Goal: Task Accomplishment & Management: Use online tool/utility

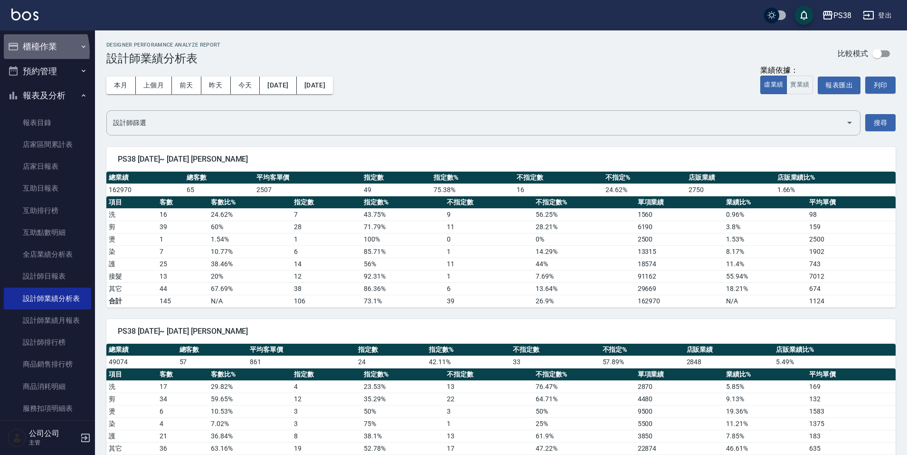
click at [26, 52] on button "櫃檯作業" at bounding box center [47, 46] width 87 height 25
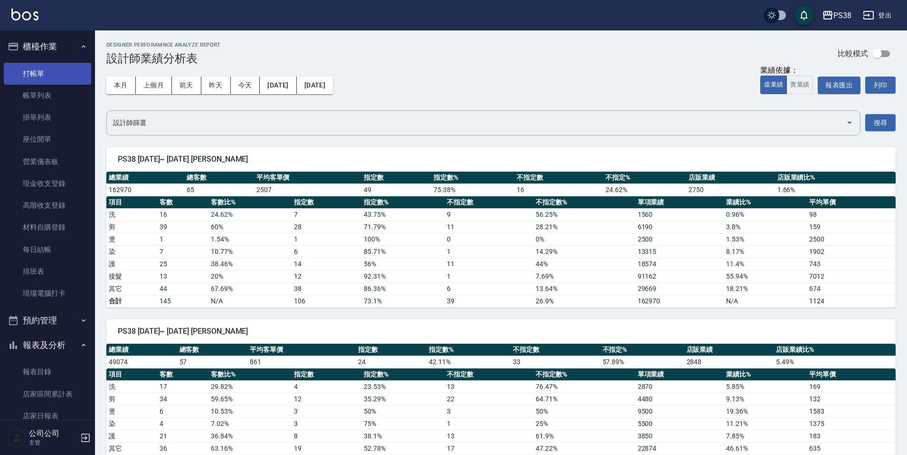
click at [33, 72] on link "打帳單" at bounding box center [47, 74] width 87 height 22
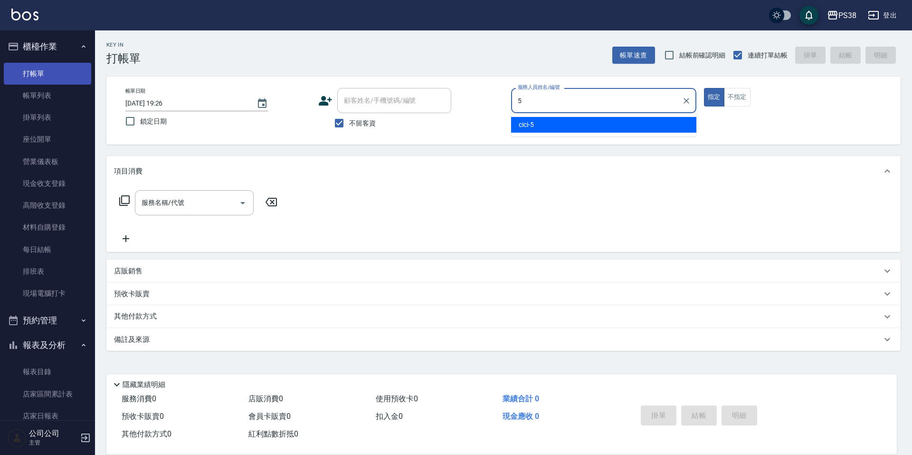
type input "cici-5"
type button "true"
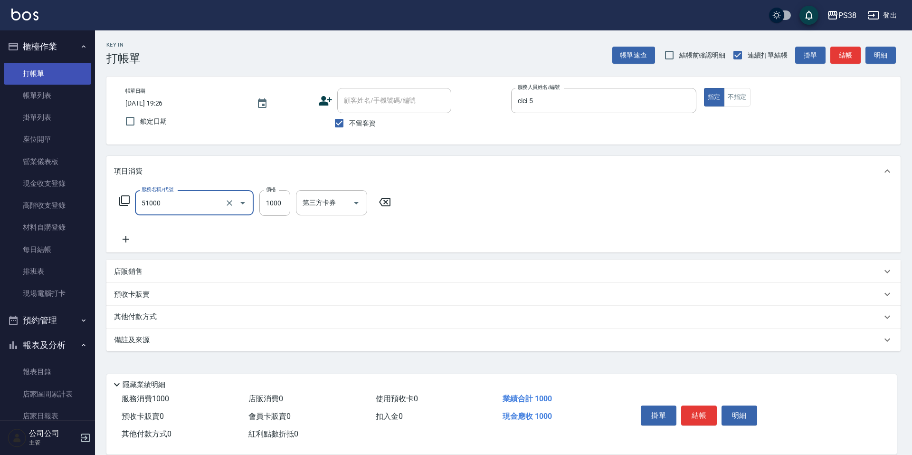
type input "染髮600以上(任意金額)(51000)"
type input "999"
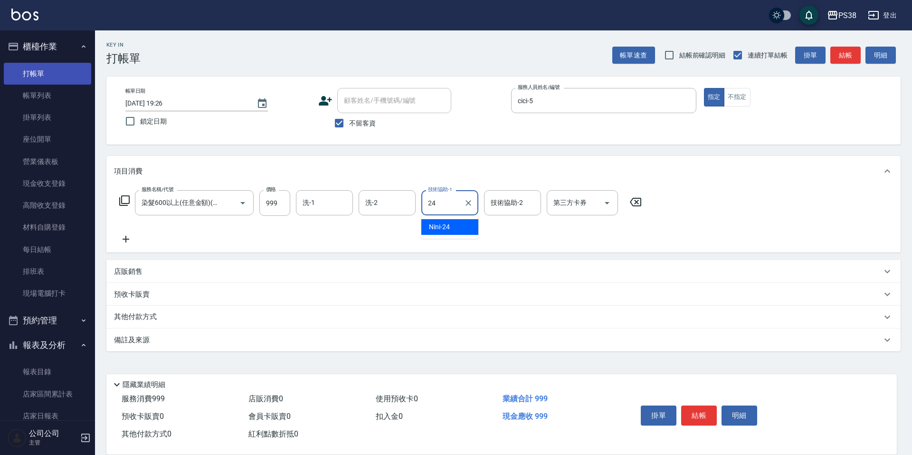
type input "Nini-24"
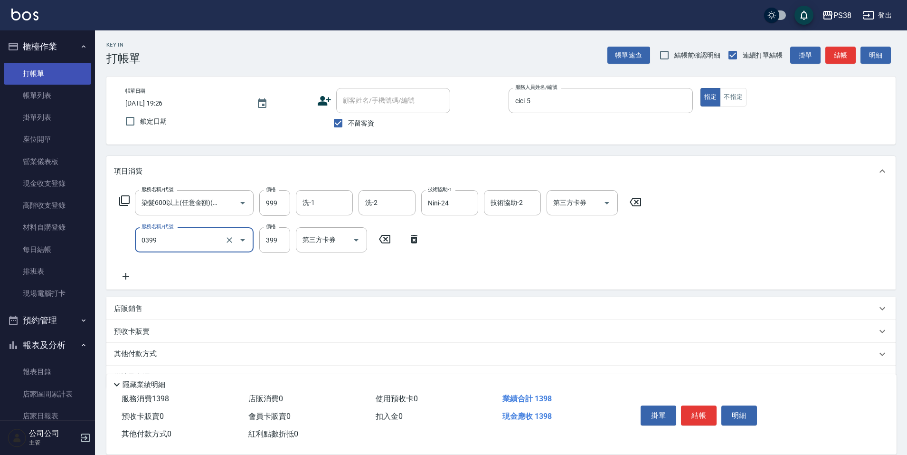
type input "spa399(0399)"
type input "400"
type input "Nini-24"
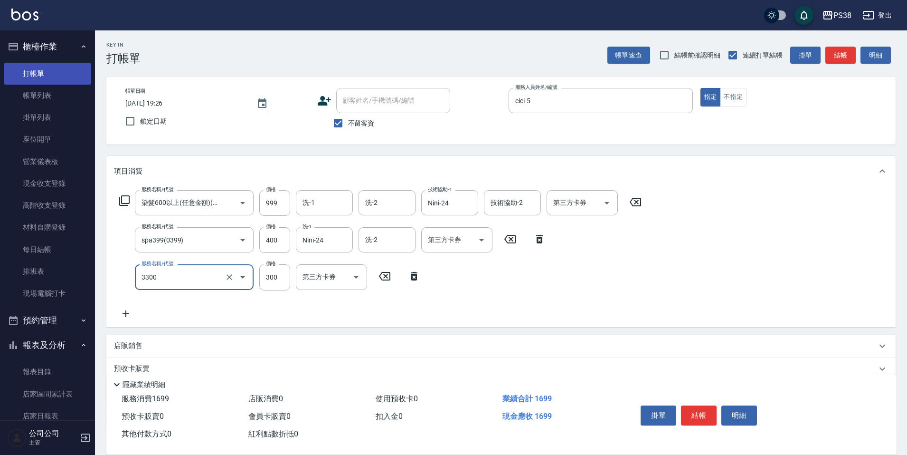
type input "胺基酸護髮(3300)"
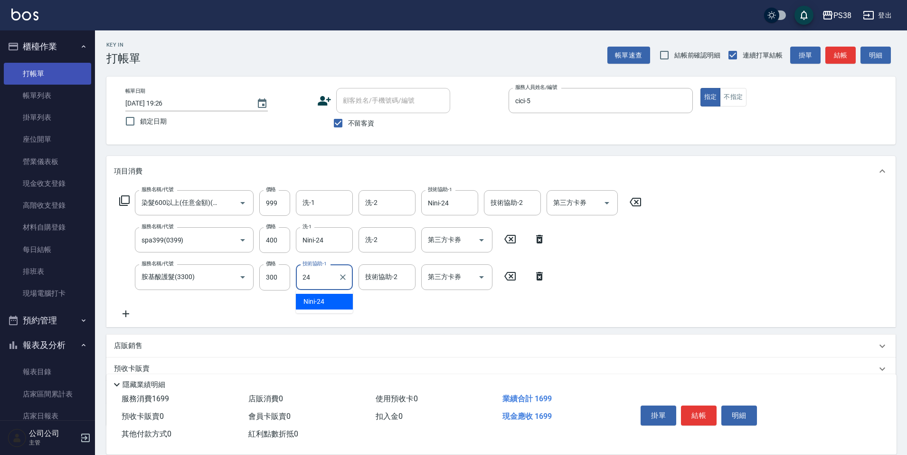
type input "Nini-24"
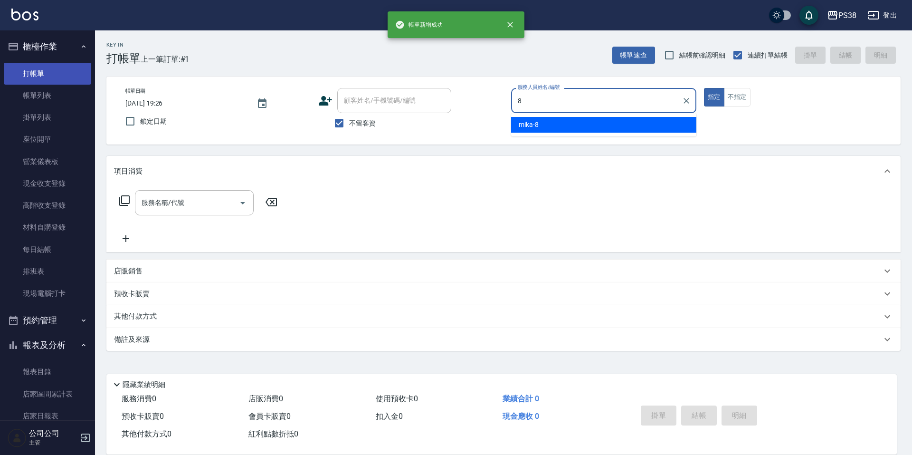
type input "mika-8"
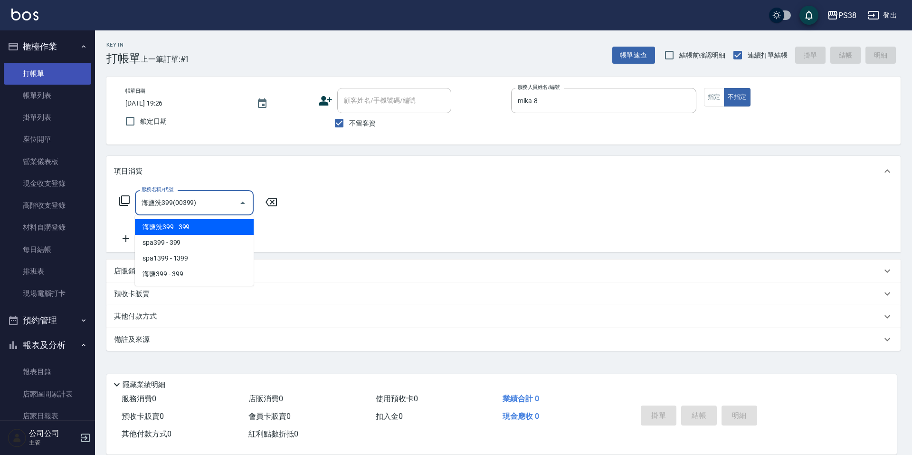
type input "海鹽洗399(00399)"
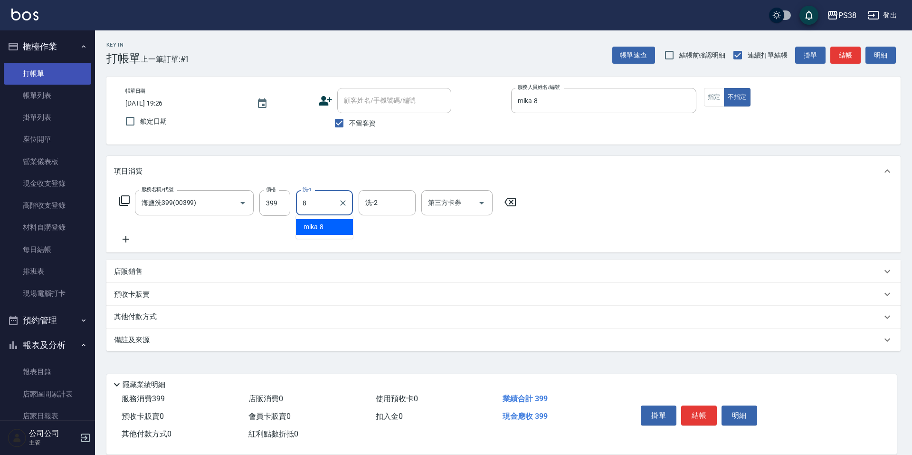
type input "mika-8"
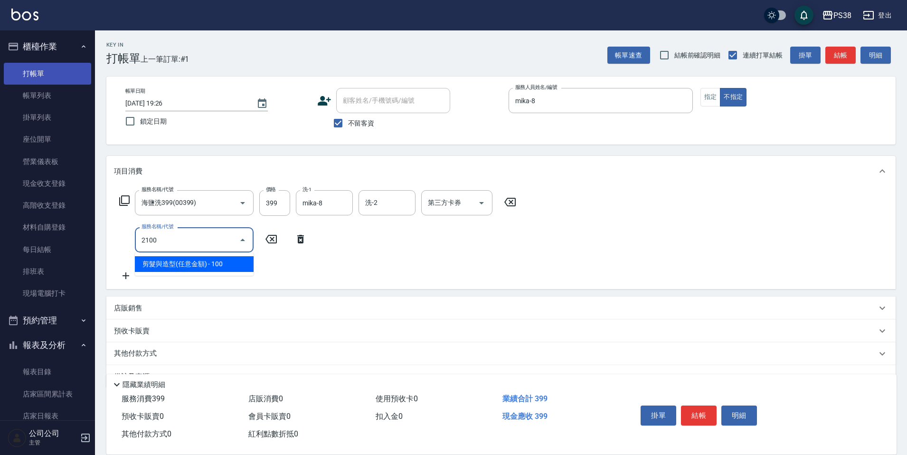
type input "剪髮與造型(任意金額)(2100)"
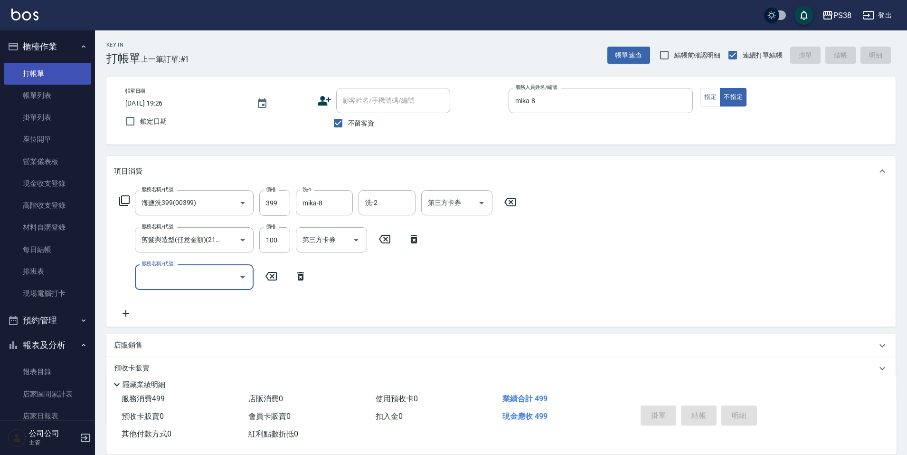
type input "[DATE] 19:27"
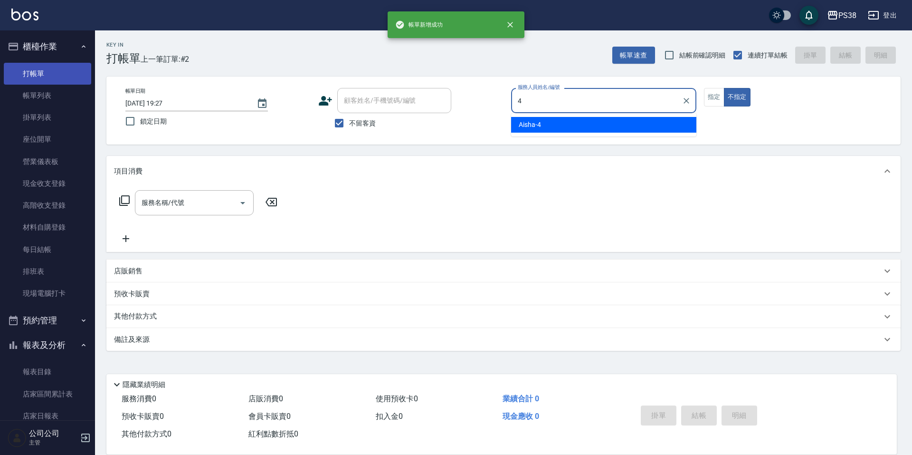
type input "Aisha-4"
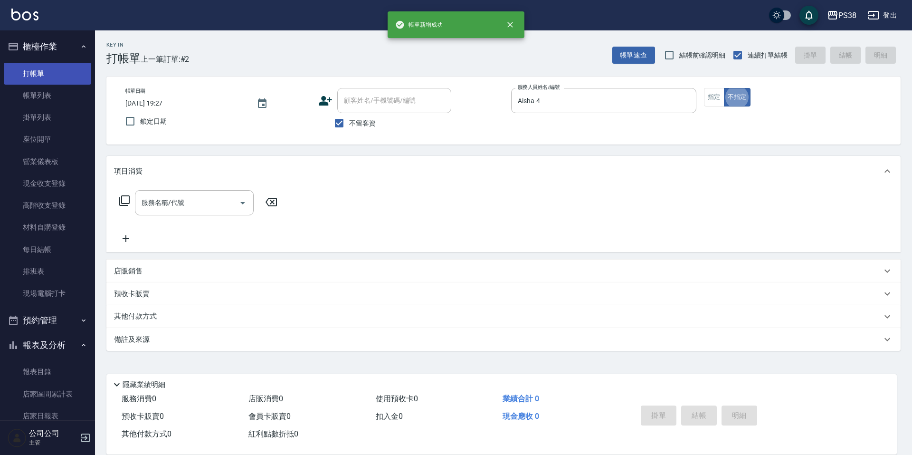
type button "false"
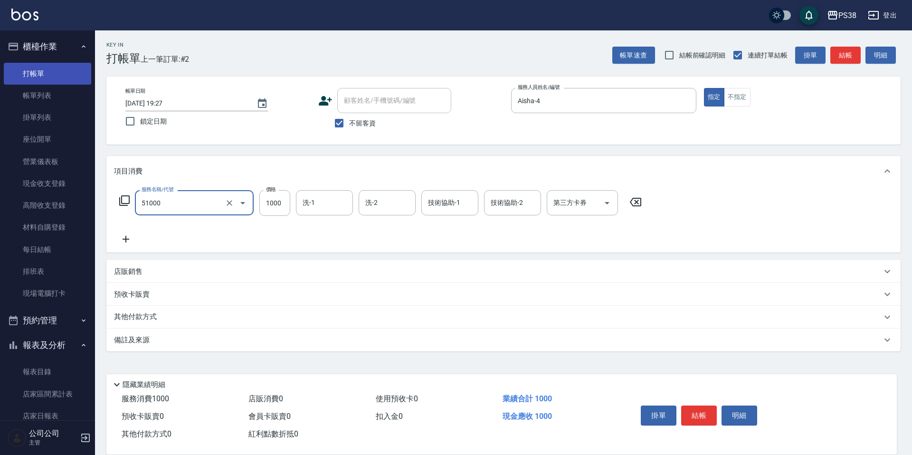
type input "染髮600以上(任意金額)(51000)"
type input "1300"
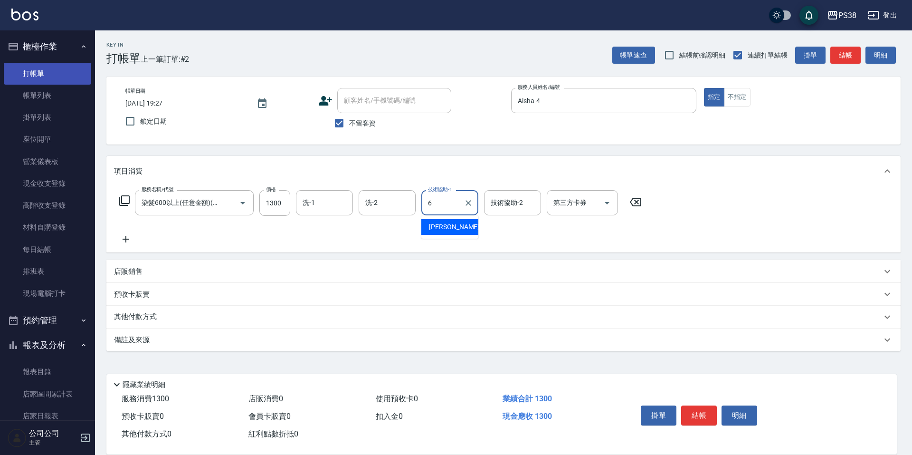
type input "[PERSON_NAME]-6"
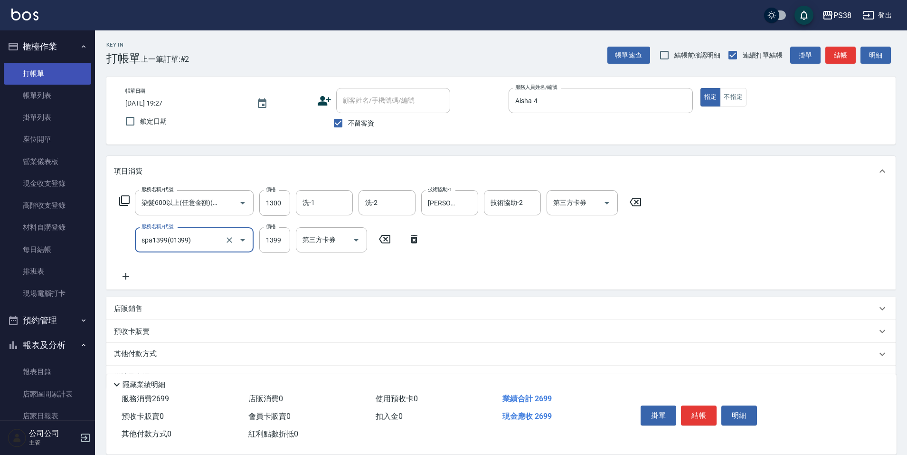
type input "spa1399(01399)"
type input "3"
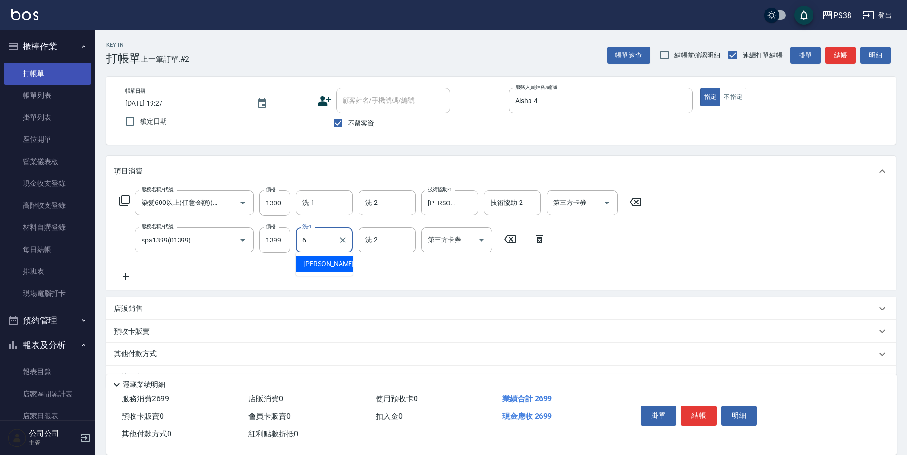
type input "[PERSON_NAME]-6"
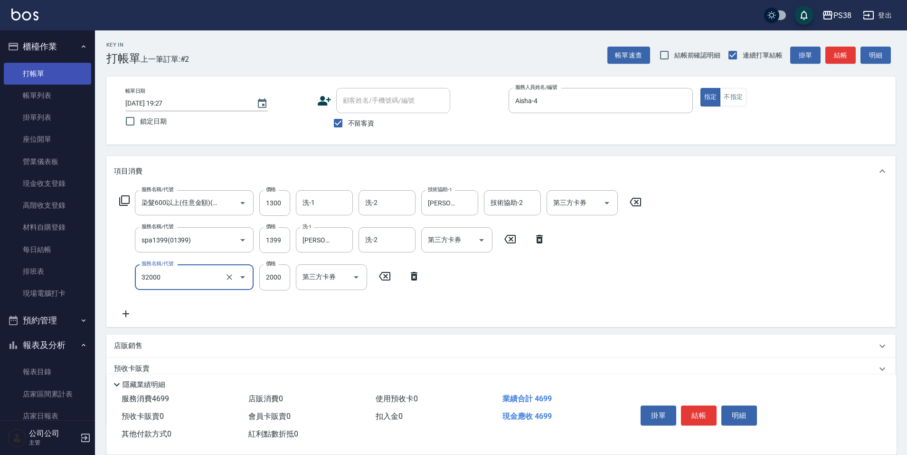
type input "極光([PERSON_NAME])護髮(32000)"
type input "1700"
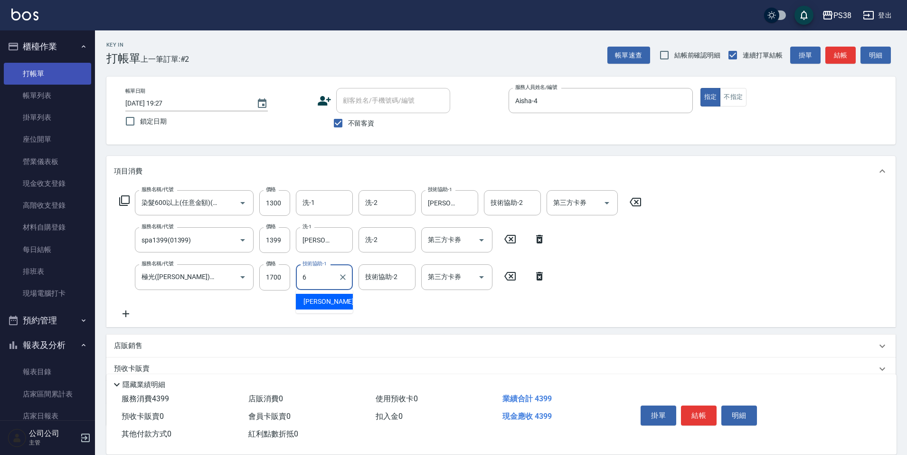
type input "[PERSON_NAME]-6"
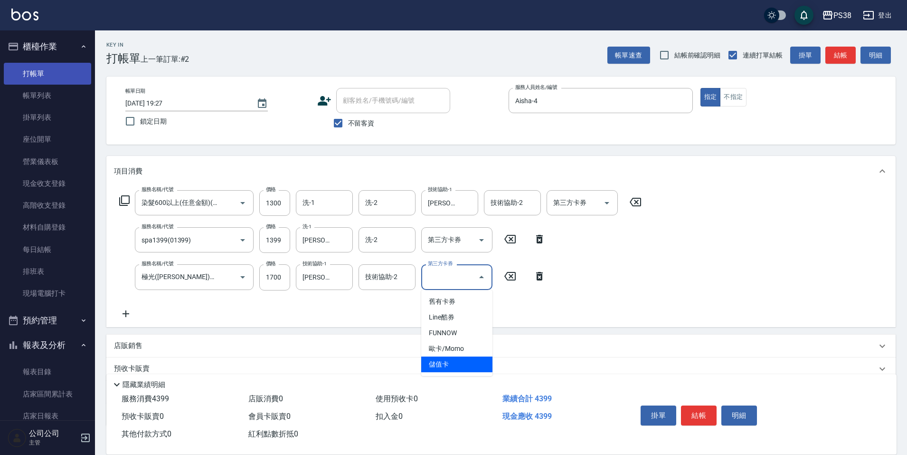
type input "儲值卡"
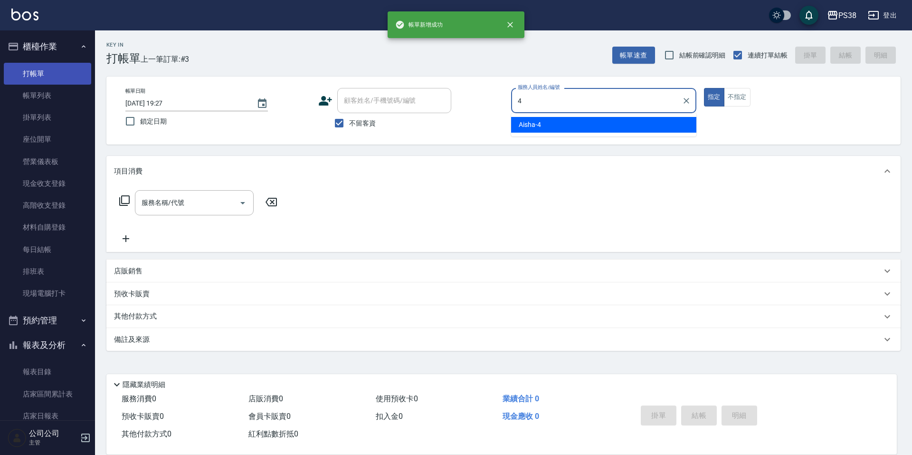
type input "Aisha-4"
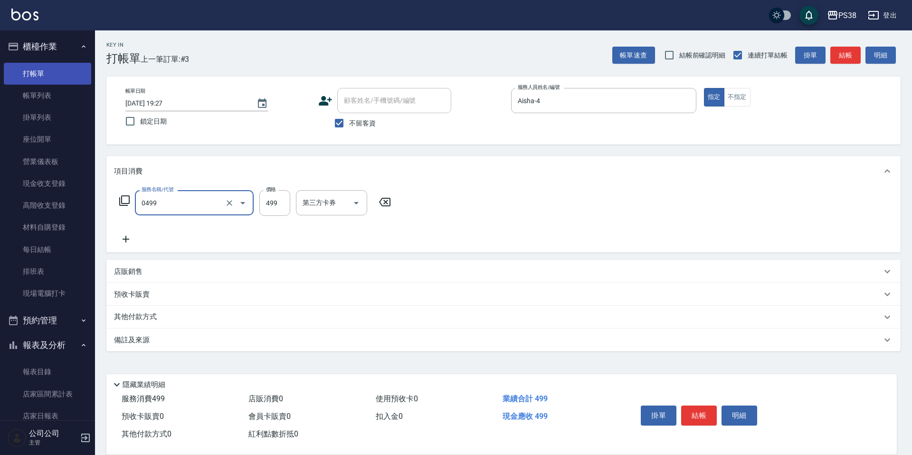
type input "spa499(0499)"
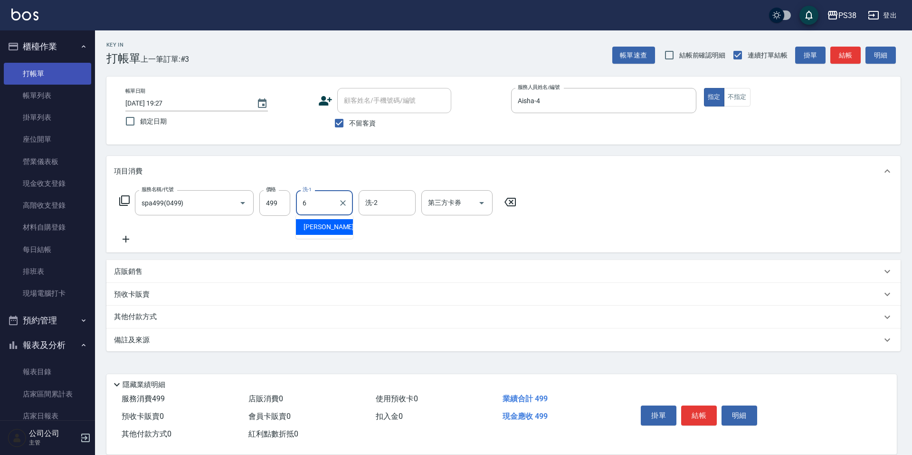
type input "[PERSON_NAME]-6"
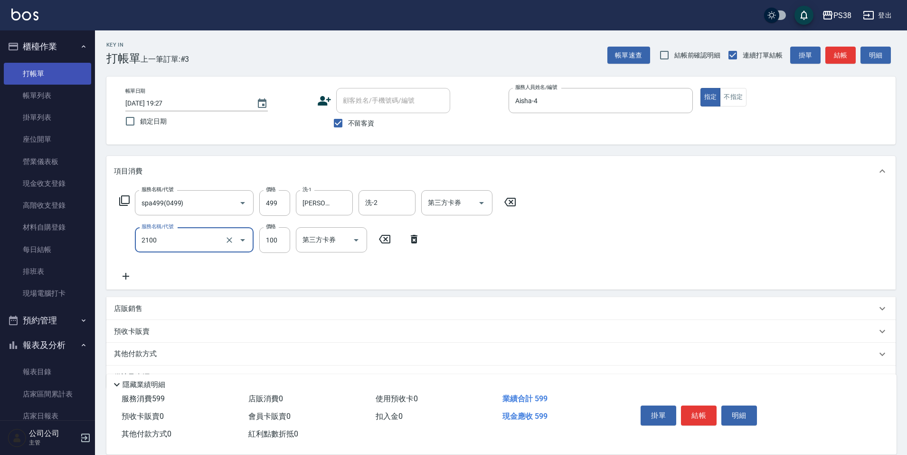
type input "剪髮與造型(任意金額)(2100)"
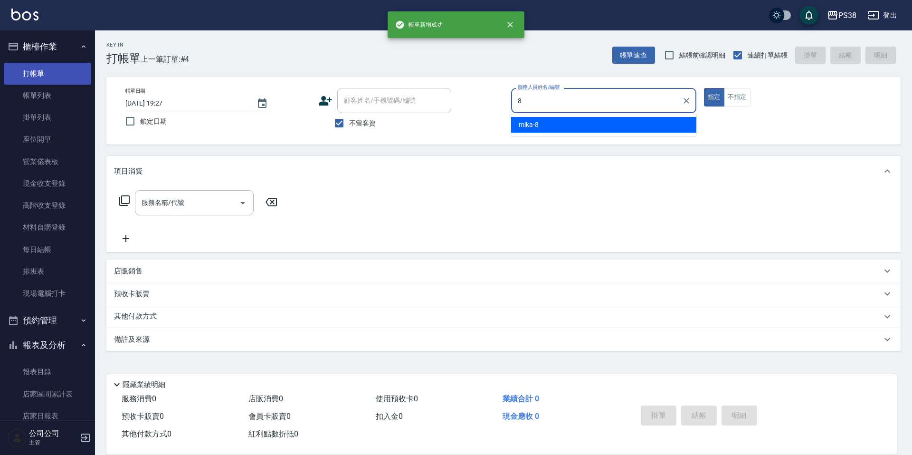
type input "mika-8"
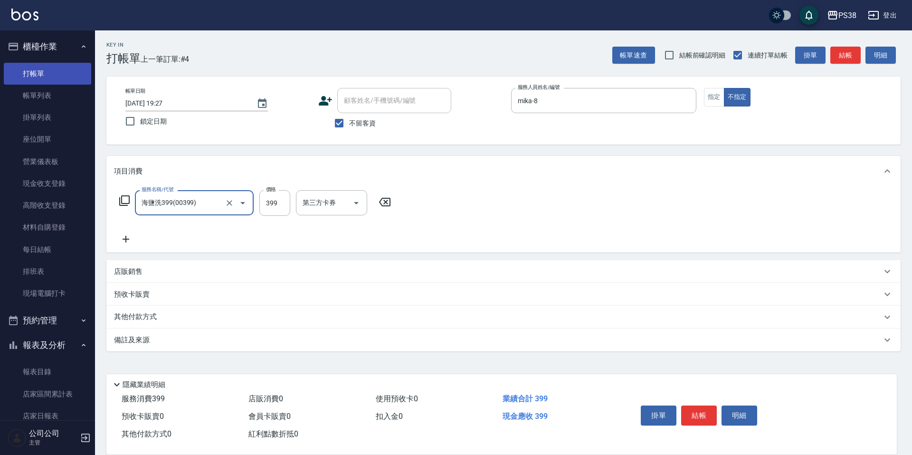
type input "海鹽洗399(00399)"
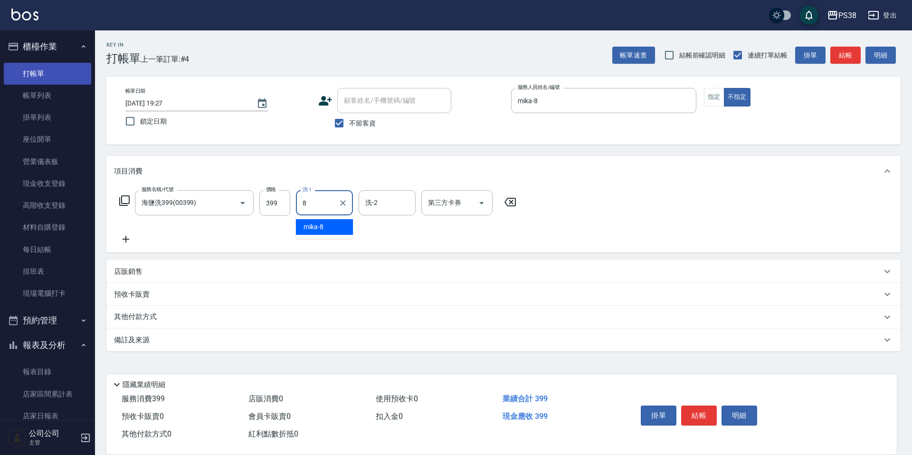
type input "mika-8"
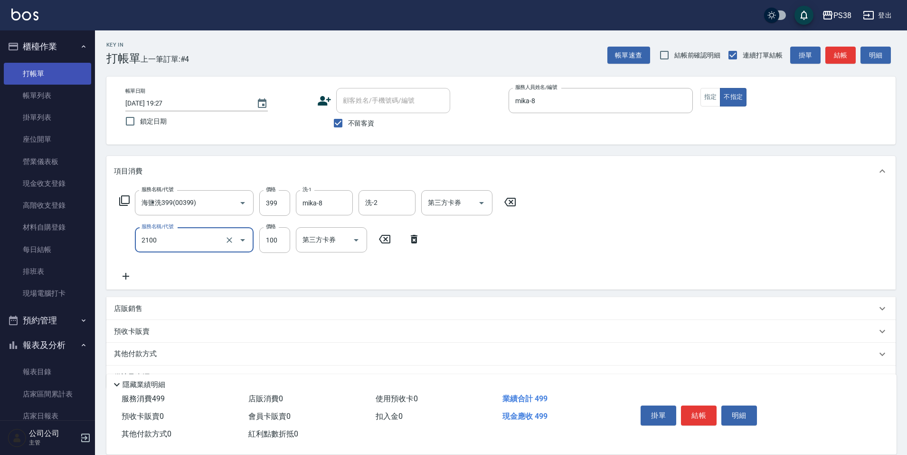
type input "剪髮與造型(任意金額)(2100)"
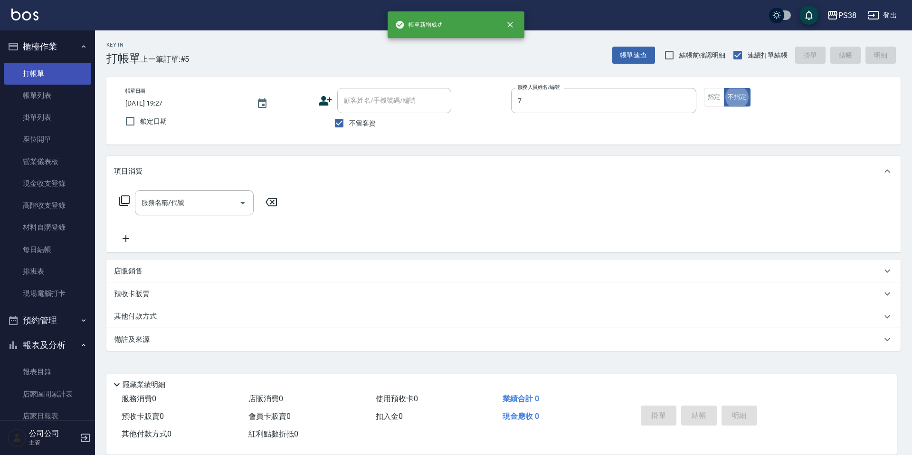
type input "Selina-7"
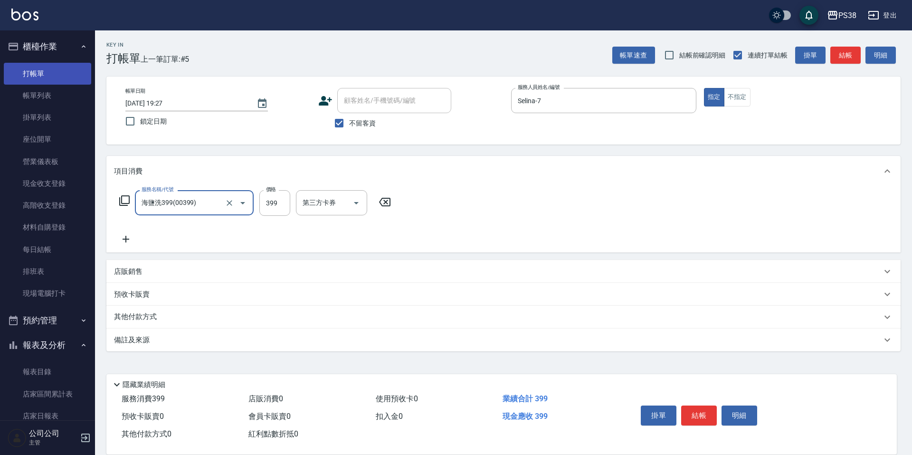
type input "海鹽洗399(00399)"
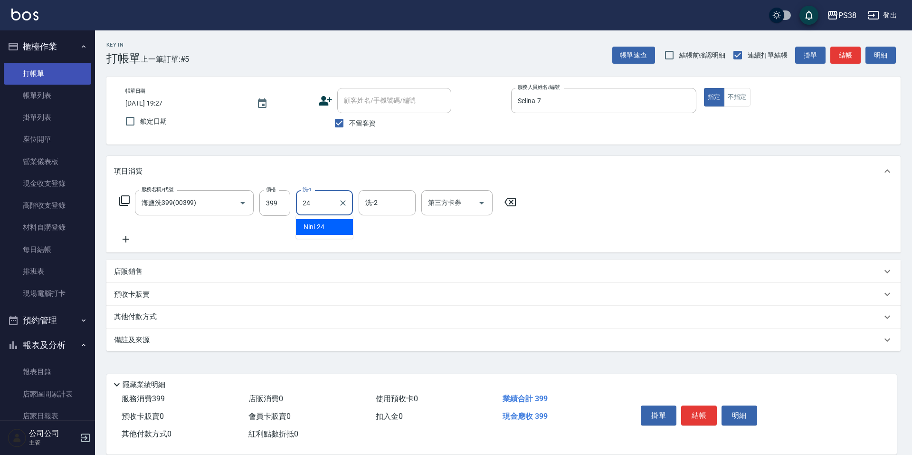
type input "Nini-24"
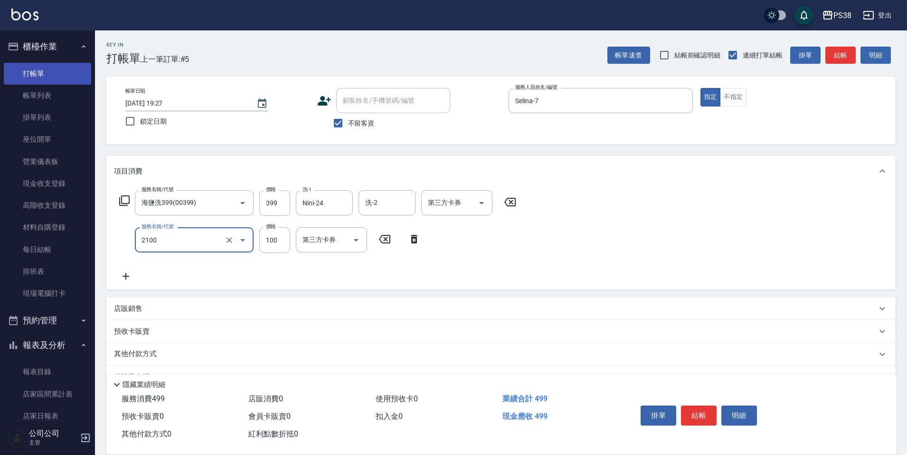
type input "剪髮與造型(任意金額)(2100)"
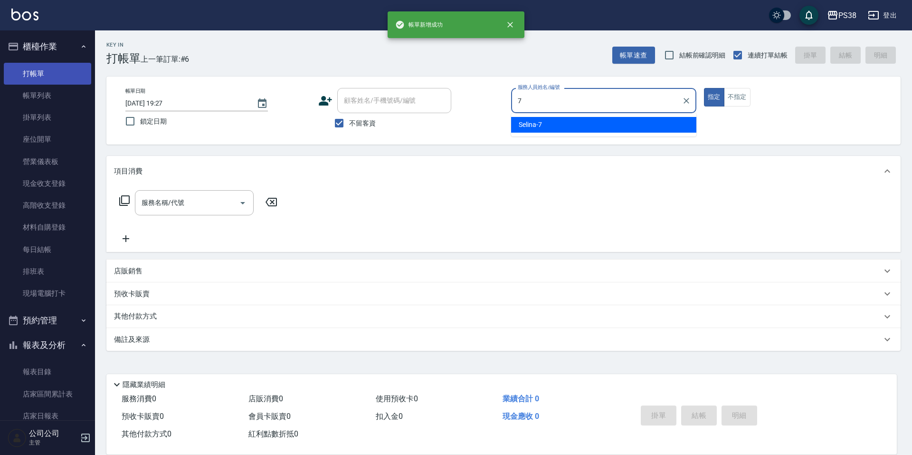
type input "Selina-7"
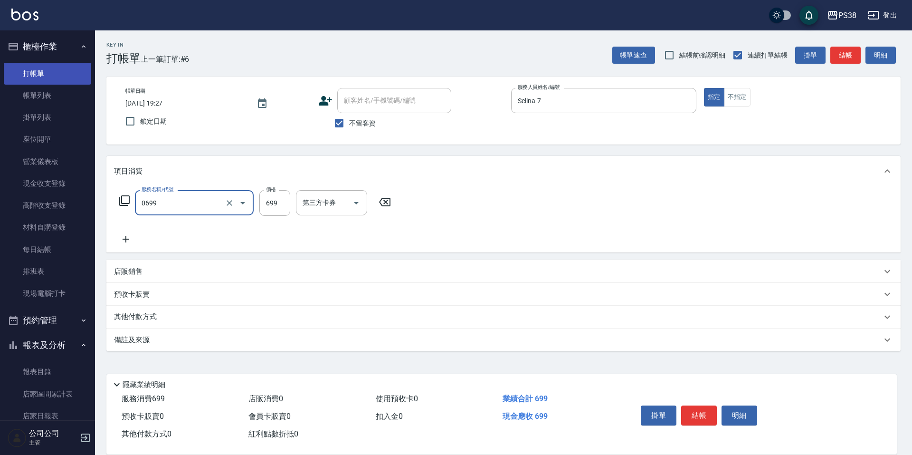
type input "spa699(0699)"
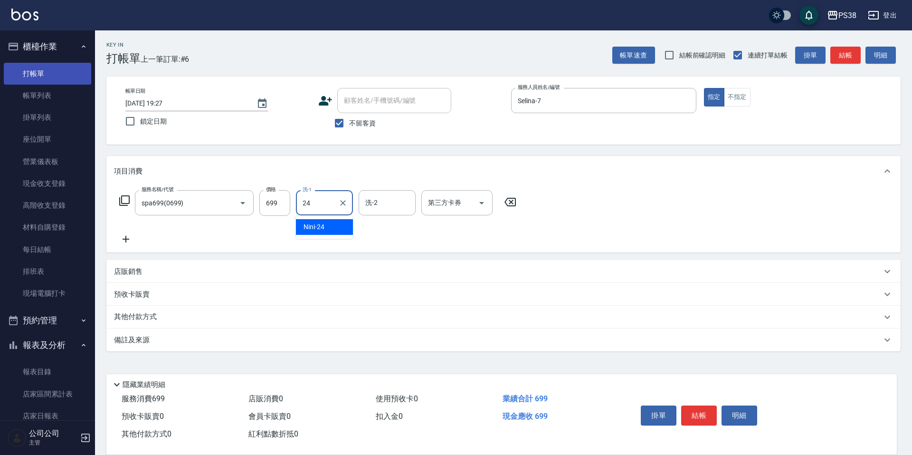
type input "Nini-24"
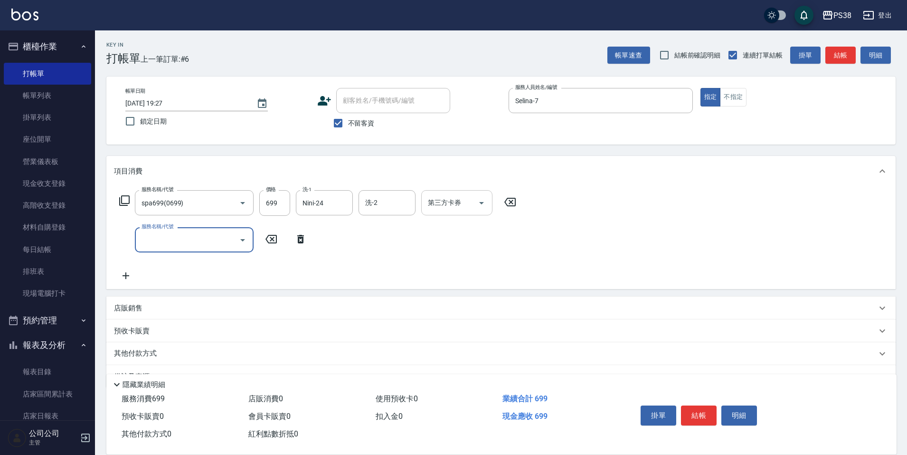
click at [445, 209] on input "第三方卡券" at bounding box center [450, 202] width 48 height 17
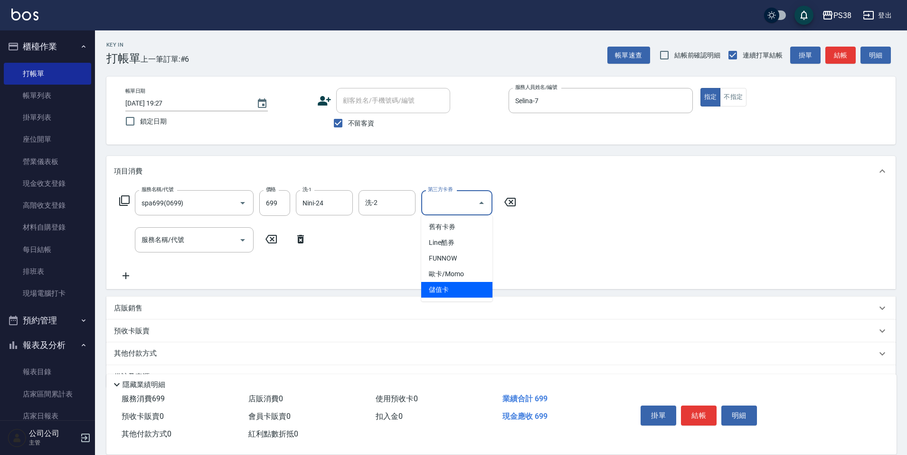
click at [434, 290] on span "儲值卡" at bounding box center [456, 290] width 71 height 16
type input "儲值卡"
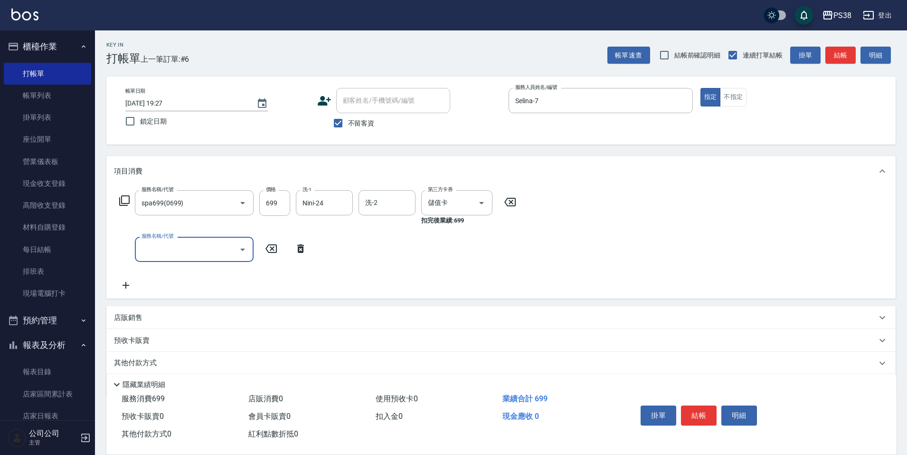
click at [161, 245] on div "服務名稱/代號 服務名稱/代號" at bounding box center [194, 249] width 119 height 25
type input "燙髮699-2500(任意金額)(41000)"
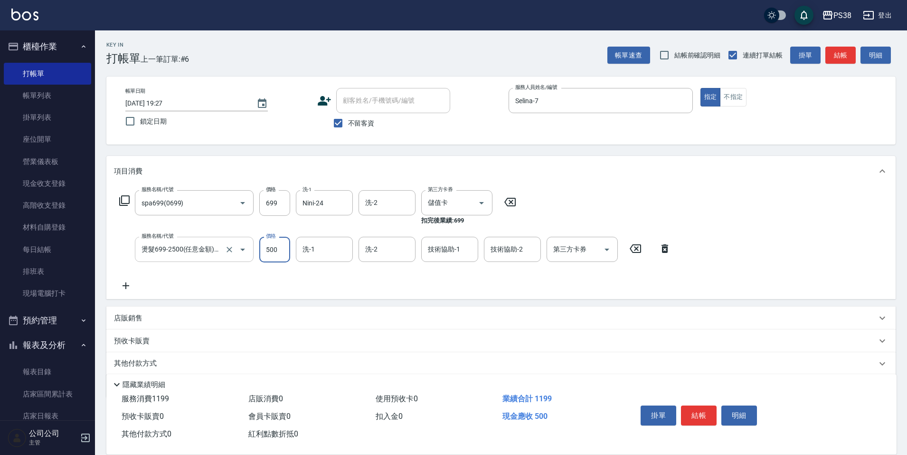
type input "500"
type input "Nini-24"
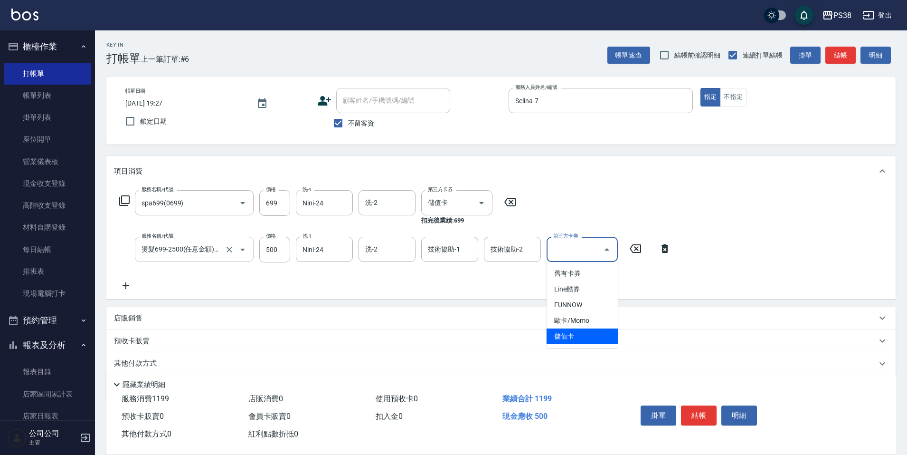
type input "儲值卡"
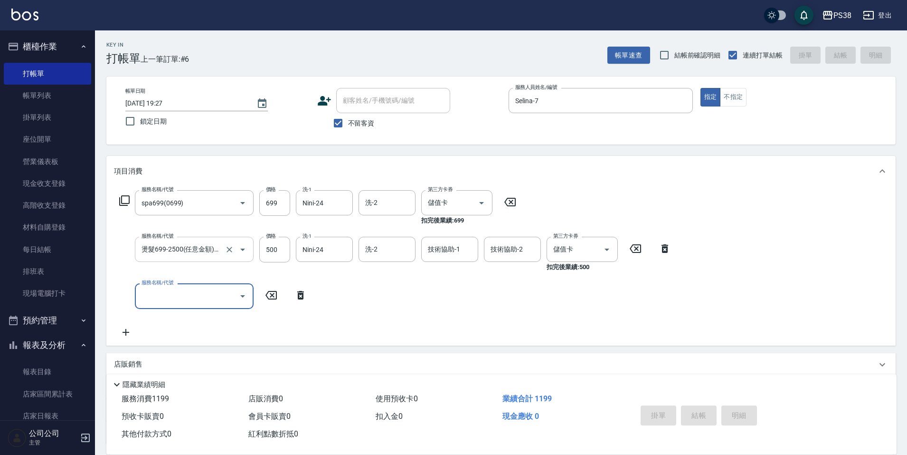
type input "[DATE] 19:28"
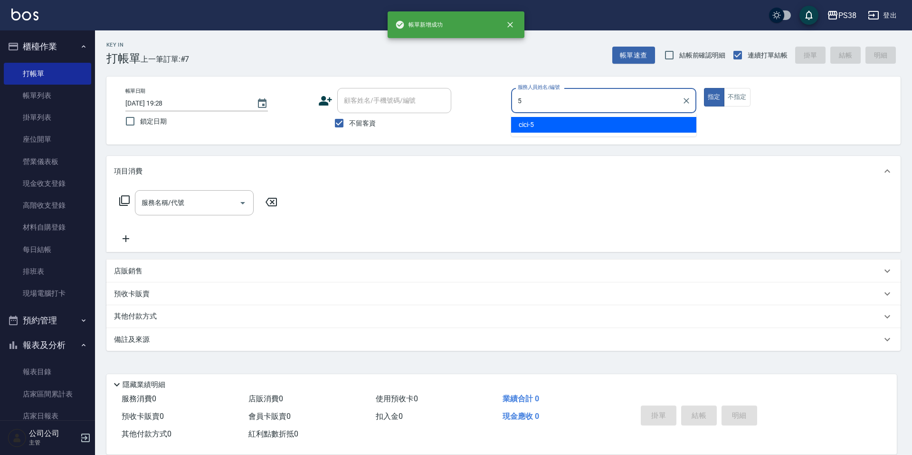
type input "cici-5"
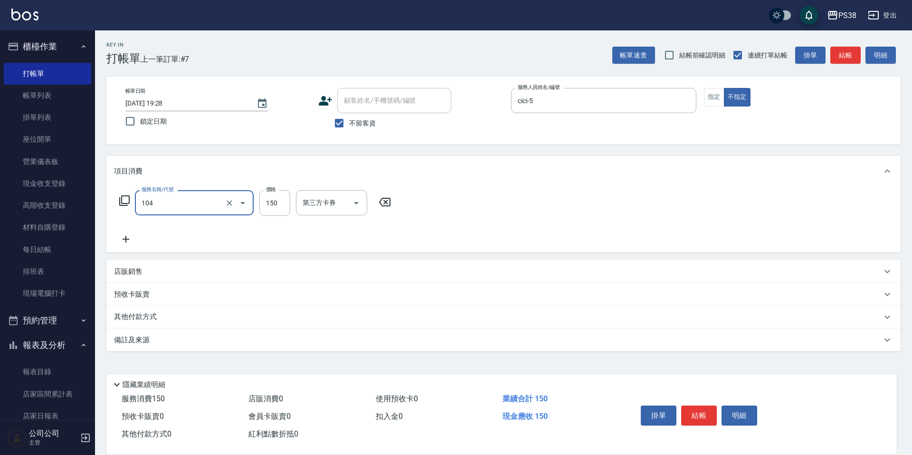
type input "洗髮(104)"
type input "6"
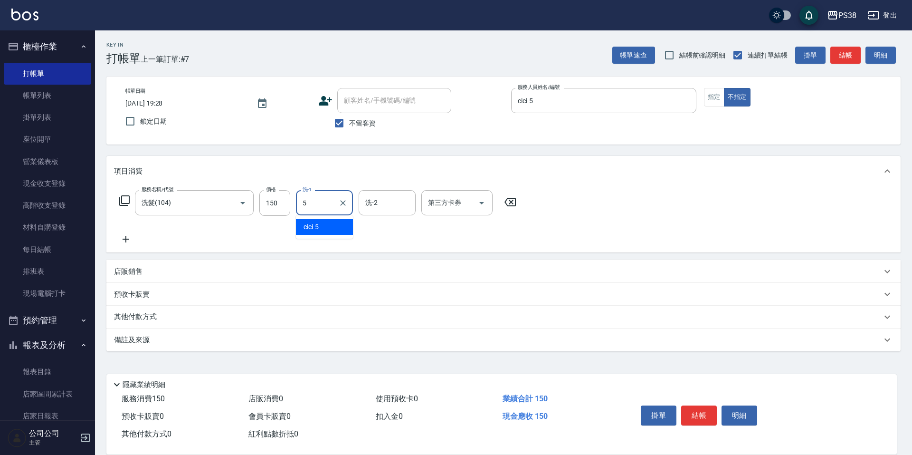
type input "cici-5"
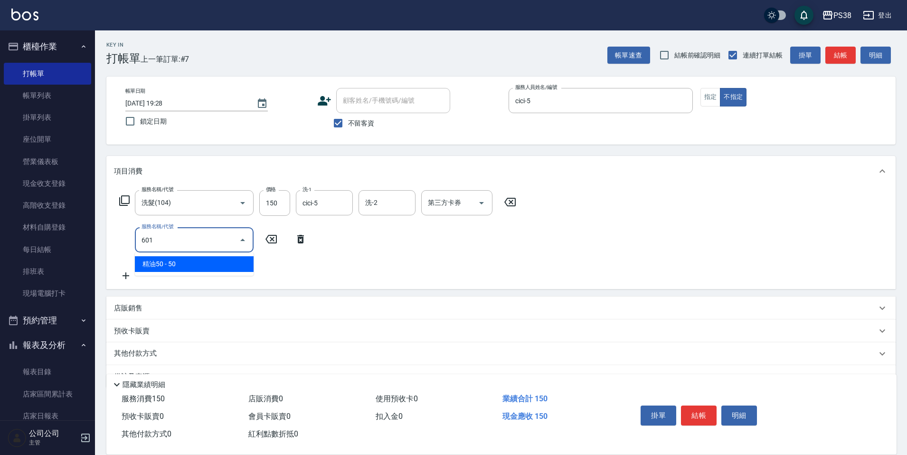
type input "精油50(601)"
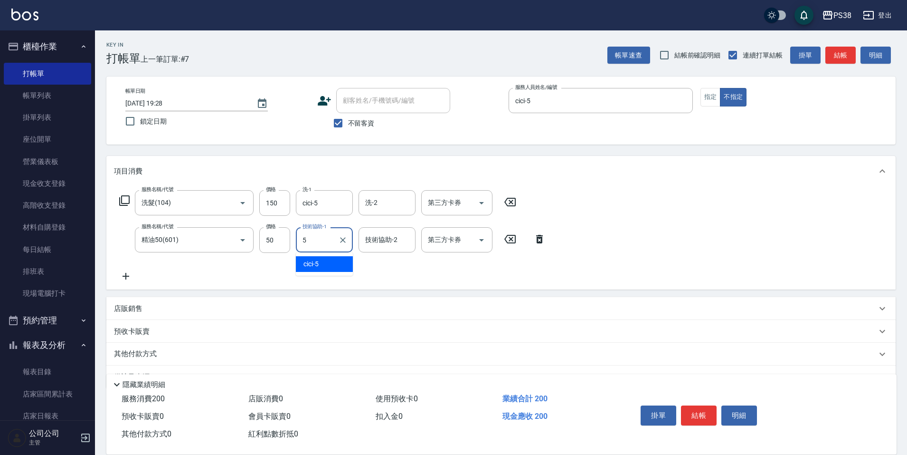
type input "cici-5"
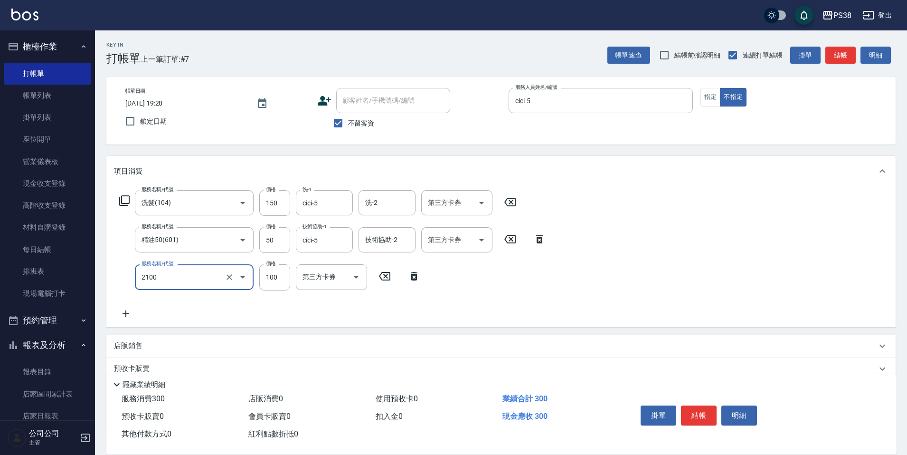
type input "剪髮與造型(任意金額)(2100)"
type input "150"
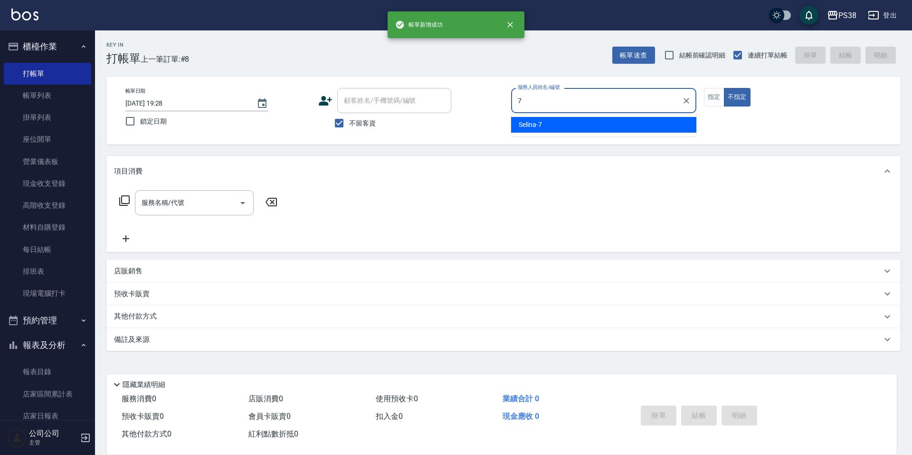
type input "Selina-7"
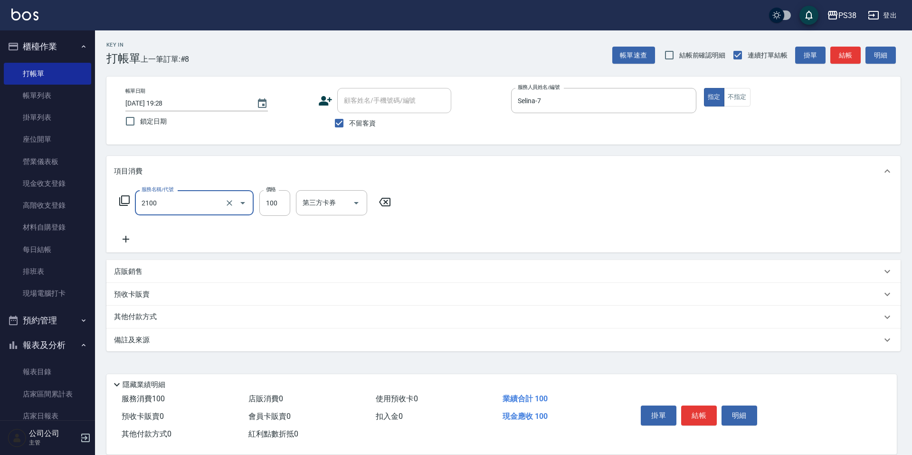
type input "剪髮與造型(任意金額)(2100)"
type input "300"
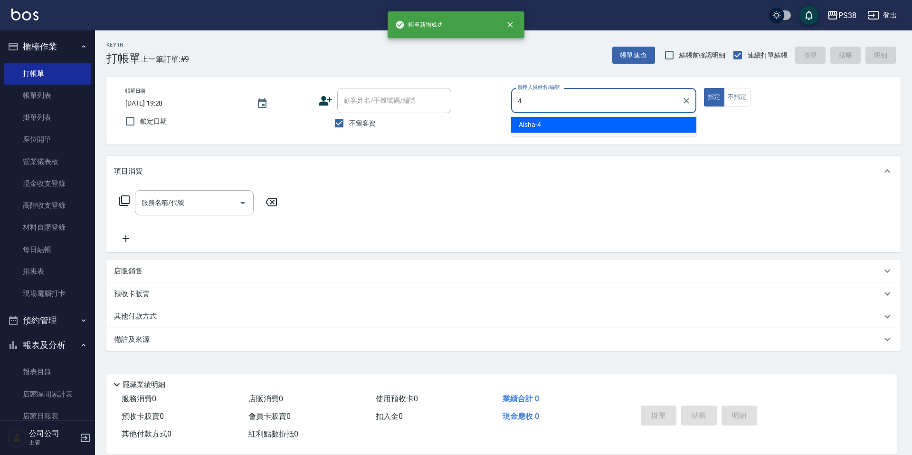
type input "Aisha-4"
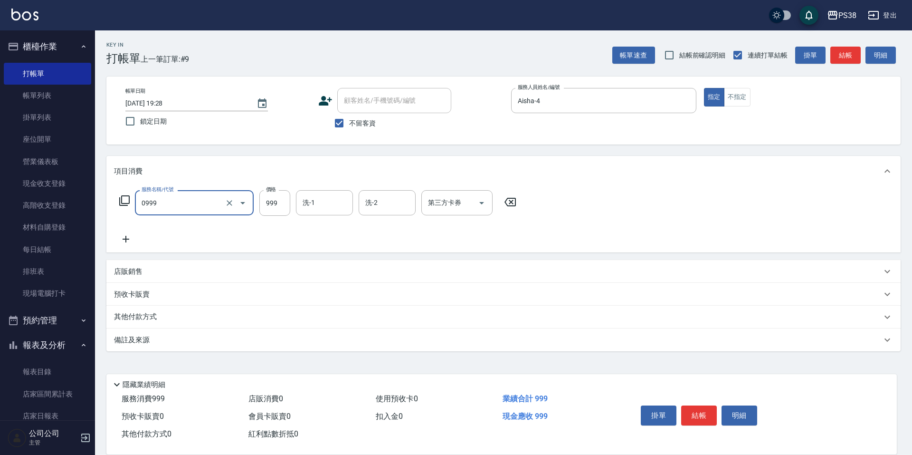
type input "spa999(0999)"
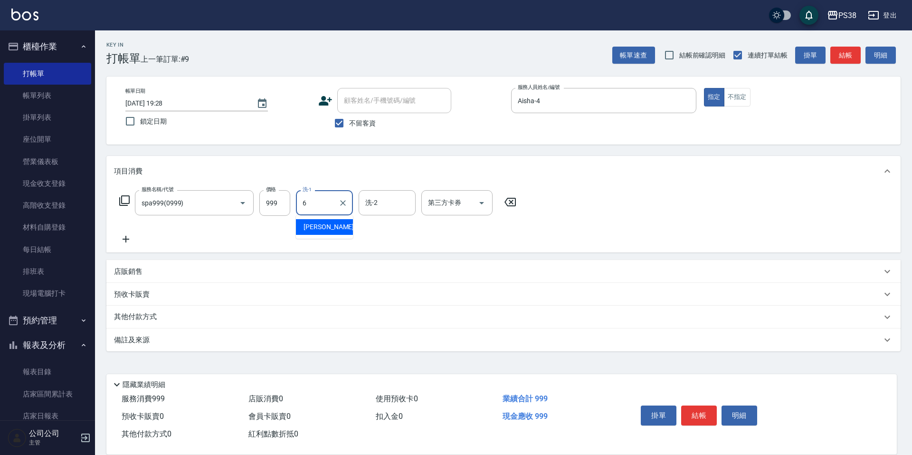
type input "[PERSON_NAME]-6"
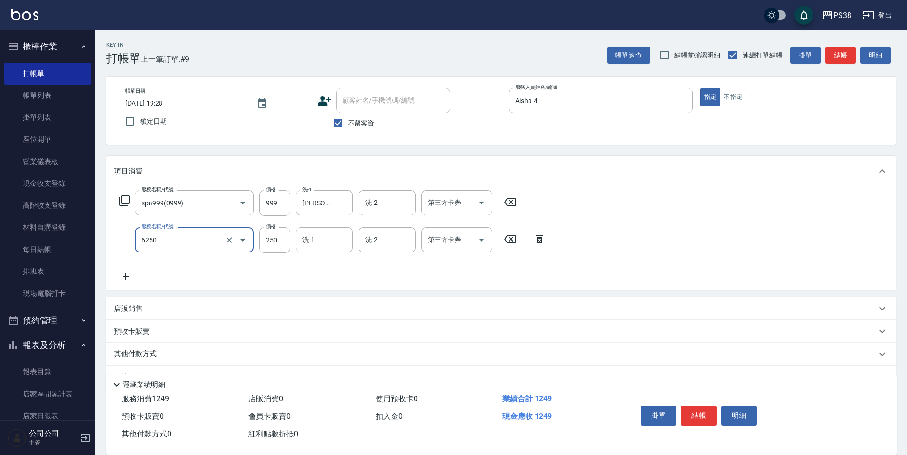
type input "油刮痧(6250)"
type input "450"
type input "6"
type input "Aisha-4"
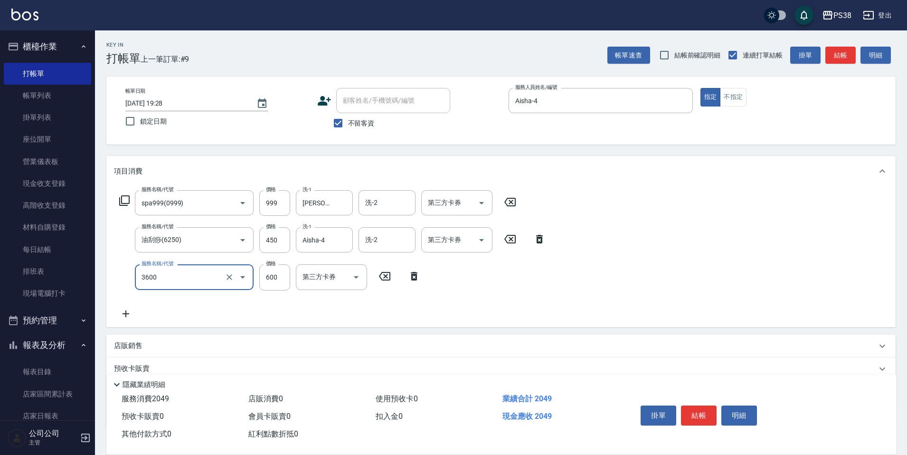
type input "天天水水護髮(3600)"
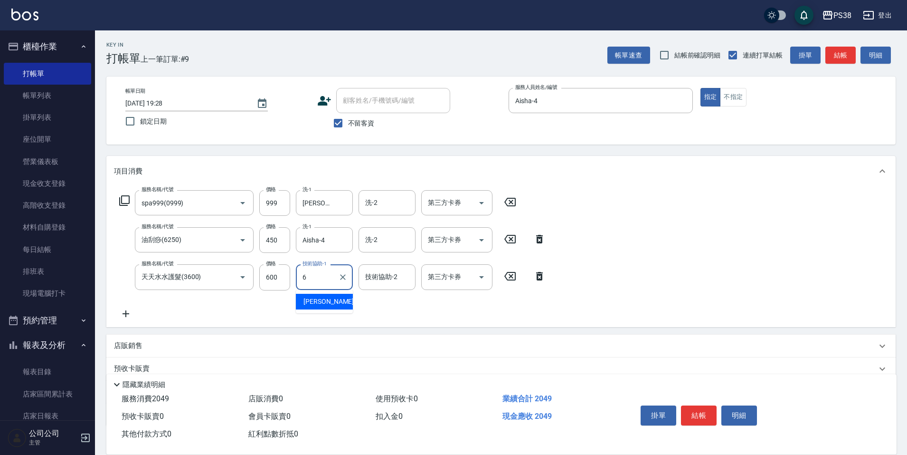
type input "[PERSON_NAME]-6"
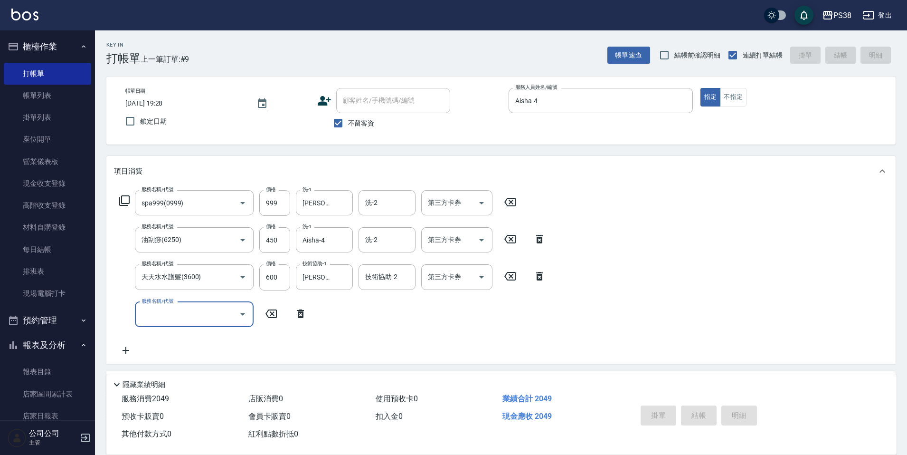
type input "[DATE] 19:29"
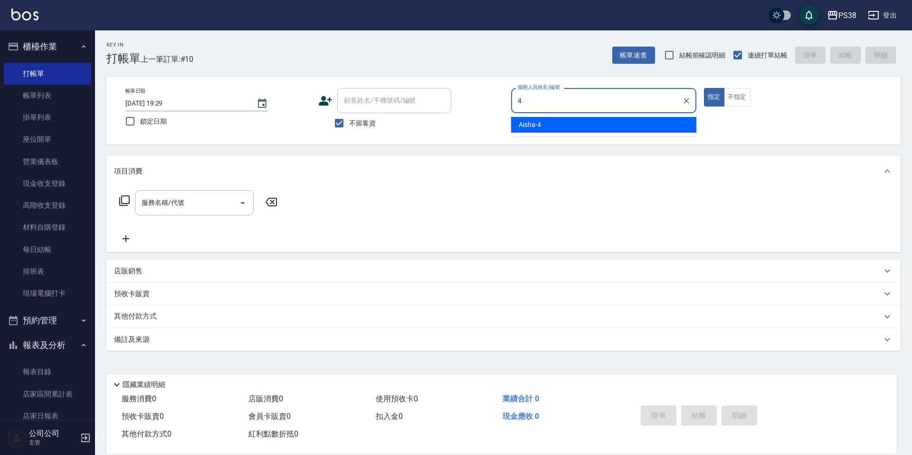
type input "Aisha-4"
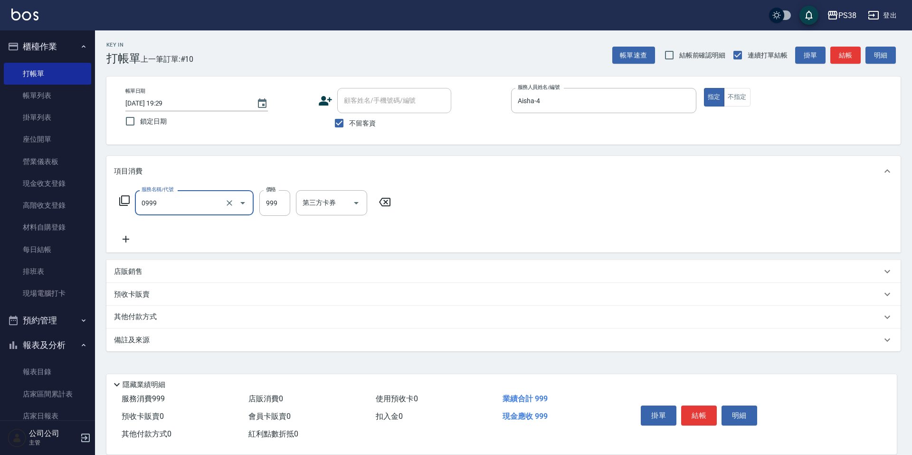
type input "spa999(0999)"
type input "1000"
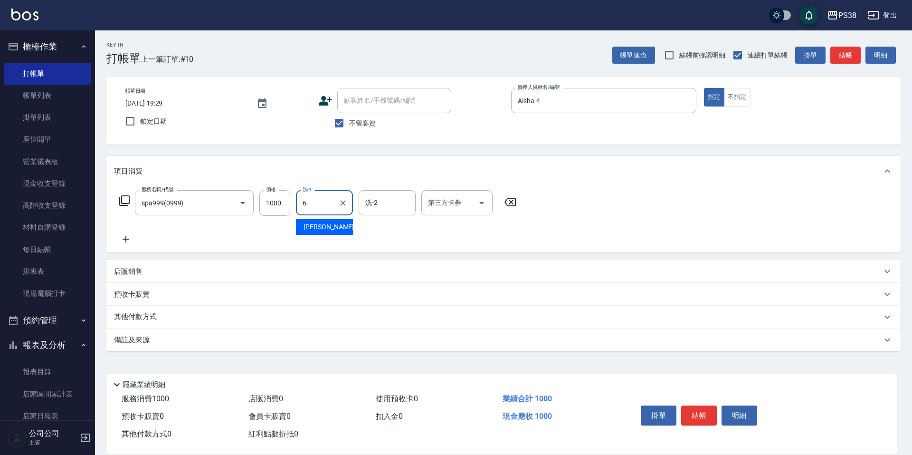
type input "[PERSON_NAME]-6"
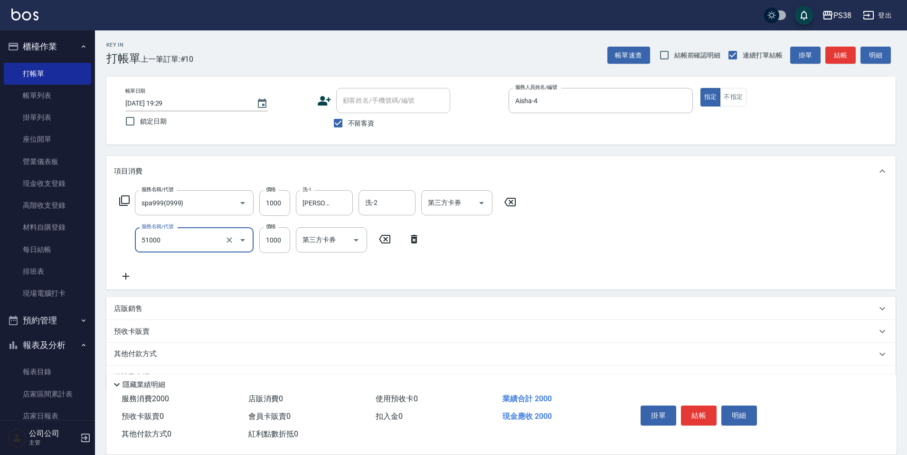
type input "染髮600以上(任意金額)(51000)"
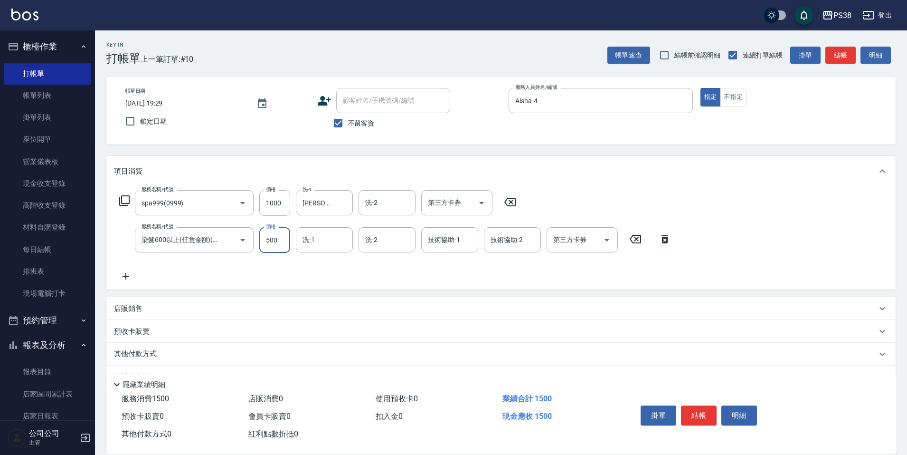
type input "500"
type input "[PERSON_NAME]-6"
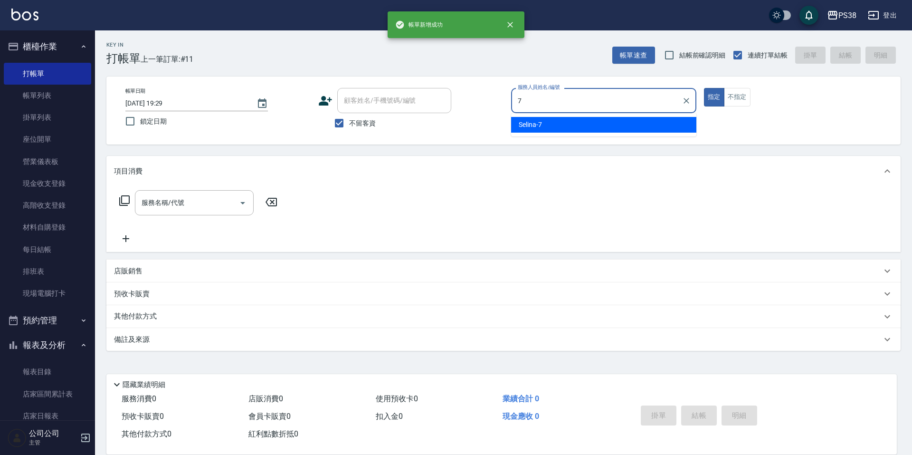
type input "Selina-7"
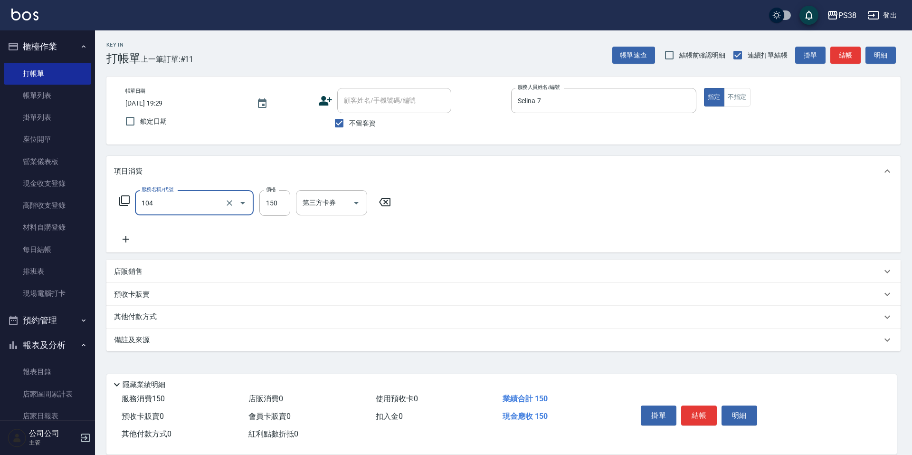
type input "洗髮(104)"
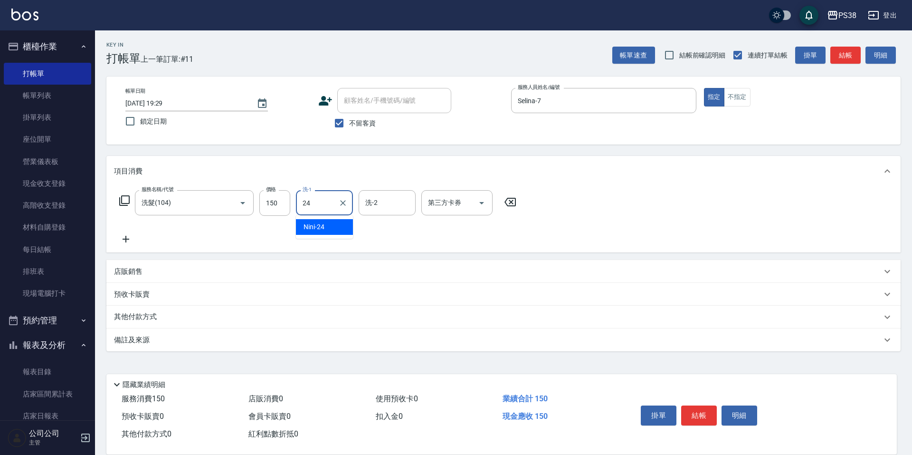
type input "Nini-24"
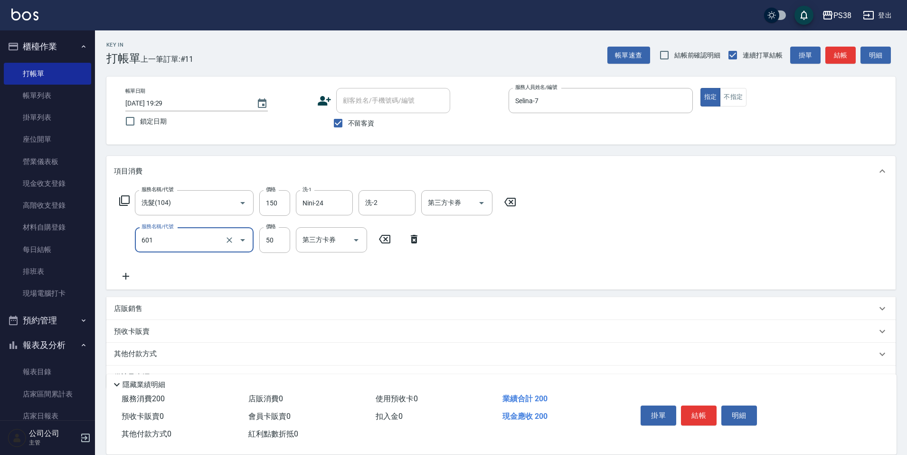
type input "精油50(601)"
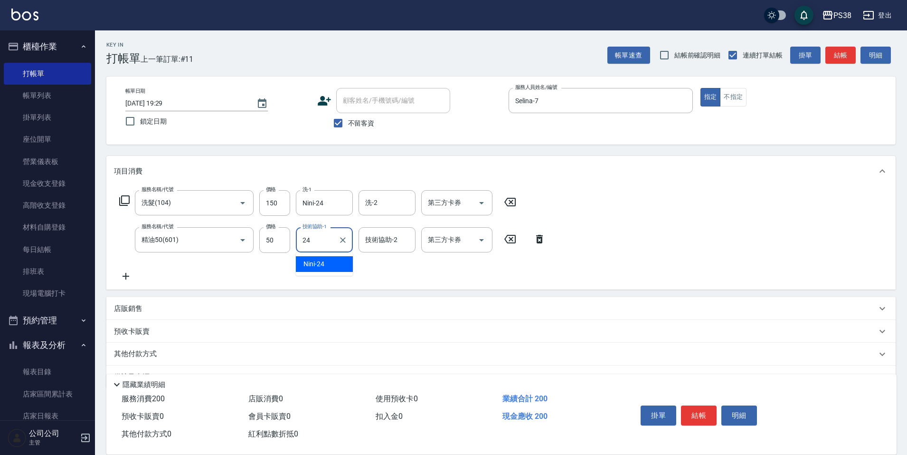
type input "Nini-24"
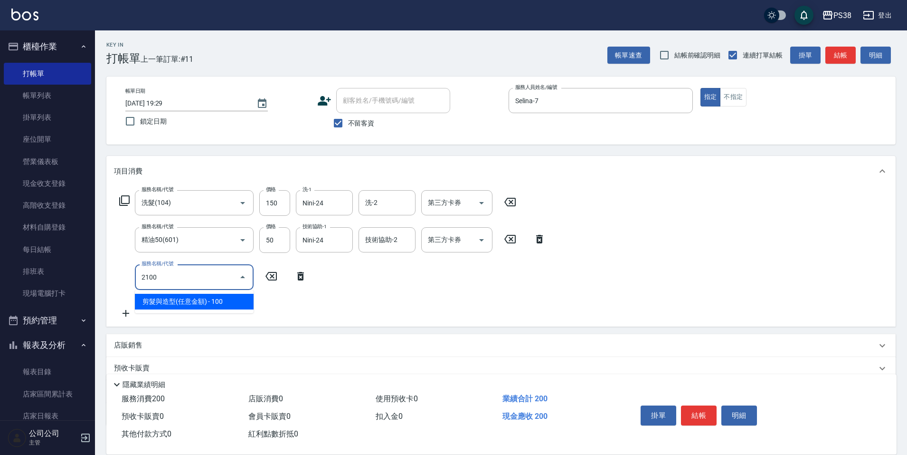
type input "剪髮與造型(任意金額)(2100)"
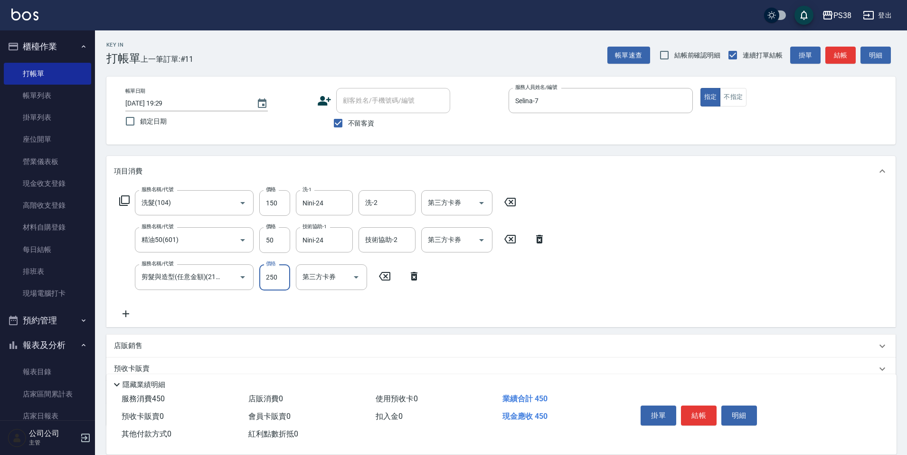
type input "250"
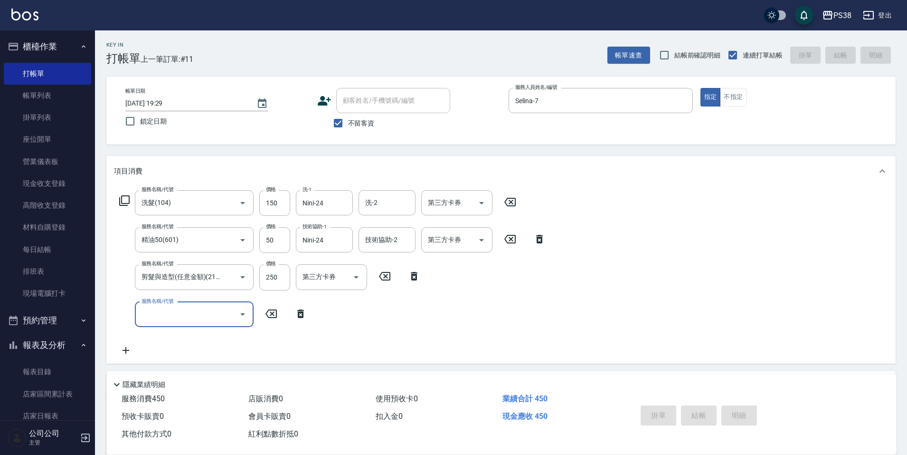
type input "[DATE] 19:30"
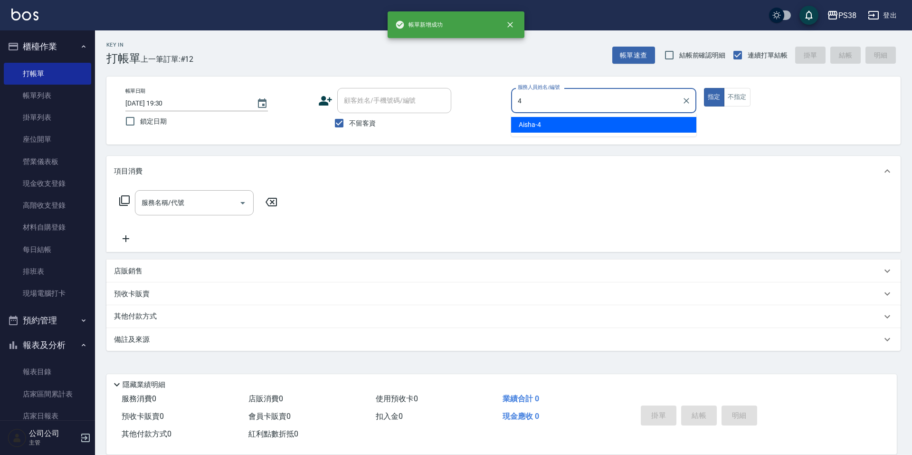
type input "Aisha-4"
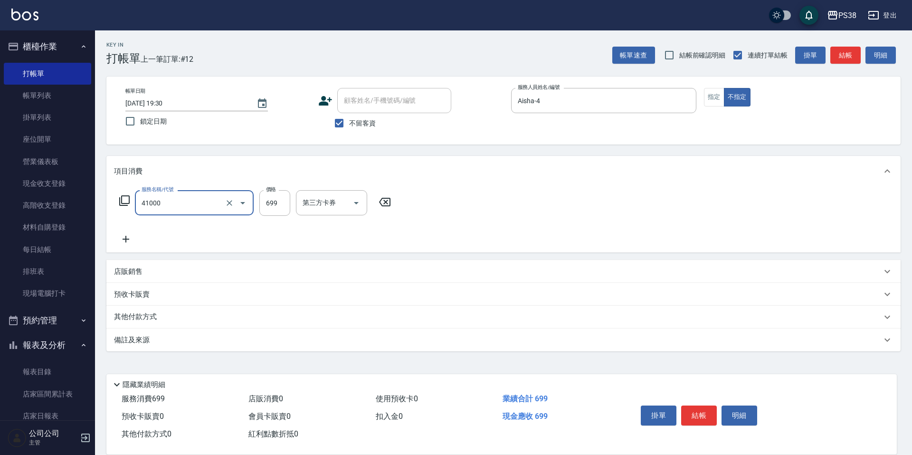
type input "燙髮699-2500(任意金額)(41000)"
type input "1500"
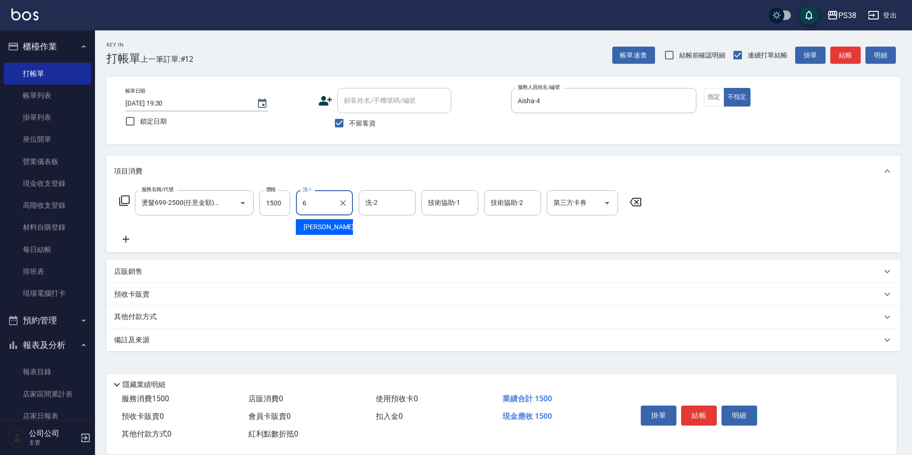
type input "[PERSON_NAME]-6"
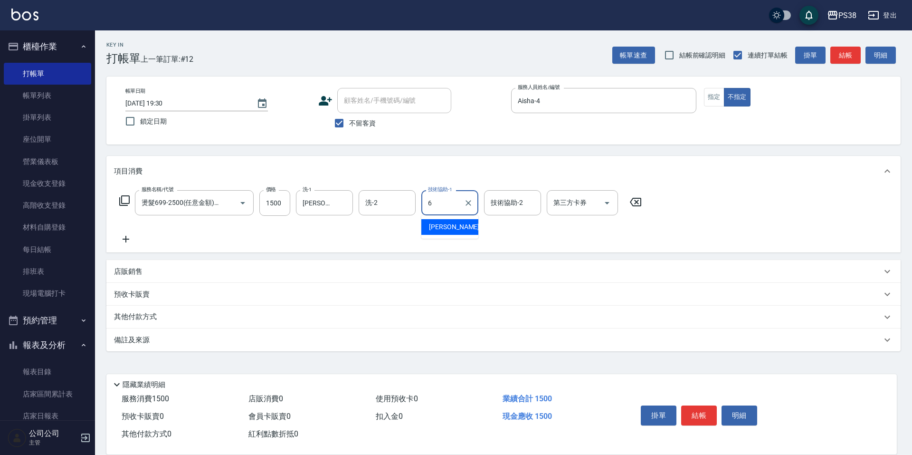
type input "[PERSON_NAME]-6"
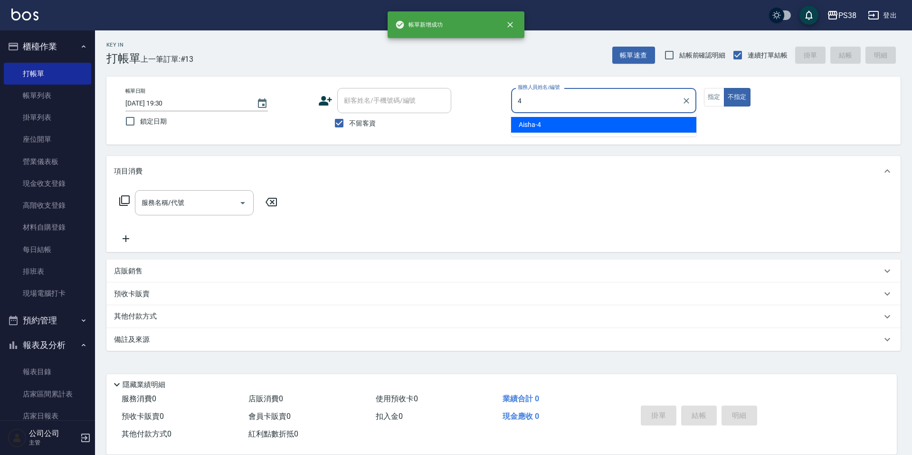
type input "Aisha-4"
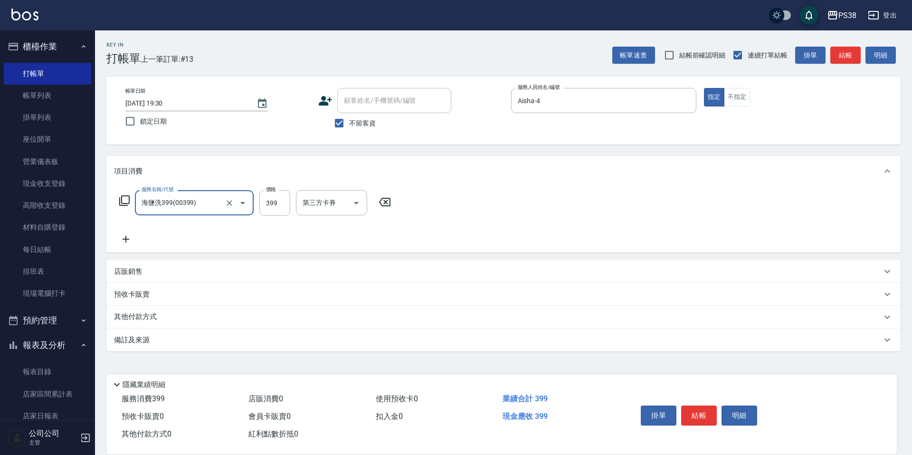
type input "海鹽洗399(00399)"
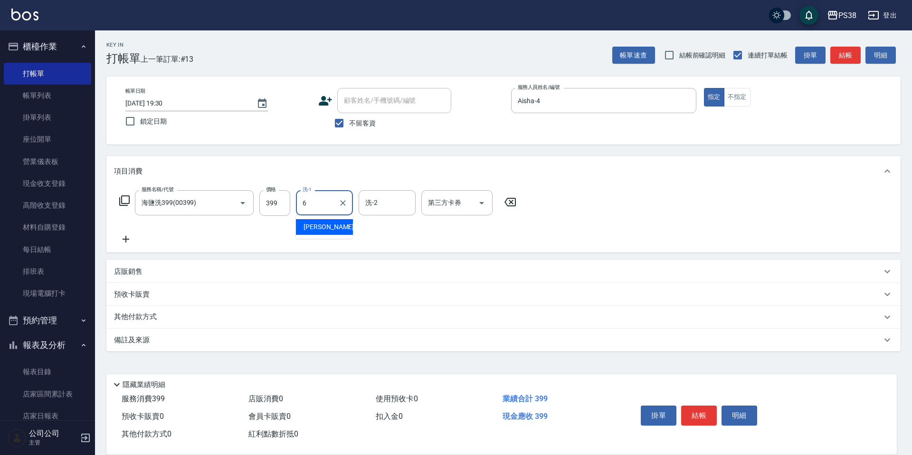
type input "[PERSON_NAME]-6"
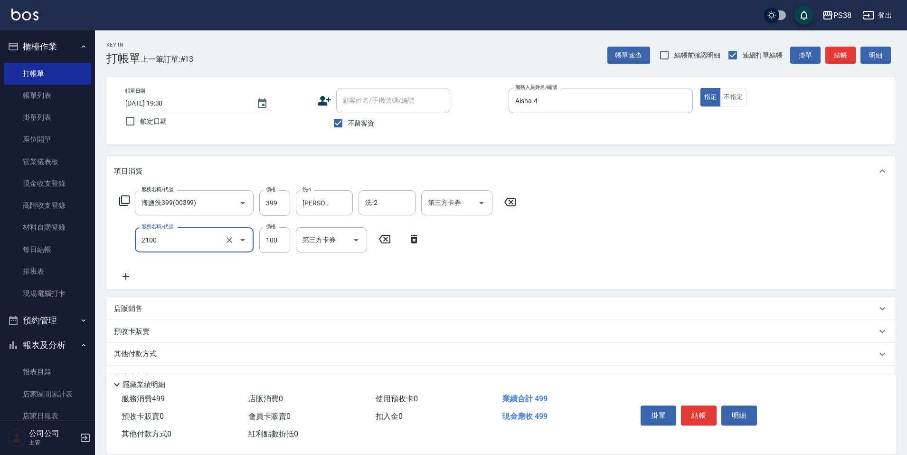
type input "剪髮與造型(任意金額)(2100)"
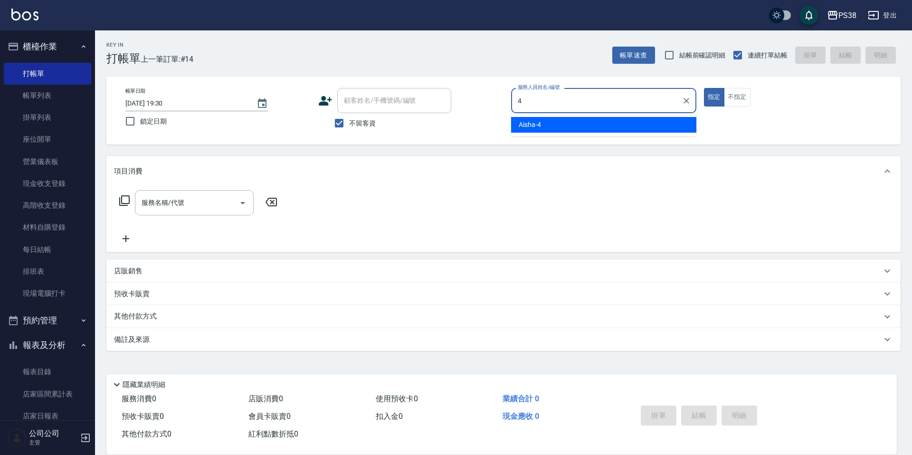
type input "Aisha-4"
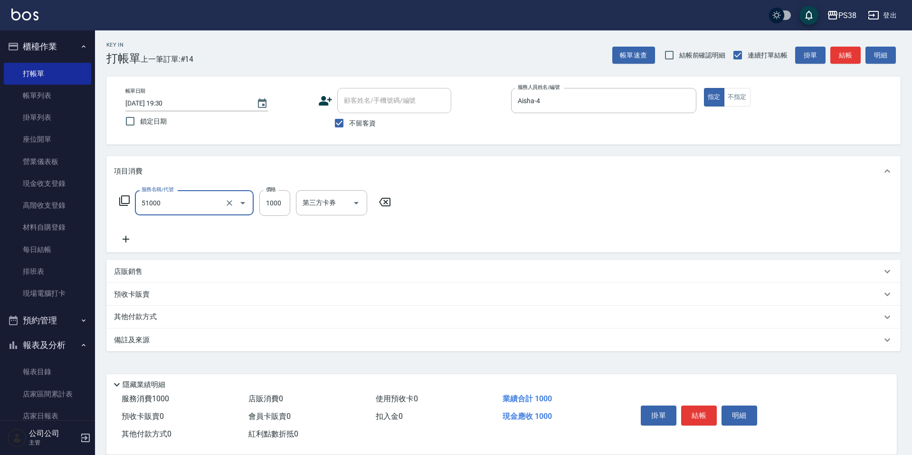
type input "染髮600以上(任意金額)(51000)"
type input "1100"
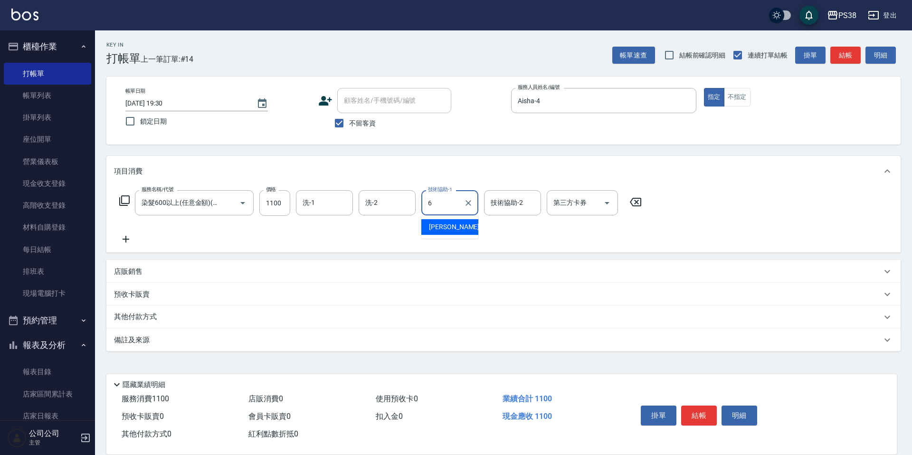
type input "[PERSON_NAME]-6"
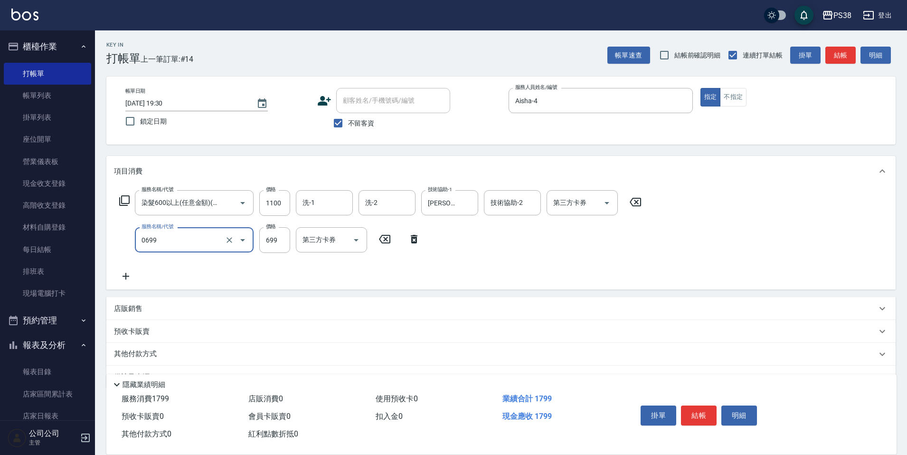
type input "spa699(0699)"
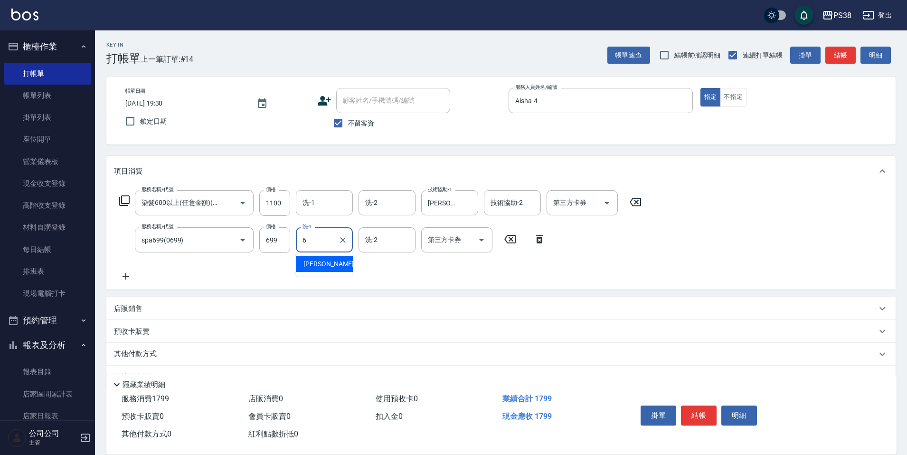
type input "[PERSON_NAME]-6"
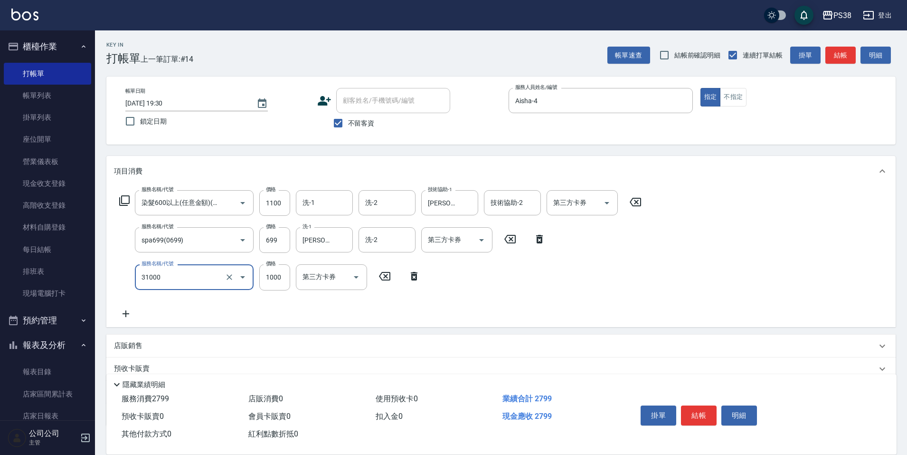
type input "酵素護髮(31000)"
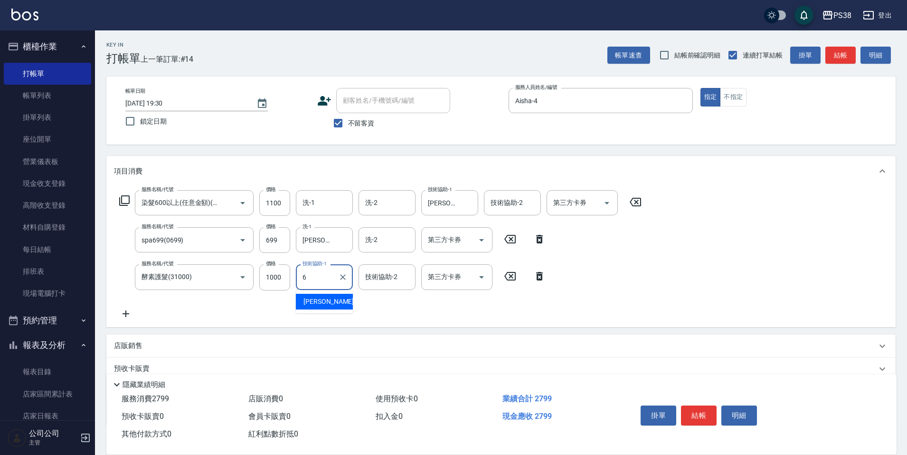
type input "[PERSON_NAME]-6"
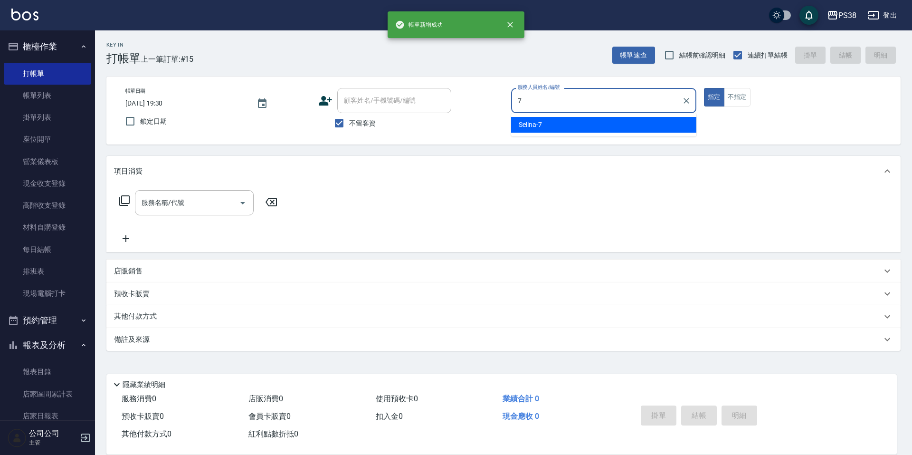
type input "Selina-7"
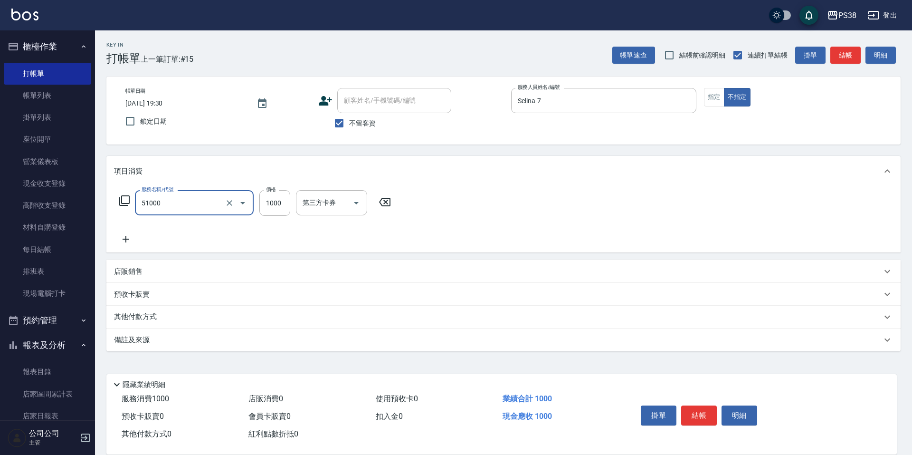
type input "染髮600以上(任意金額)(51000)"
type input "1100"
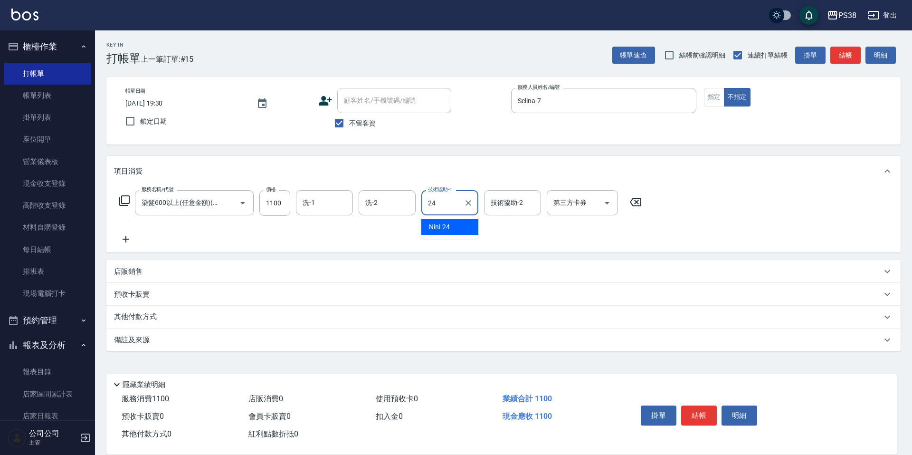
type input "Nini-24"
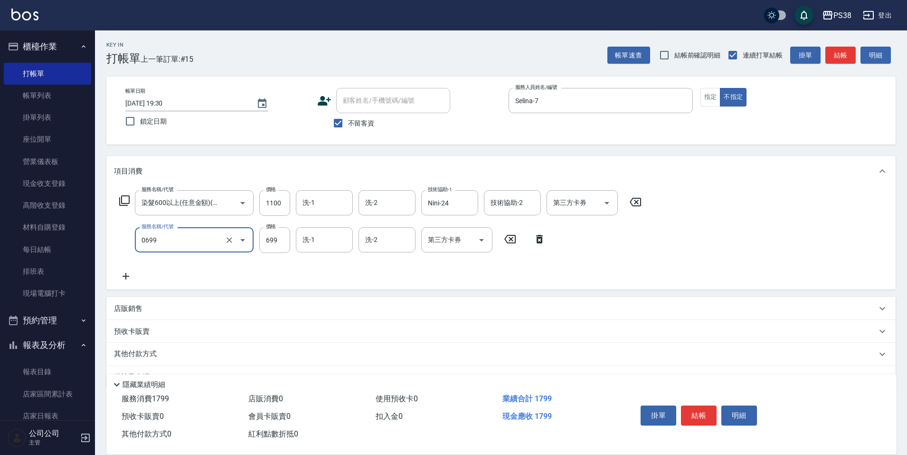
type input "spa699(0699)"
type input "Nini-24"
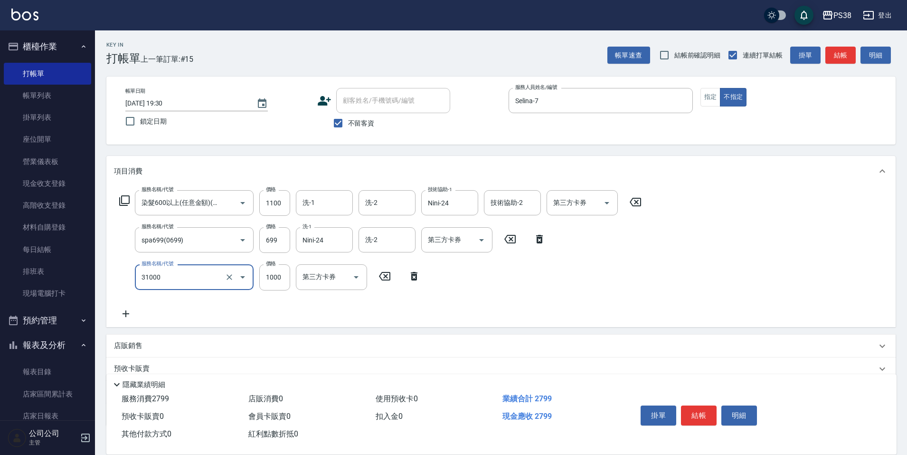
type input "酵素護髮(31000)"
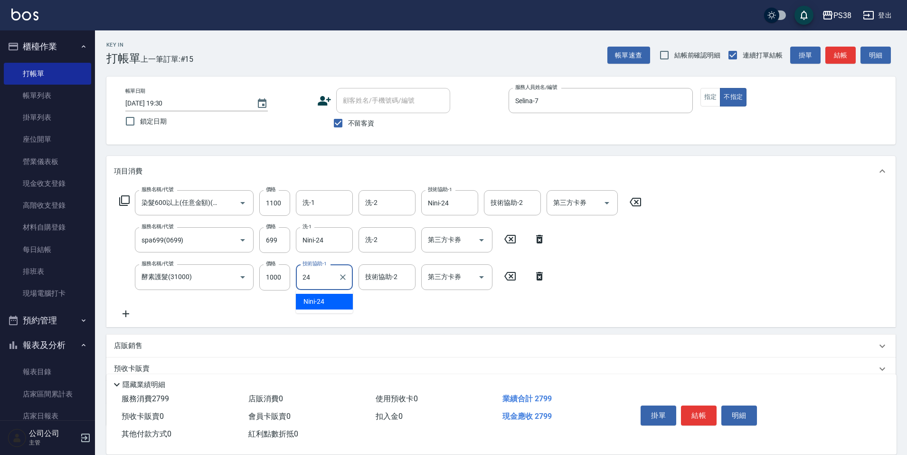
type input "Nini-24"
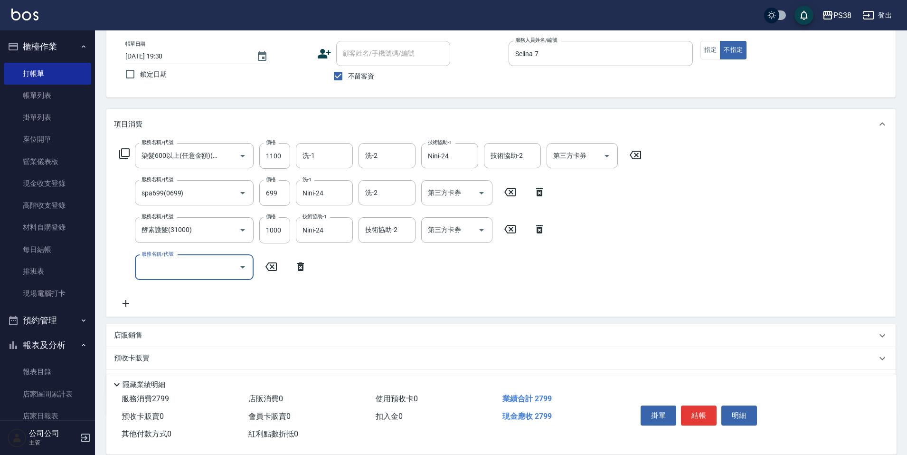
scroll to position [99, 0]
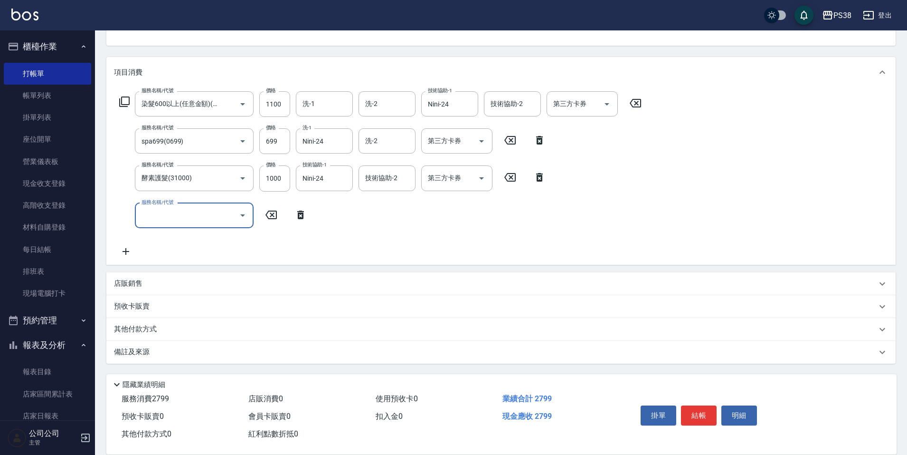
click at [213, 284] on div "店販銷售" at bounding box center [495, 283] width 763 height 10
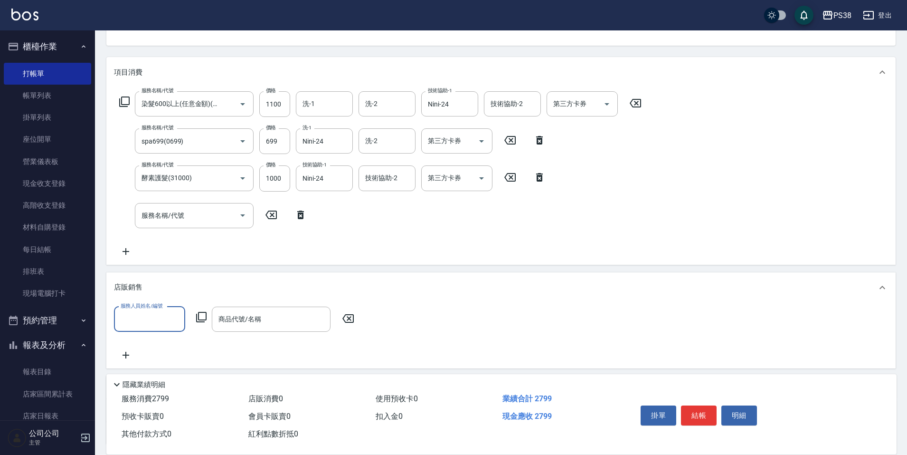
scroll to position [0, 0]
type input "Selina-7"
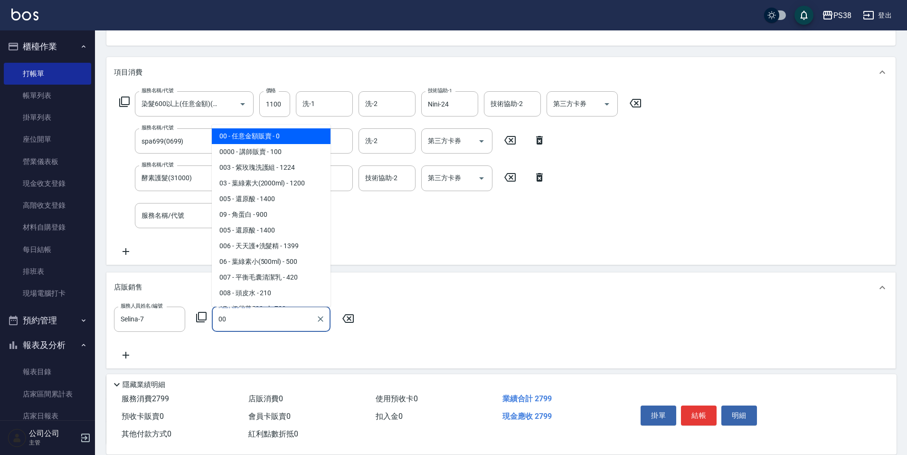
type input "任意金額販賣"
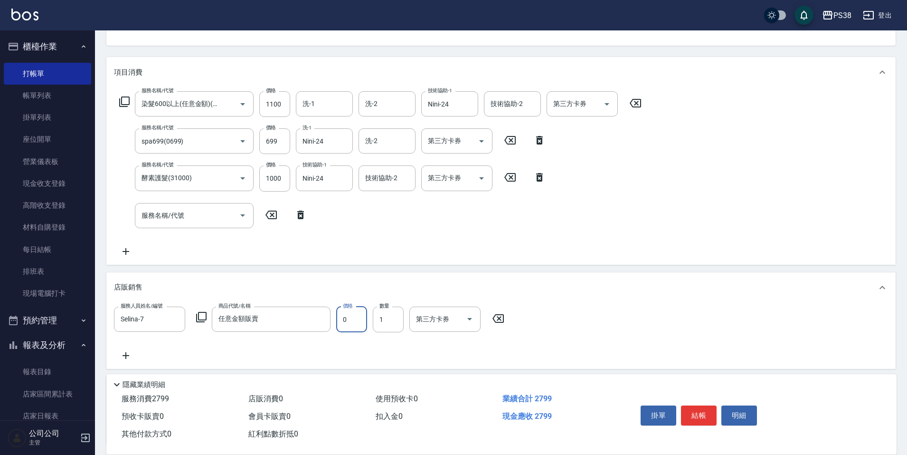
click at [348, 316] on input "0" at bounding box center [351, 319] width 31 height 26
type input "900"
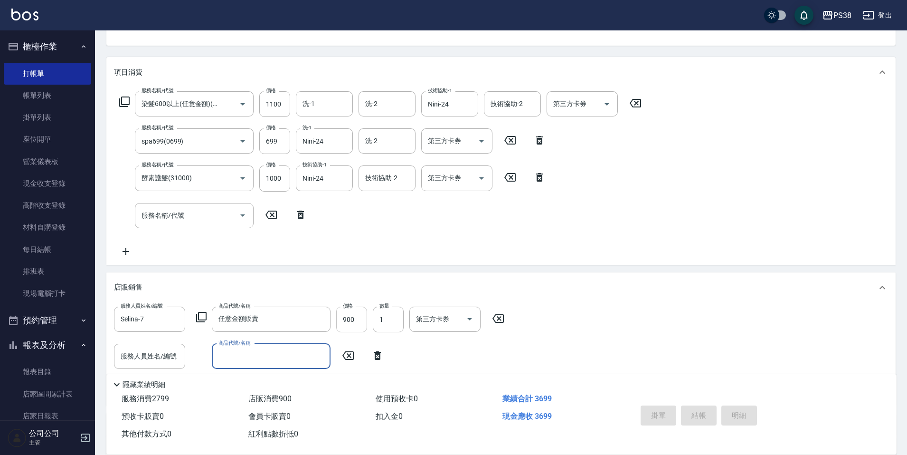
type input "[DATE] 19:31"
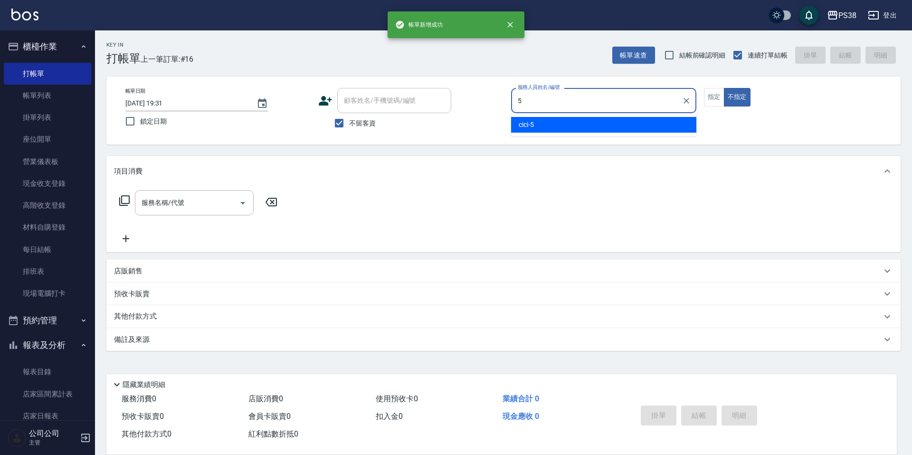
type input "cici-5"
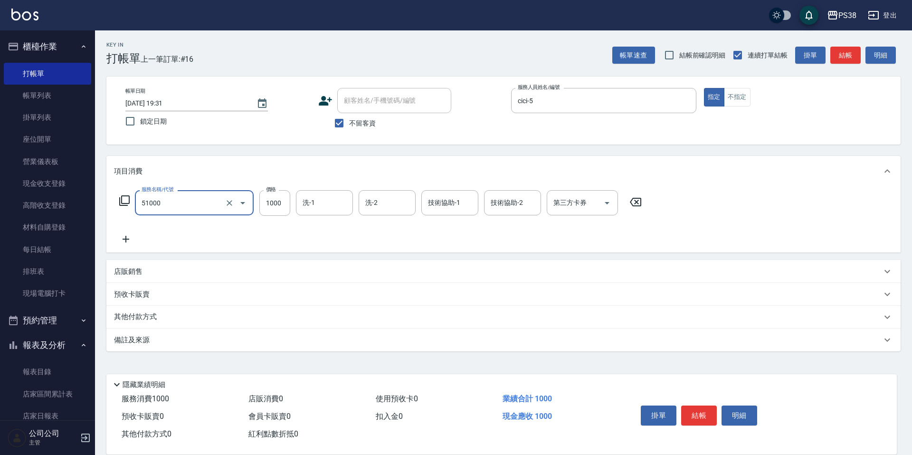
type input "染髮600以上(任意金額)(51000)"
type input "999"
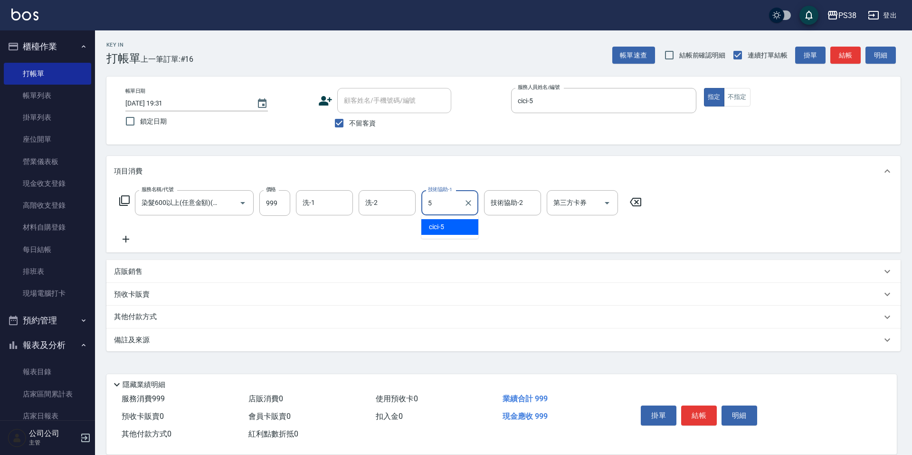
type input "cici-5"
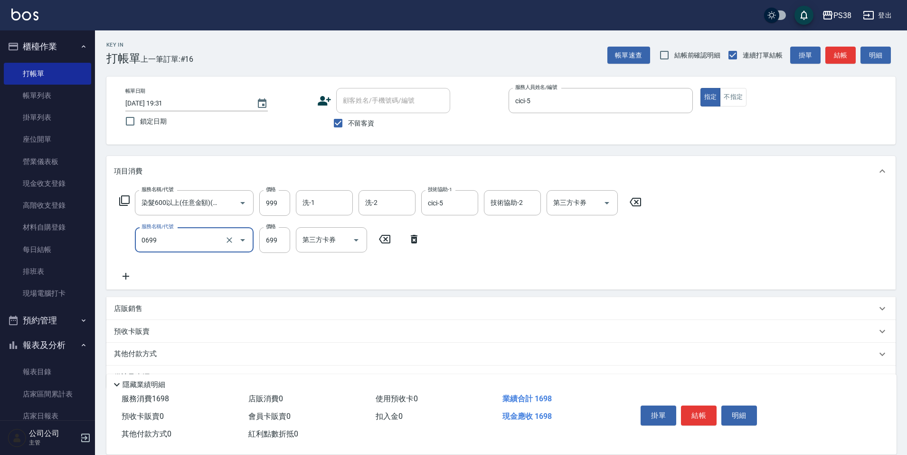
type input "spa699(0699)"
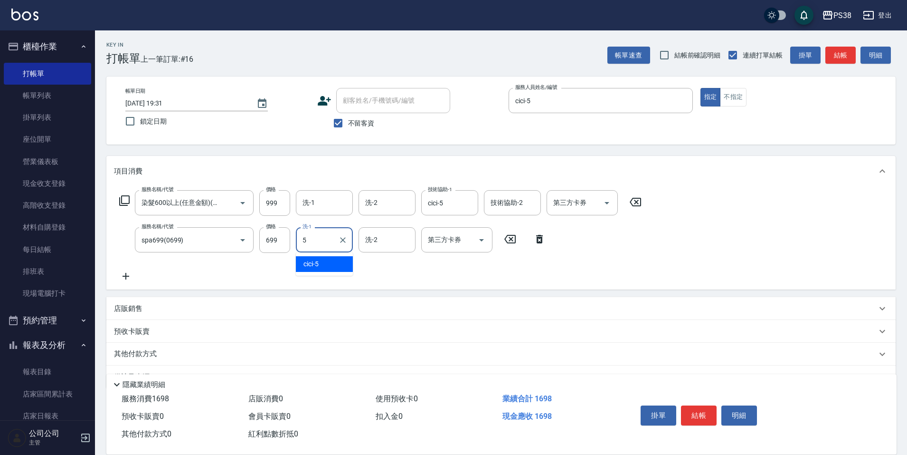
type input "cici-5"
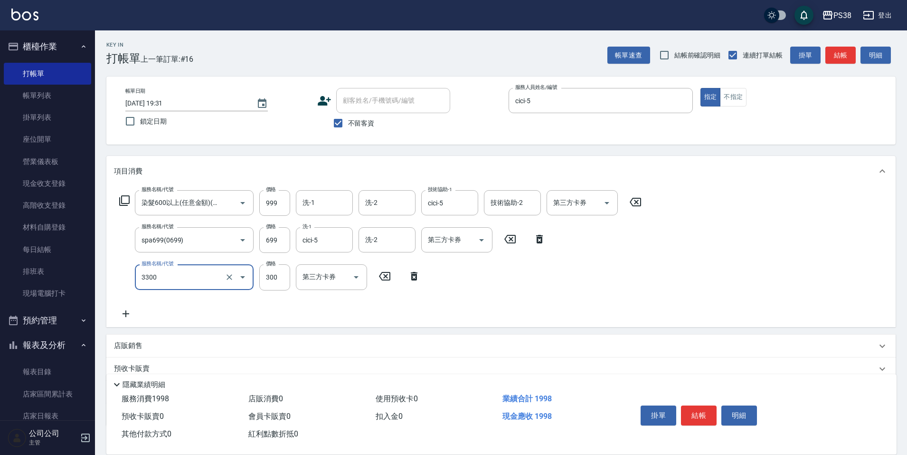
type input "胺基酸護髮(3300)"
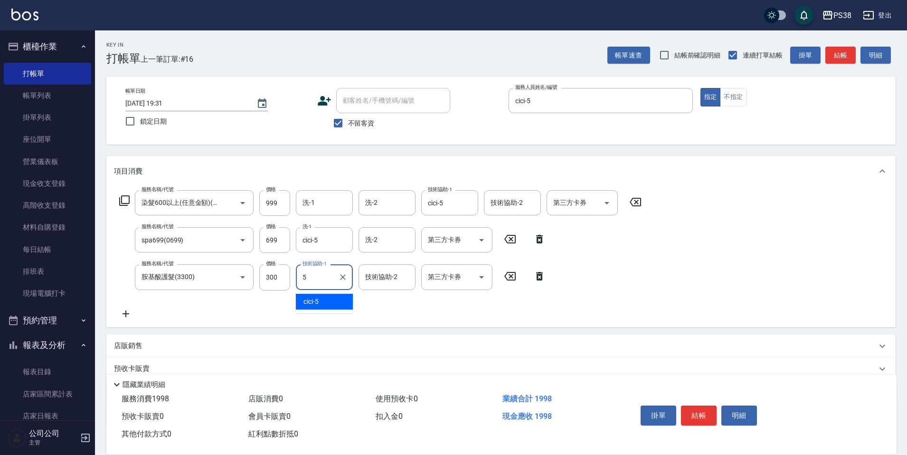
type input "cici-5"
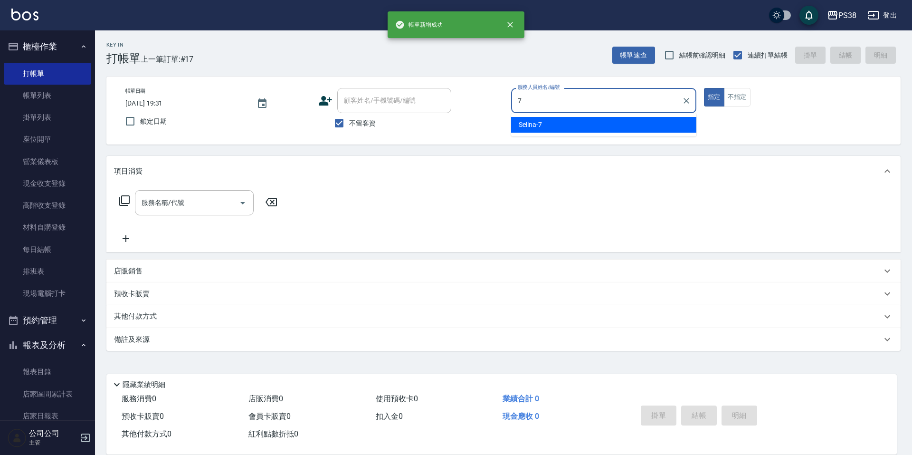
type input "Selina-7"
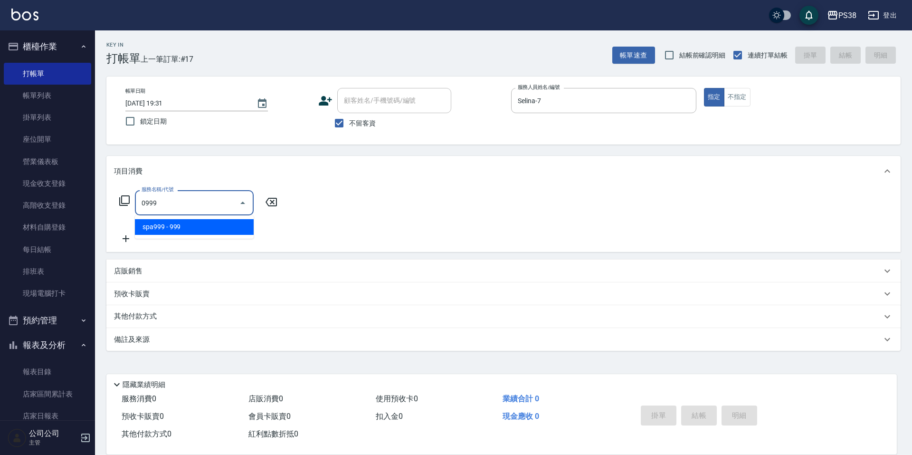
type input "spa999(0999)"
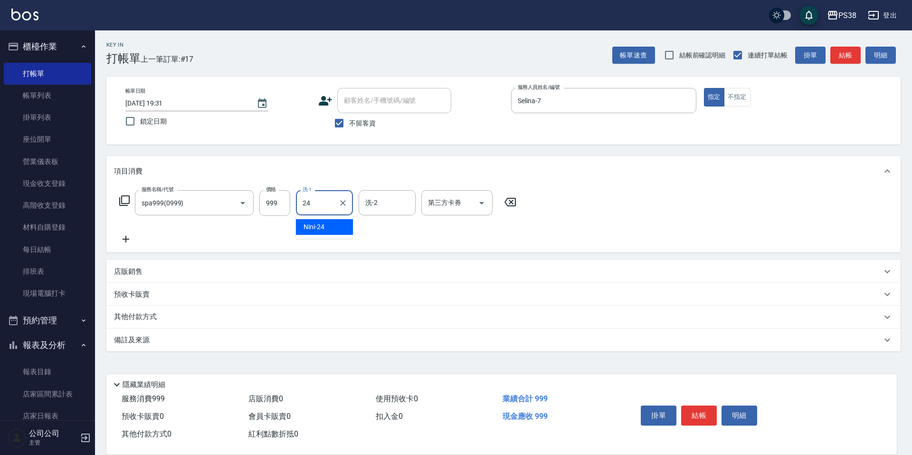
type input "Nini-24"
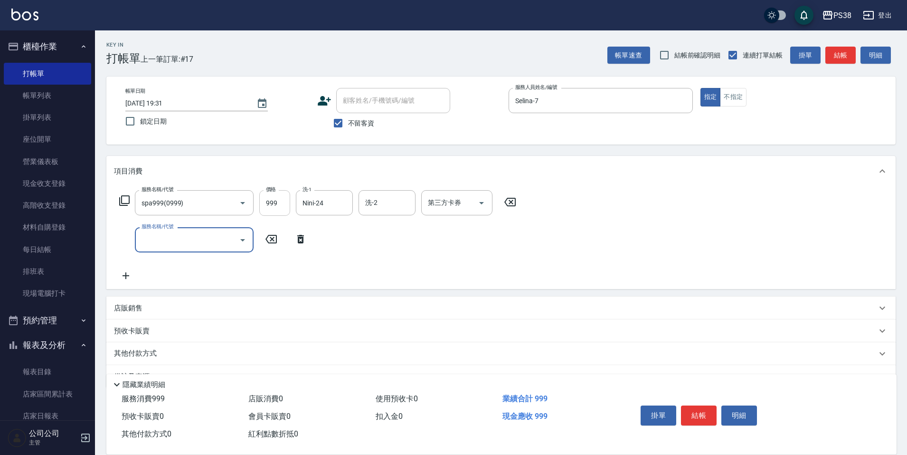
click at [287, 198] on input "999" at bounding box center [274, 203] width 31 height 26
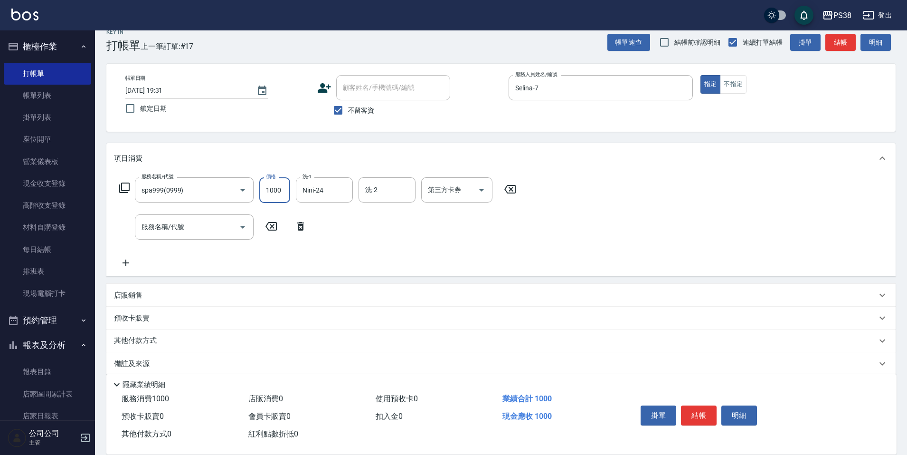
scroll to position [24, 0]
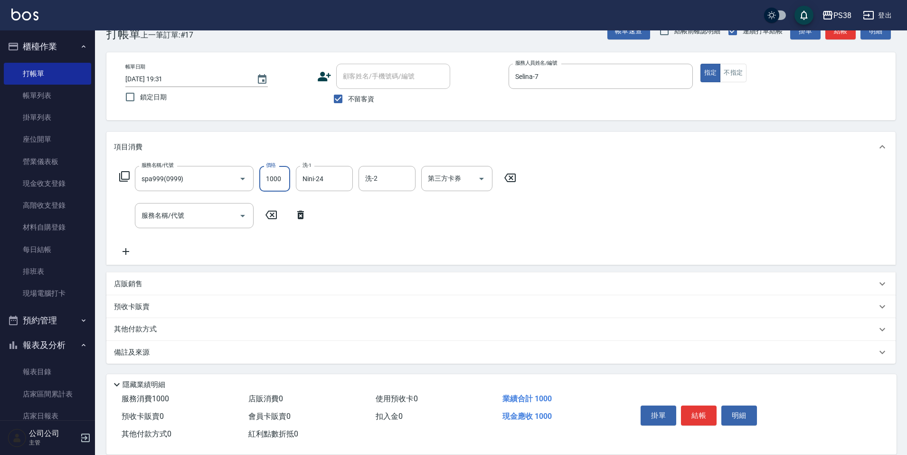
type input "1000"
click at [167, 287] on div "店販銷售" at bounding box center [495, 284] width 763 height 10
click at [165, 294] on div "店販銷售" at bounding box center [500, 287] width 789 height 30
click at [156, 325] on p "其他付款方式" at bounding box center [137, 329] width 47 height 10
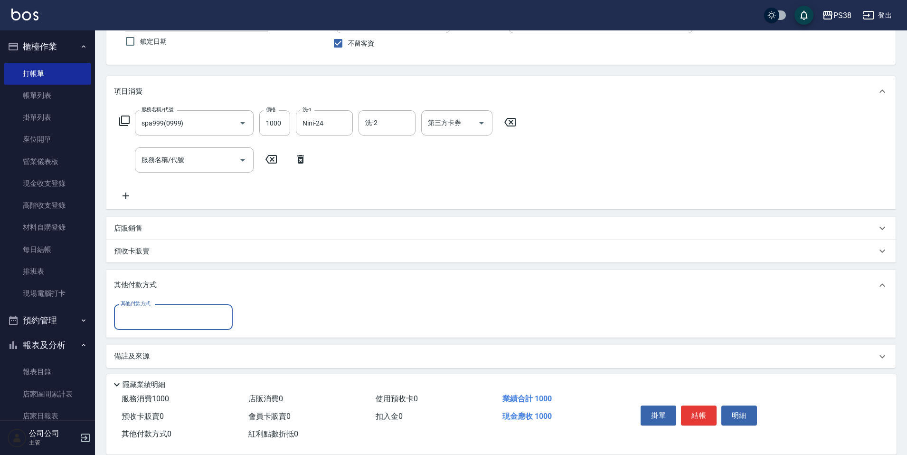
scroll to position [84, 0]
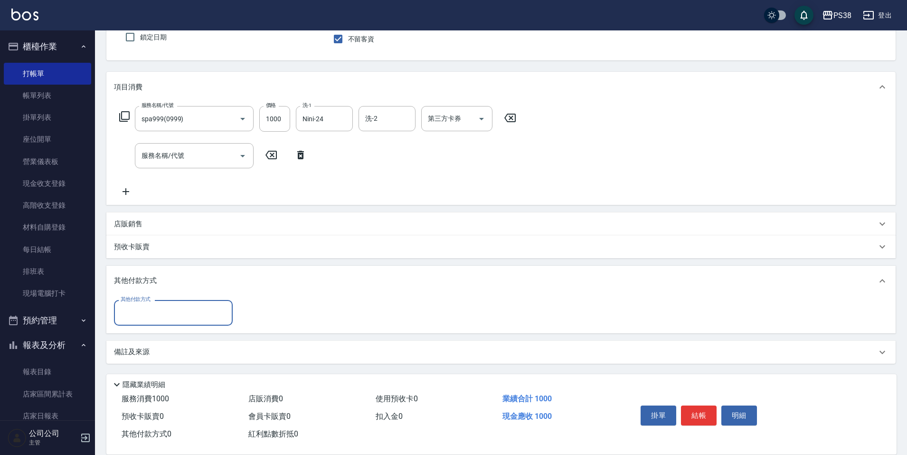
click at [156, 325] on div "其他付款方式 其他付款方式" at bounding box center [500, 314] width 789 height 37
click at [158, 318] on input "其他付款方式" at bounding box center [173, 312] width 110 height 17
click at [151, 364] on span "儲值卡" at bounding box center [173, 368] width 119 height 16
type input "儲值卡"
type input "906"
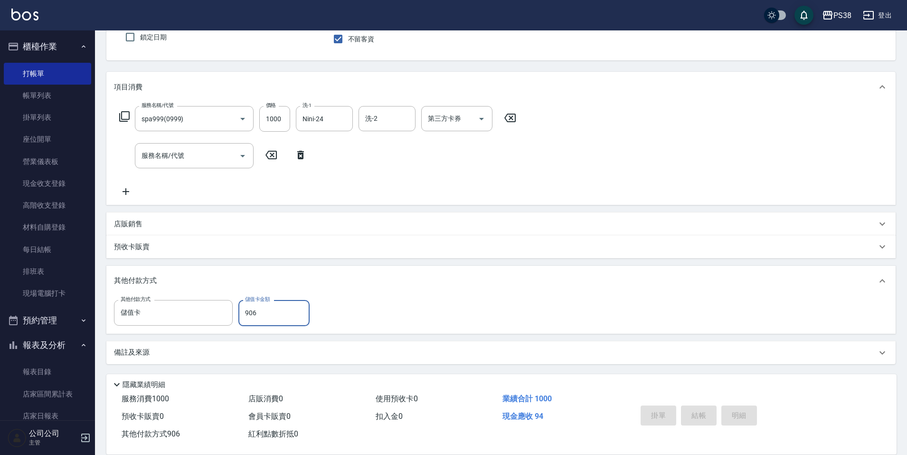
type input "[DATE] 19:32"
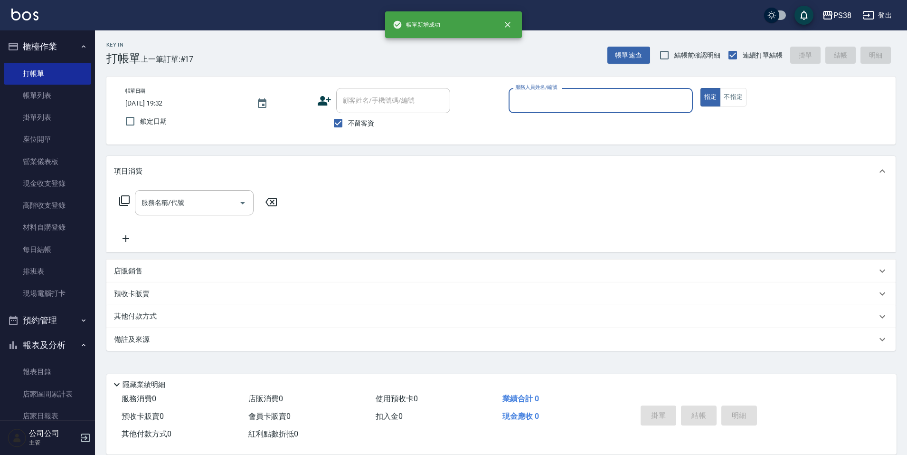
scroll to position [0, 0]
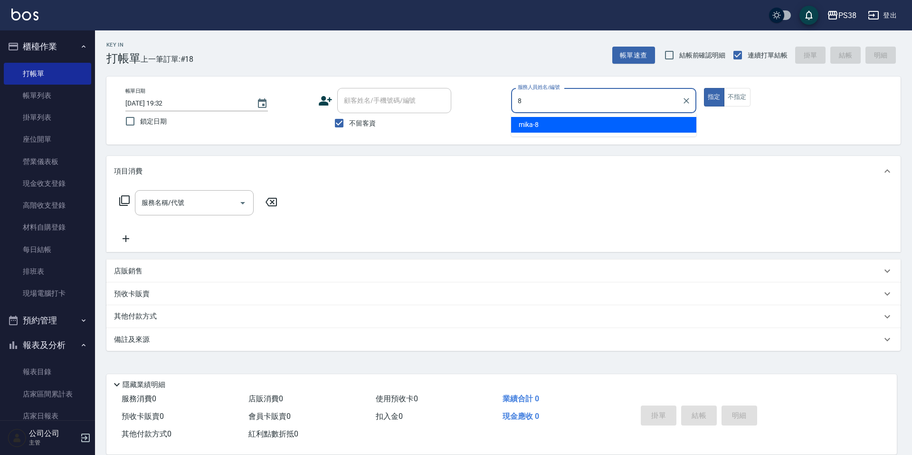
type input "mika-8"
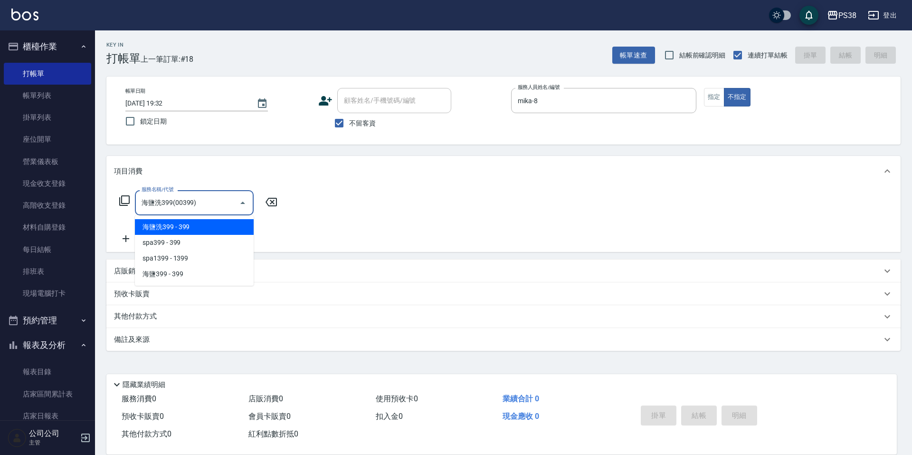
type input "海鹽洗399(00399)"
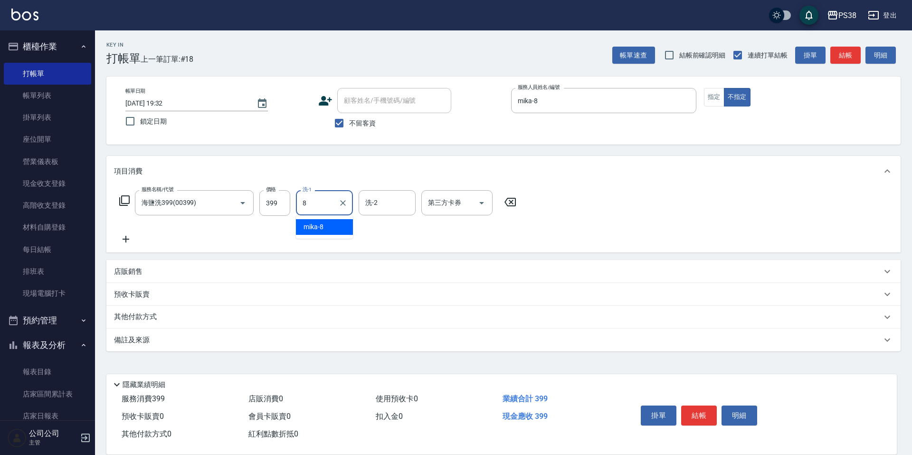
type input "mika-8"
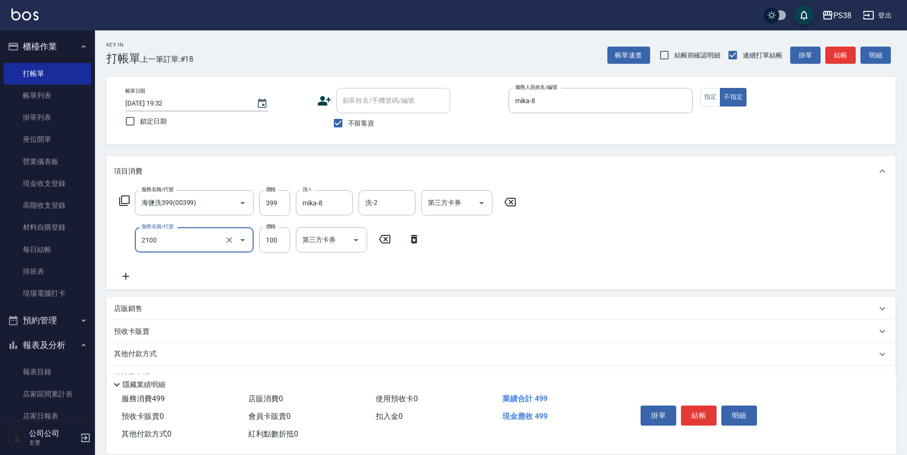
type input "剪髮與造型(任意金額)(2100)"
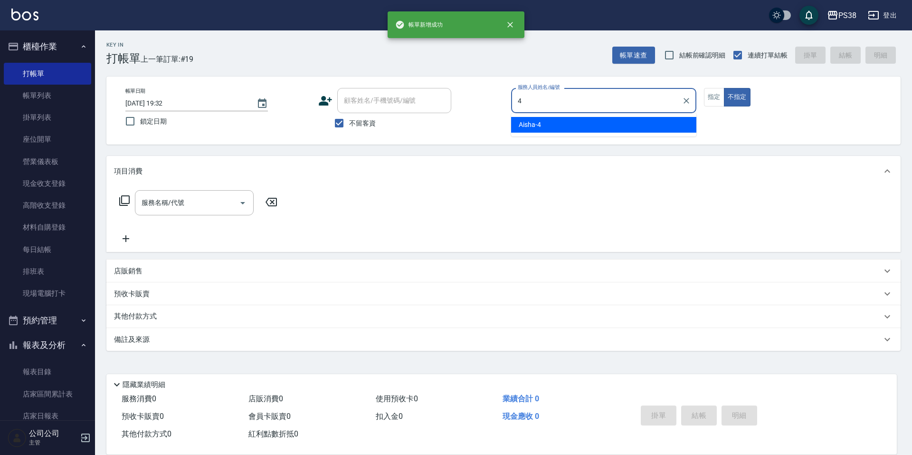
type input "Aisha-4"
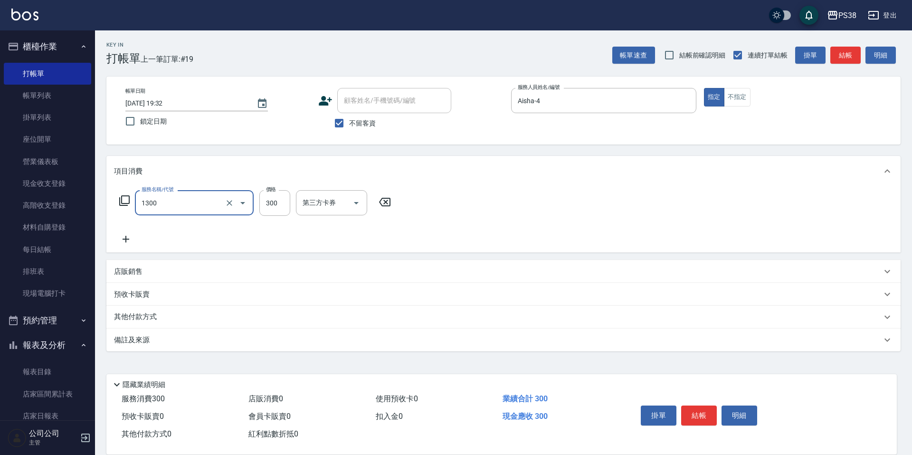
type input "精油洗潤300(1300)"
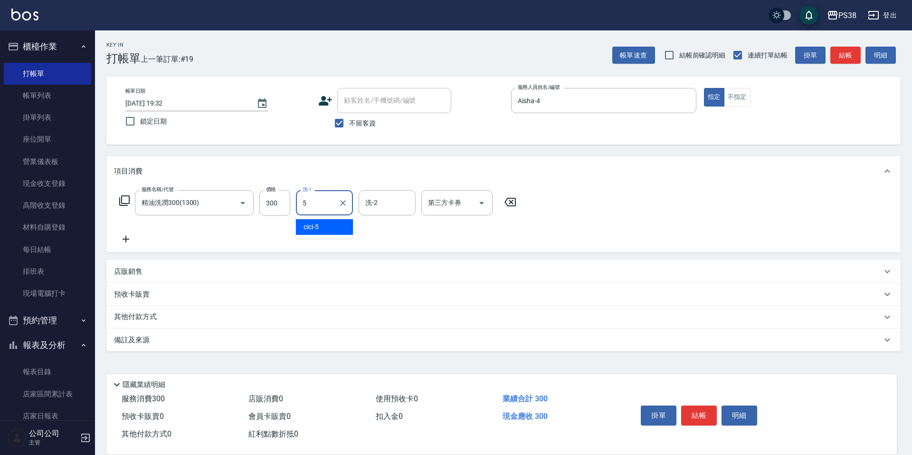
type input "cici-5"
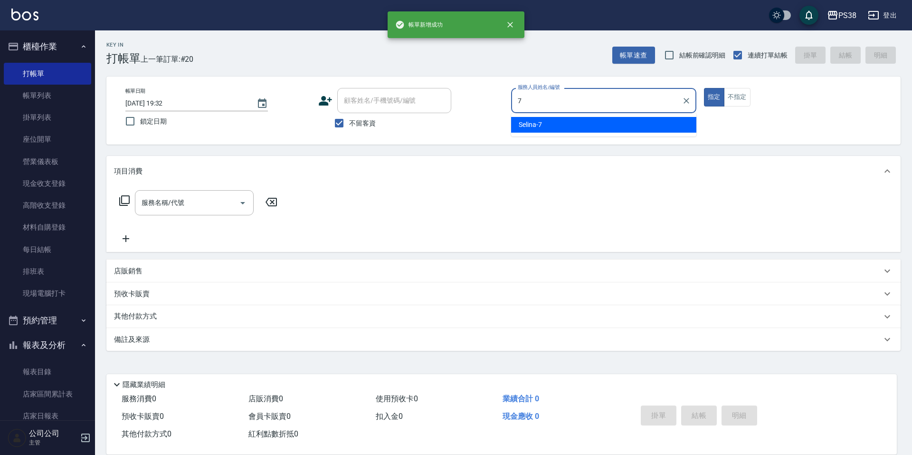
type input "Selina-7"
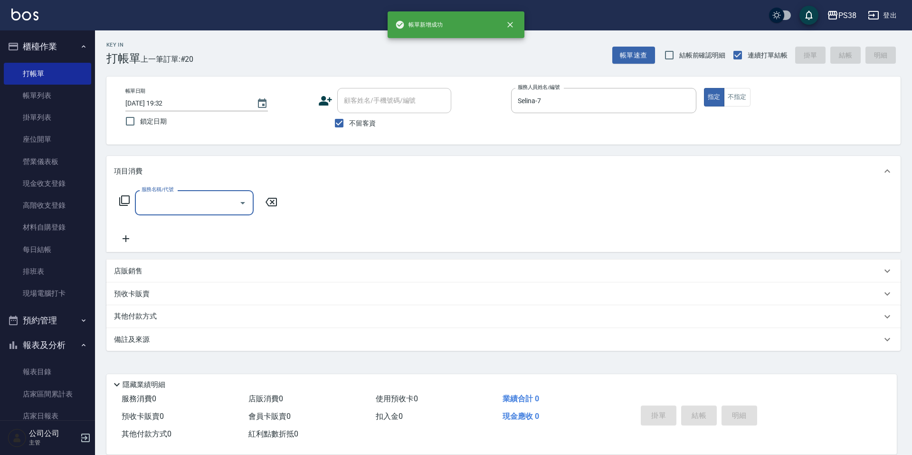
type input "0"
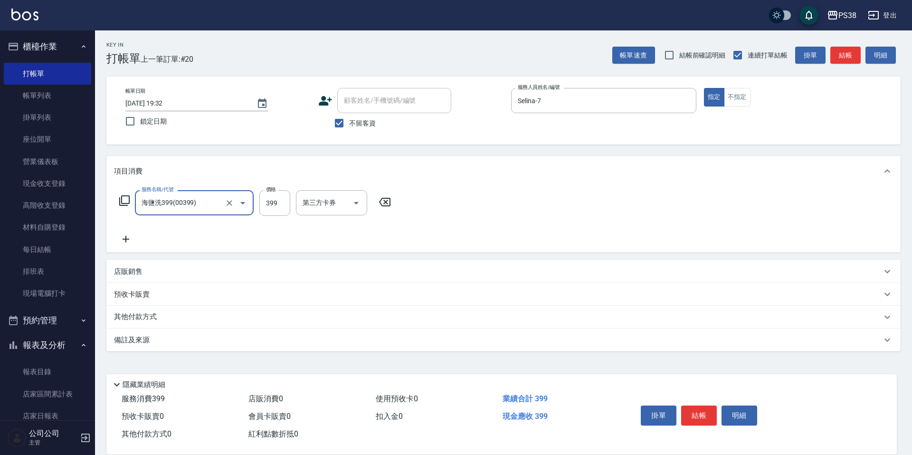
type input "海鹽洗399(00399)"
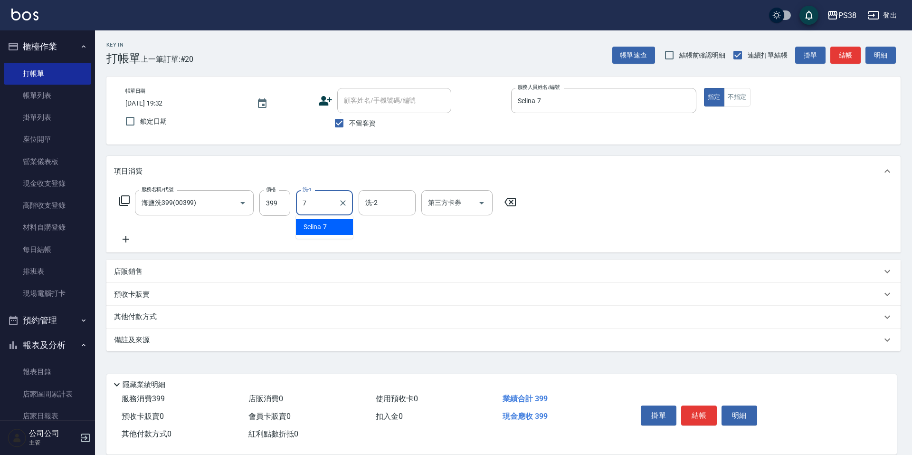
type input "Selina-7"
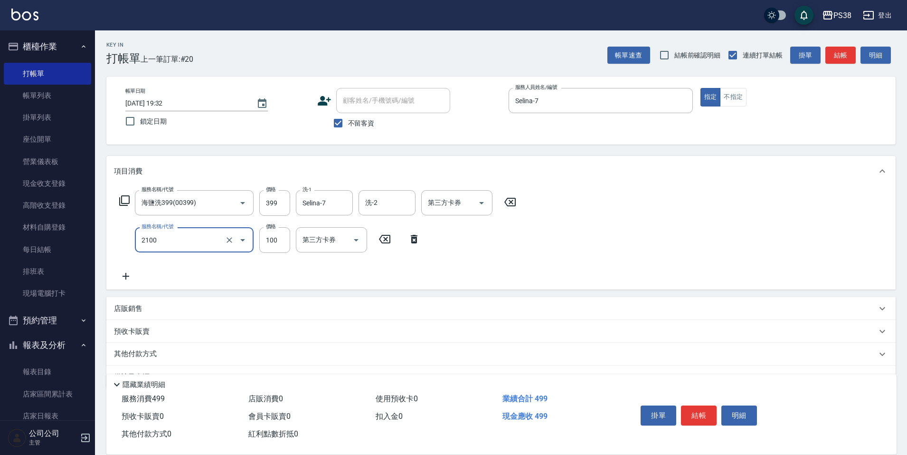
type input "剪髮與造型(任意金額)(2100)"
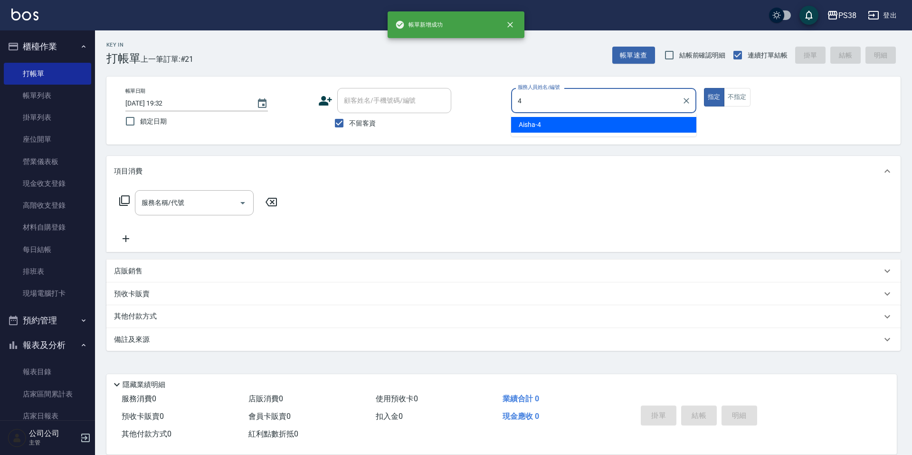
type input "Aisha-4"
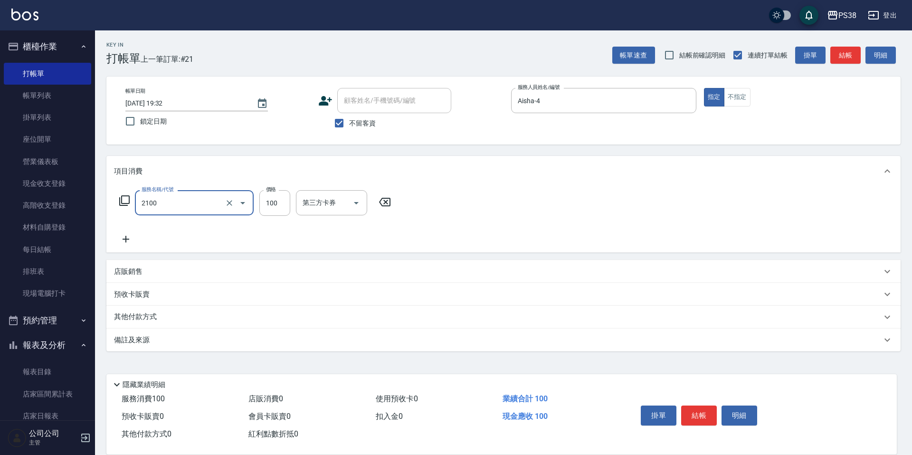
type input "剪髮與造型(任意金額)(2100)"
type input "350"
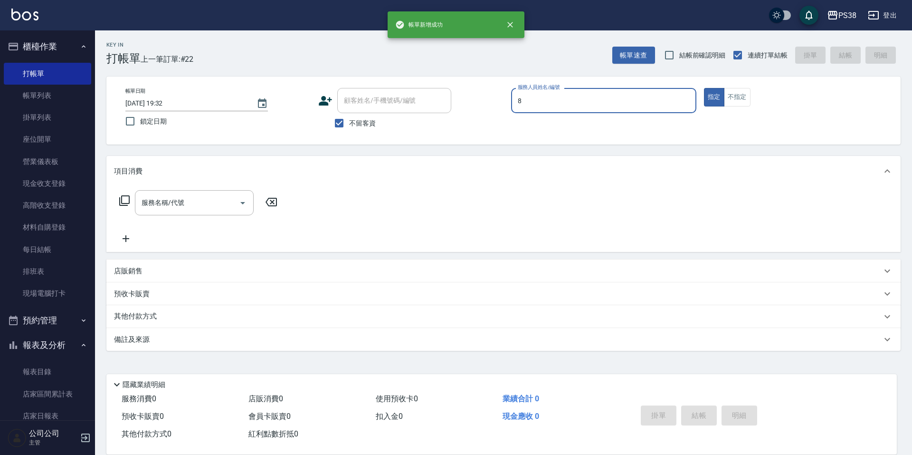
type input "mika-8"
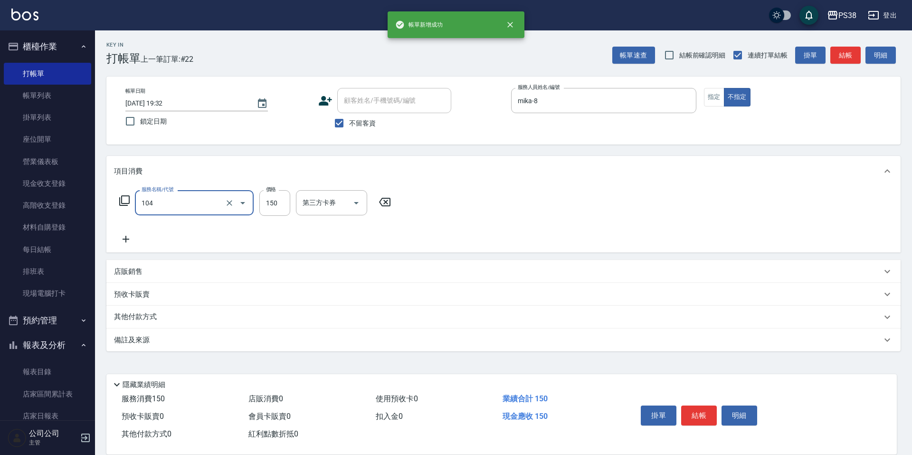
type input "洗髮(104)"
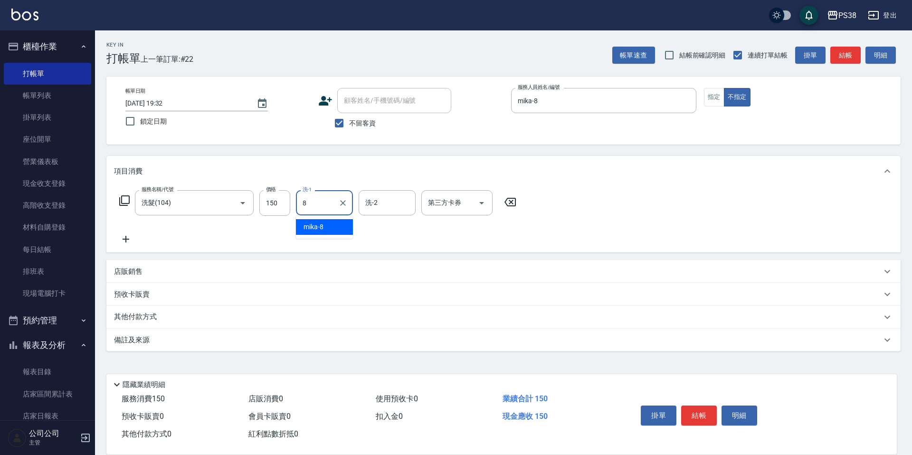
type input "mika-8"
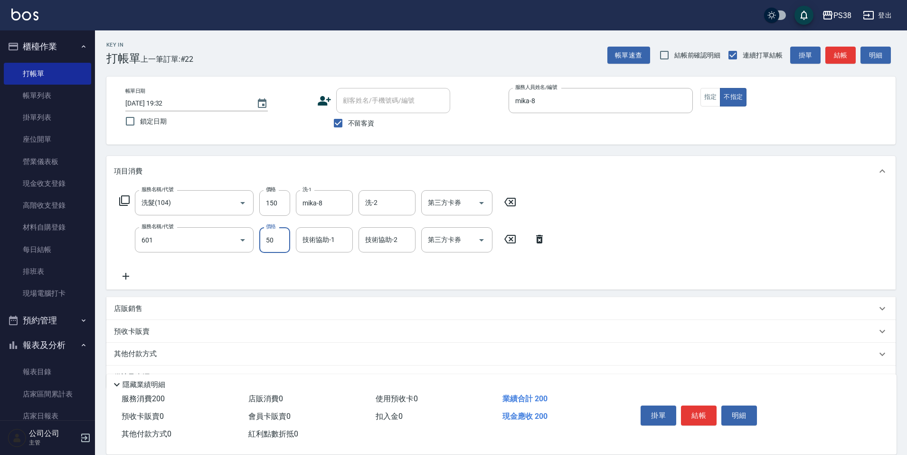
type input "精油50(601)"
type input "mika-8"
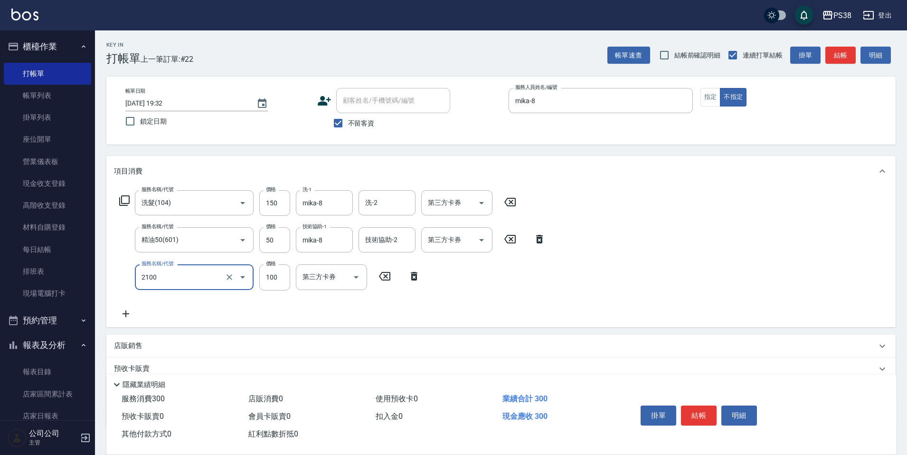
type input "剪髮與造型(任意金額)(2100)"
type input "150"
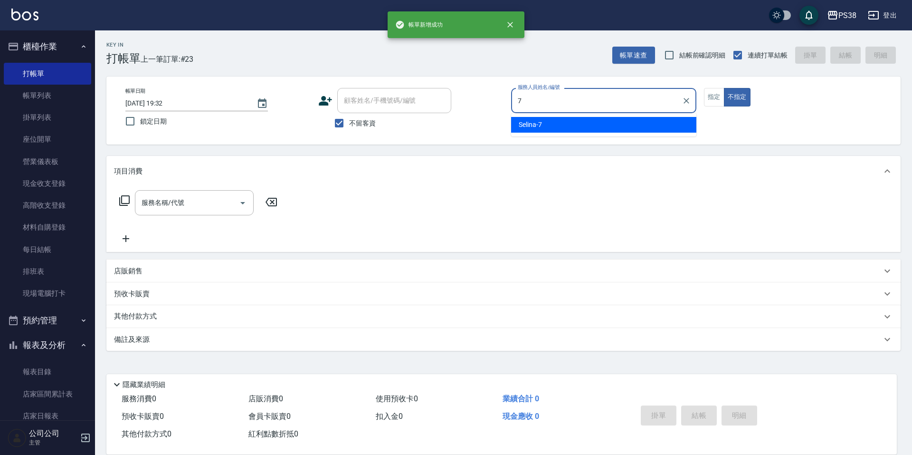
type input "Selina-7"
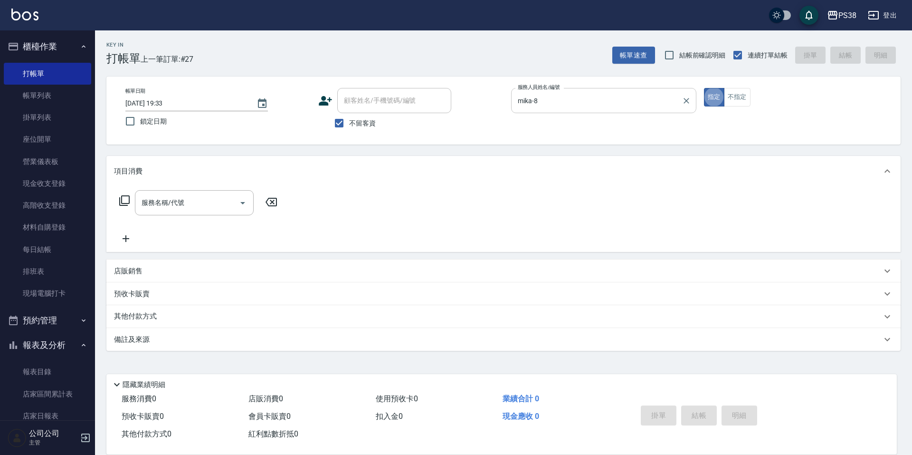
click at [562, 94] on input "mika-8" at bounding box center [596, 100] width 162 height 17
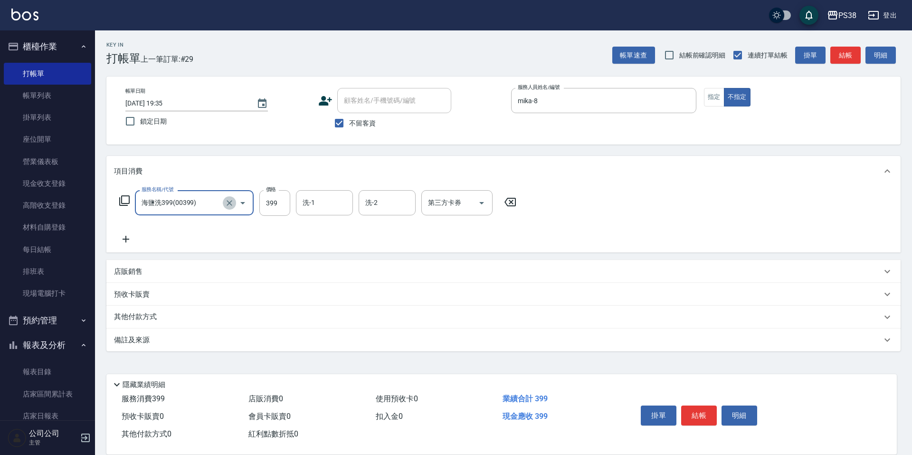
click at [227, 209] on button "Clear" at bounding box center [229, 202] width 13 height 13
click at [232, 201] on icon "Clear" at bounding box center [229, 202] width 9 height 9
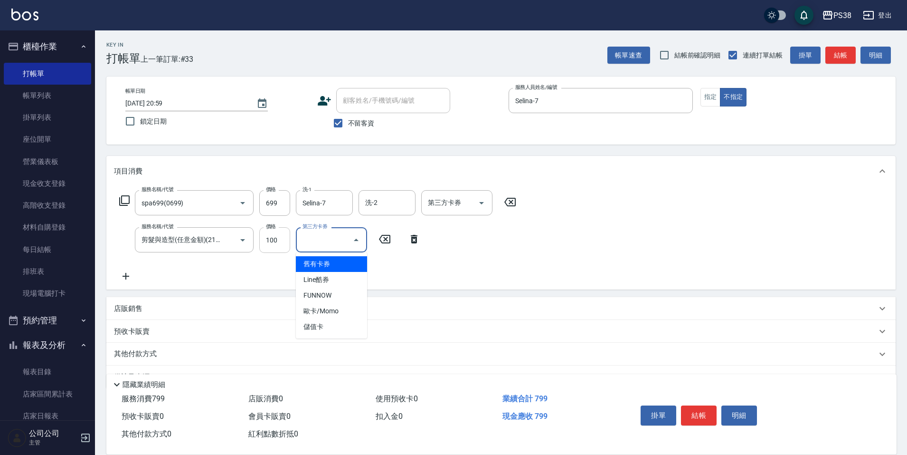
click at [274, 233] on input "100" at bounding box center [274, 240] width 31 height 26
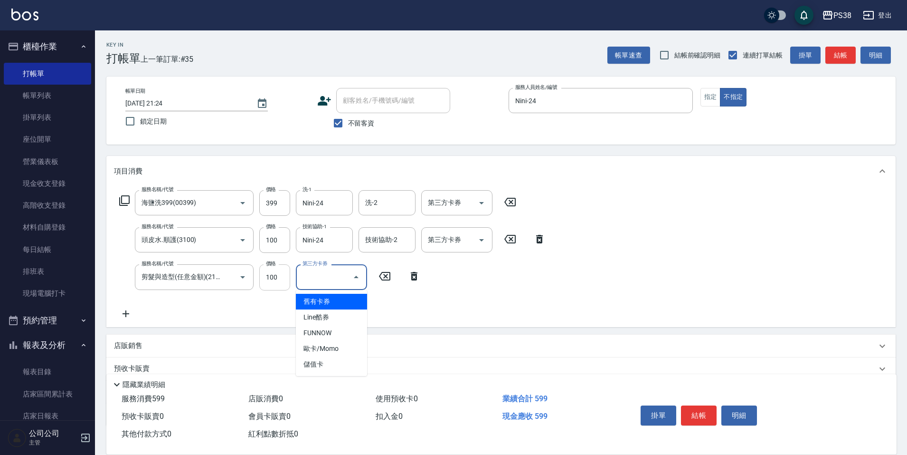
click at [260, 287] on input "100" at bounding box center [274, 277] width 31 height 26
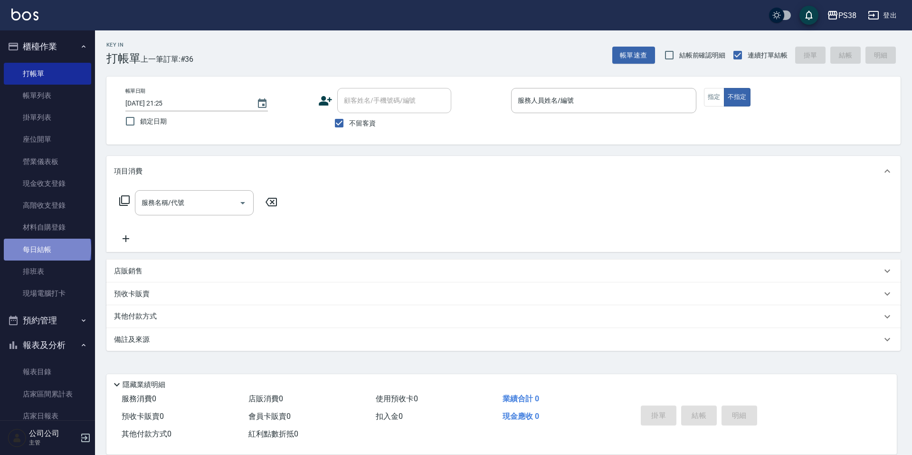
click at [47, 248] on link "每日結帳" at bounding box center [47, 249] width 87 height 22
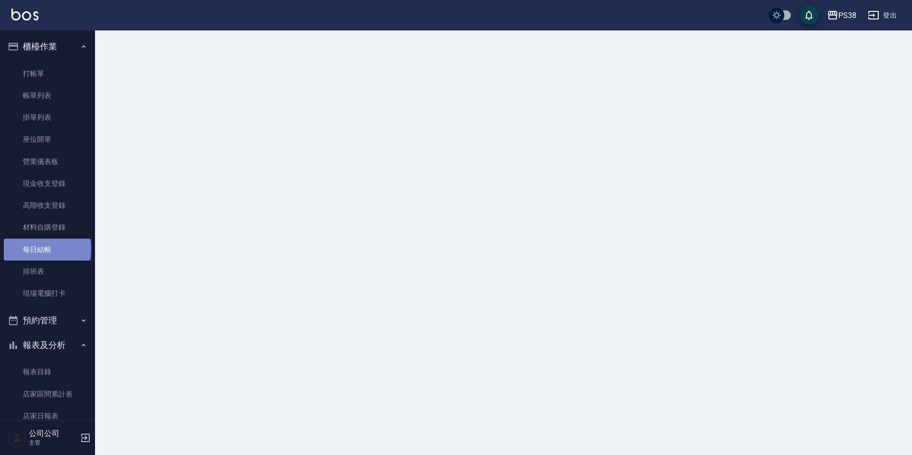
click at [47, 248] on link "每日結帳" at bounding box center [47, 249] width 87 height 22
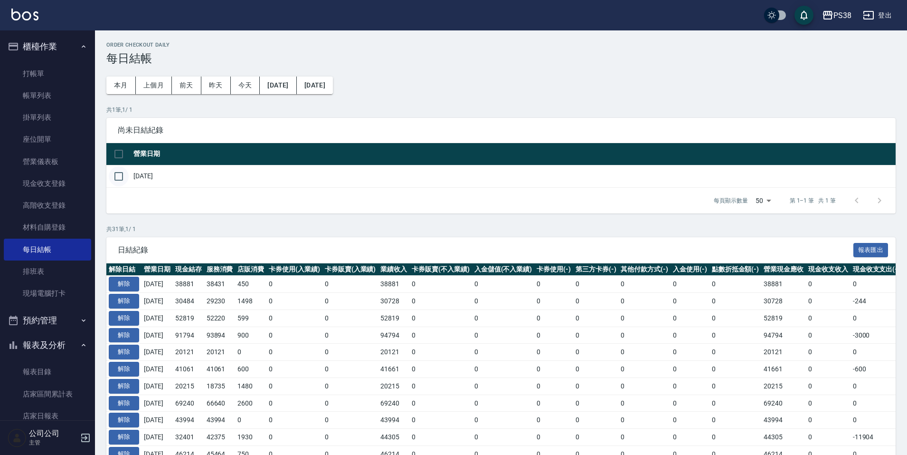
click at [120, 182] on input "checkbox" at bounding box center [119, 176] width 20 height 20
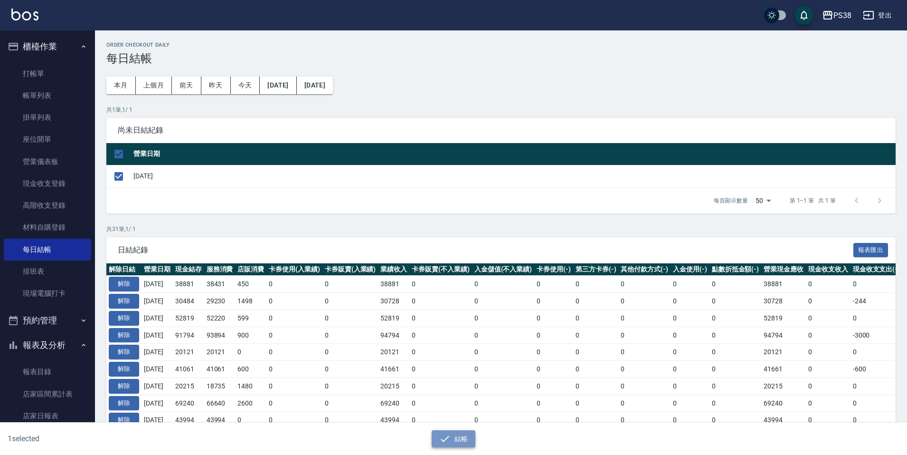
click at [441, 433] on icon "button" at bounding box center [444, 438] width 11 height 11
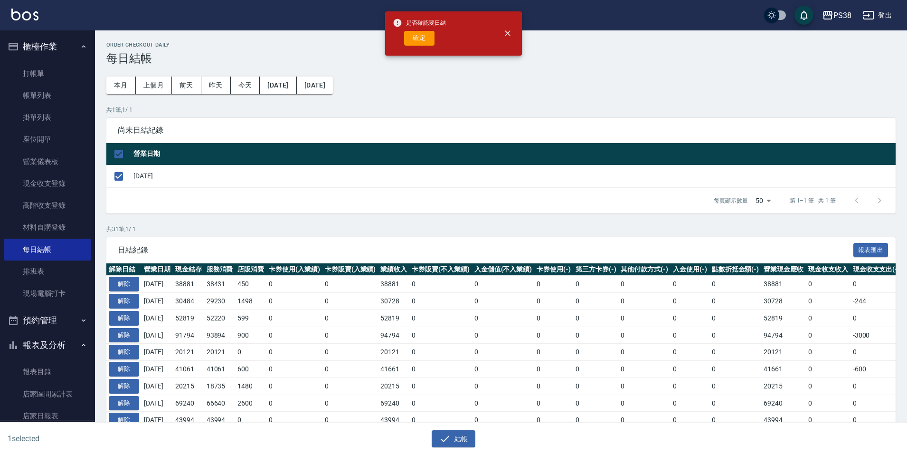
click at [432, 430] on button "結帳" at bounding box center [454, 439] width 44 height 18
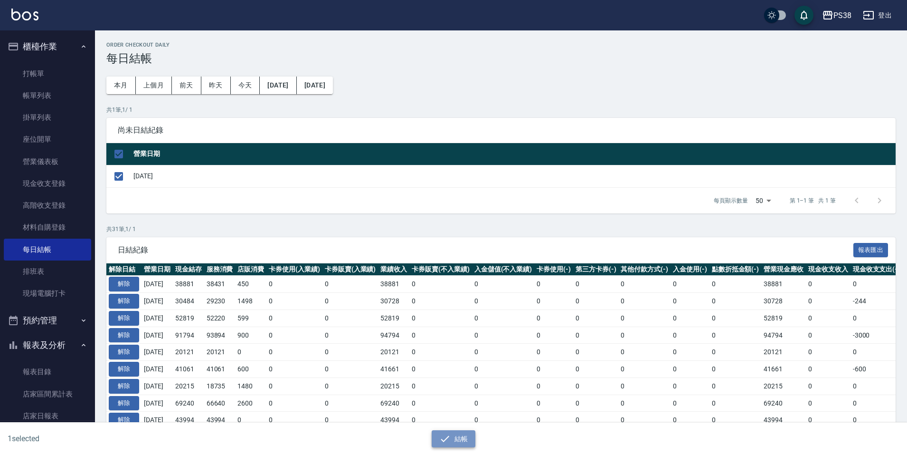
click at [440, 435] on icon "button" at bounding box center [444, 438] width 11 height 11
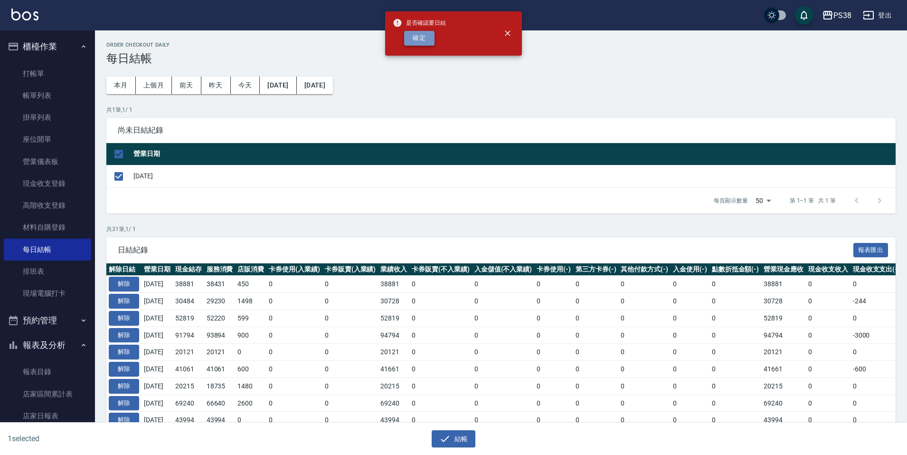
click at [424, 44] on button "確定" at bounding box center [419, 38] width 30 height 15
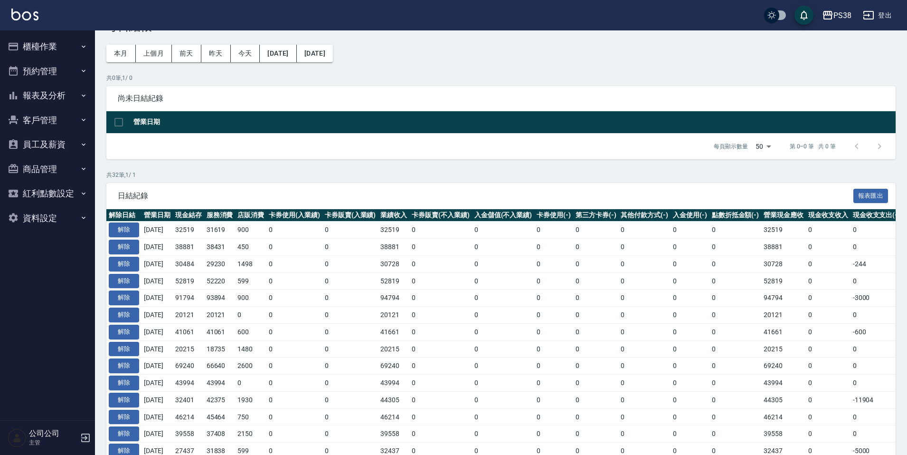
scroll to position [47, 0]
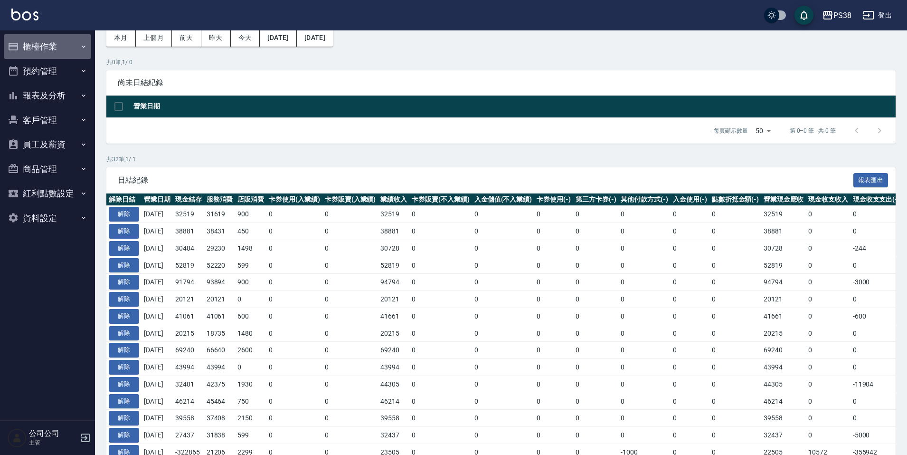
click at [41, 50] on button "櫃檯作業" at bounding box center [47, 46] width 87 height 25
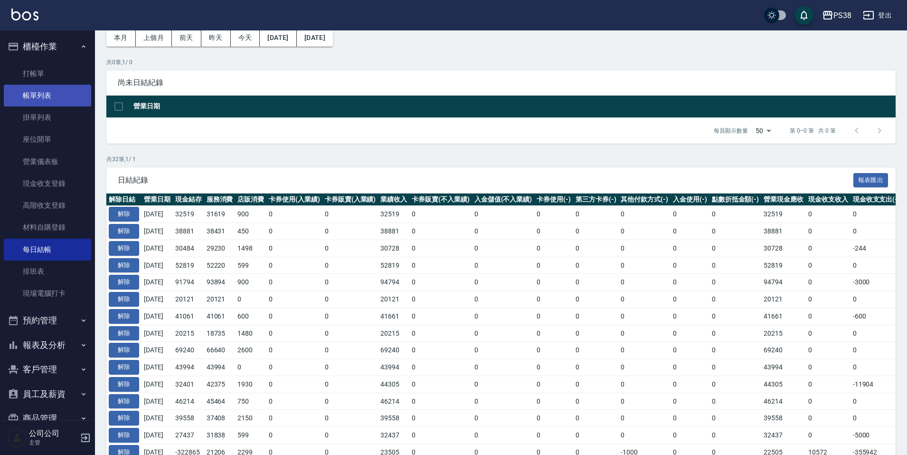
click at [46, 98] on link "帳單列表" at bounding box center [47, 96] width 87 height 22
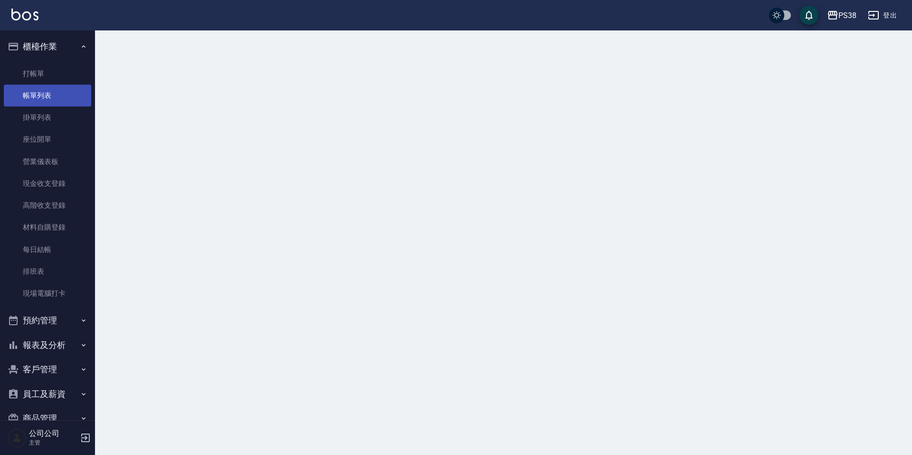
click at [46, 98] on link "帳單列表" at bounding box center [47, 96] width 87 height 22
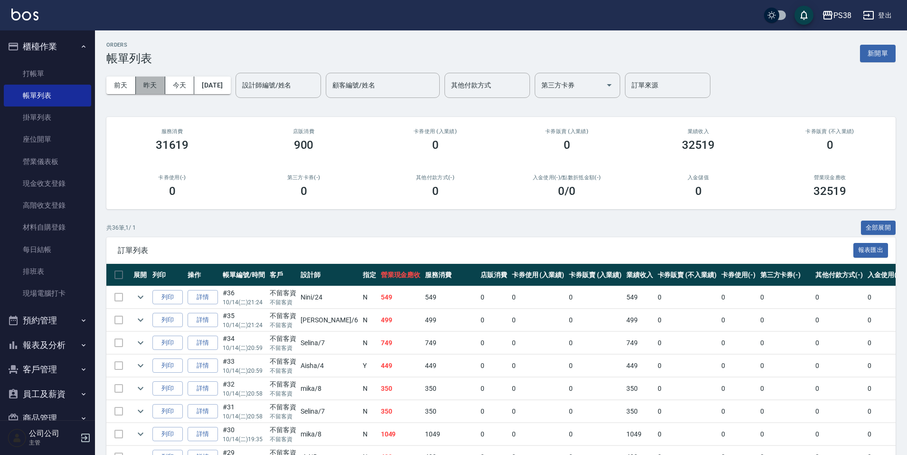
click at [153, 87] on button "昨天" at bounding box center [150, 85] width 29 height 18
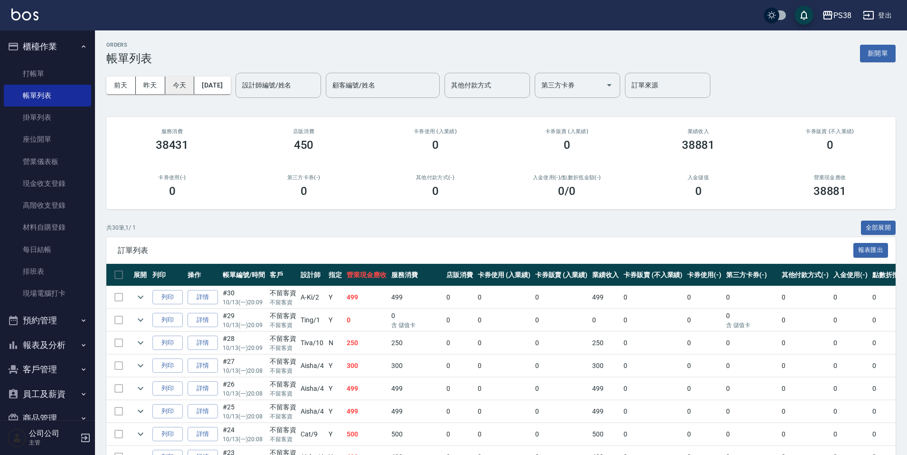
click at [176, 80] on button "今天" at bounding box center [179, 85] width 29 height 18
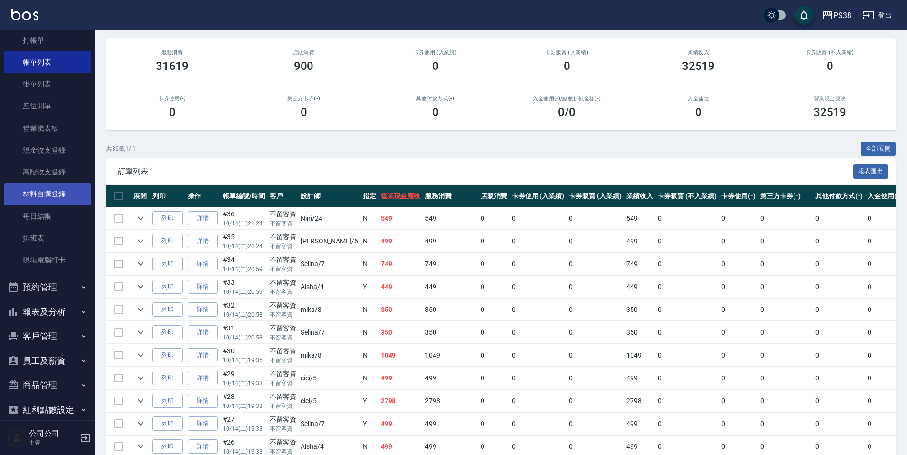
scroll to position [71, 0]
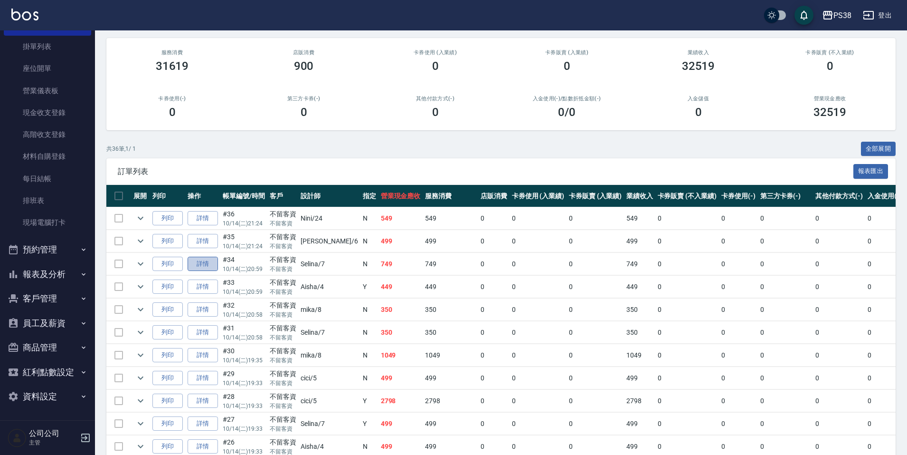
click at [197, 262] on link "詳情" at bounding box center [203, 263] width 30 height 15
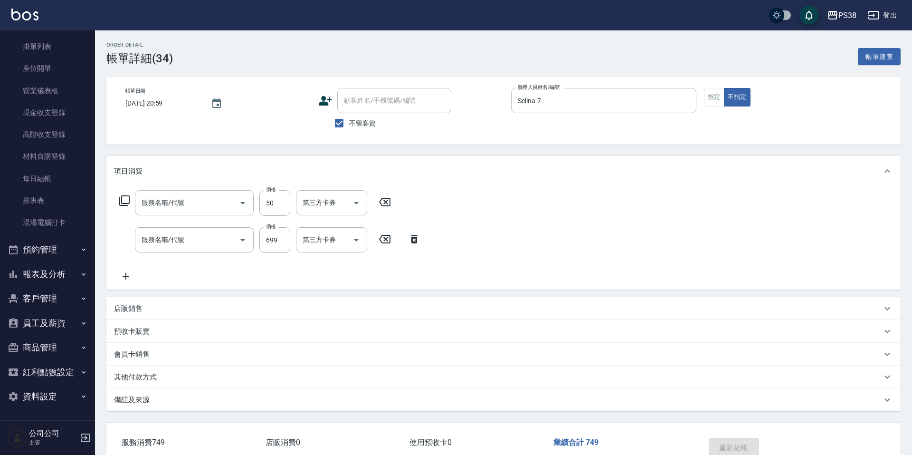
type input "[DATE] 20:59"
checkbox input "true"
type input "Selina-7"
type input "剪髮與造型(任意金額)(2100)"
type input "spa699(0699)"
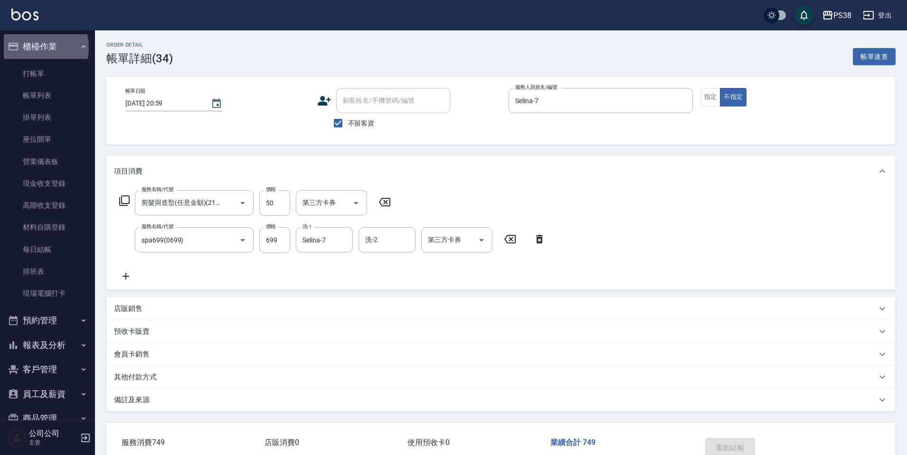
click at [32, 47] on button "櫃檯作業" at bounding box center [47, 46] width 87 height 25
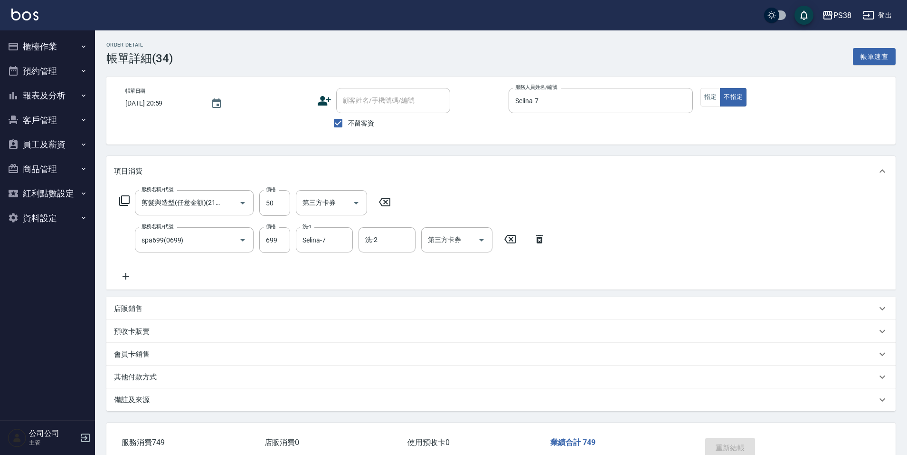
click at [32, 47] on button "櫃檯作業" at bounding box center [47, 46] width 87 height 25
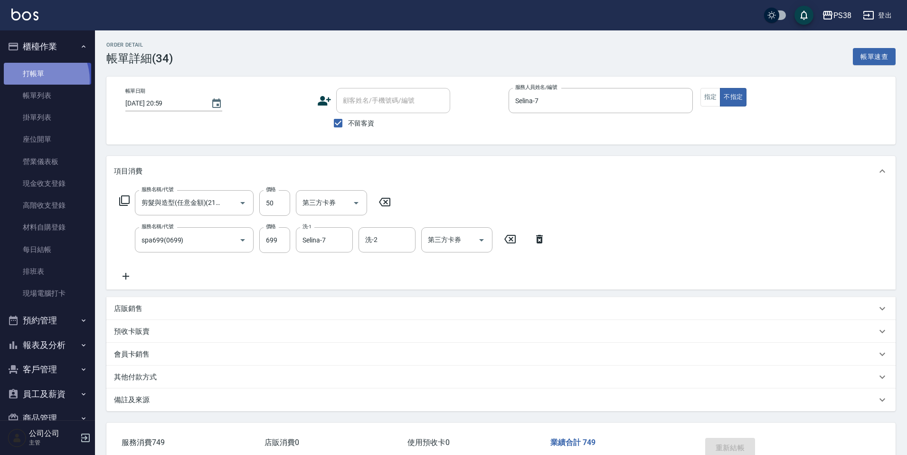
click at [34, 79] on link "打帳單" at bounding box center [47, 74] width 87 height 22
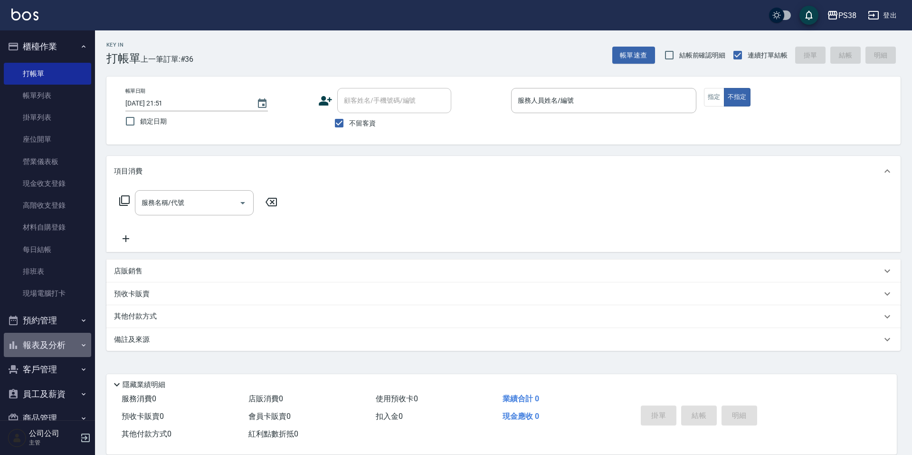
click at [49, 338] on button "報表及分析" at bounding box center [47, 344] width 87 height 25
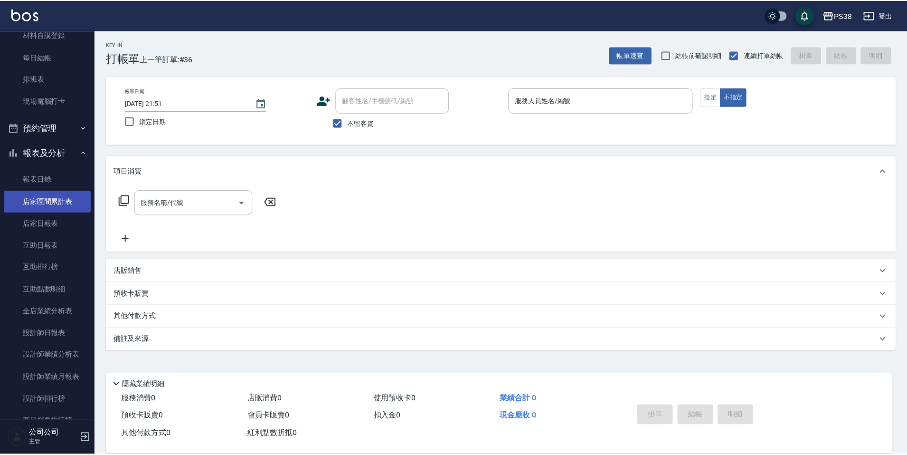
scroll to position [237, 0]
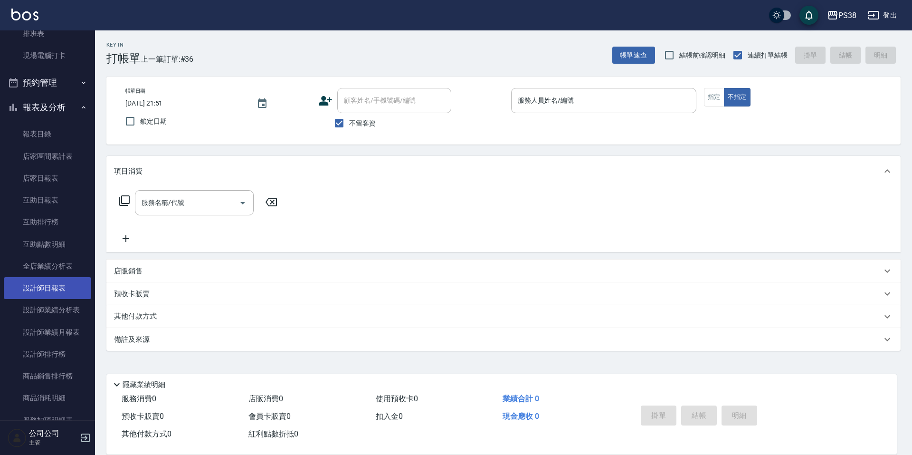
click at [51, 292] on link "設計師日報表" at bounding box center [47, 288] width 87 height 22
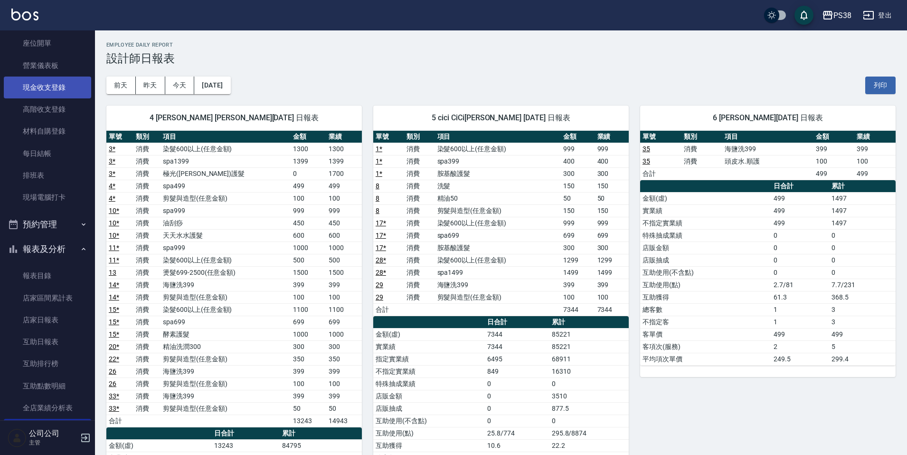
scroll to position [95, 0]
drag, startPoint x: 54, startPoint y: 154, endPoint x: 51, endPoint y: 105, distance: 49.5
click at [54, 153] on link "每日結帳" at bounding box center [47, 154] width 87 height 22
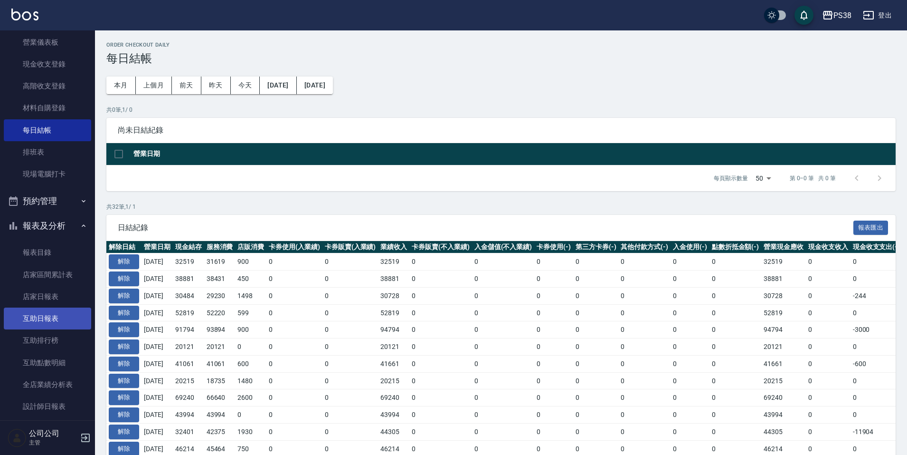
scroll to position [142, 0]
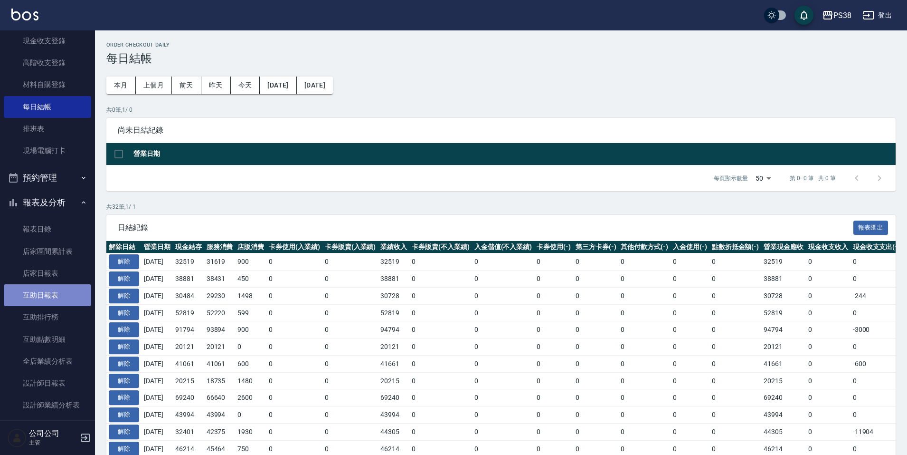
click at [57, 294] on link "互助日報表" at bounding box center [47, 295] width 87 height 22
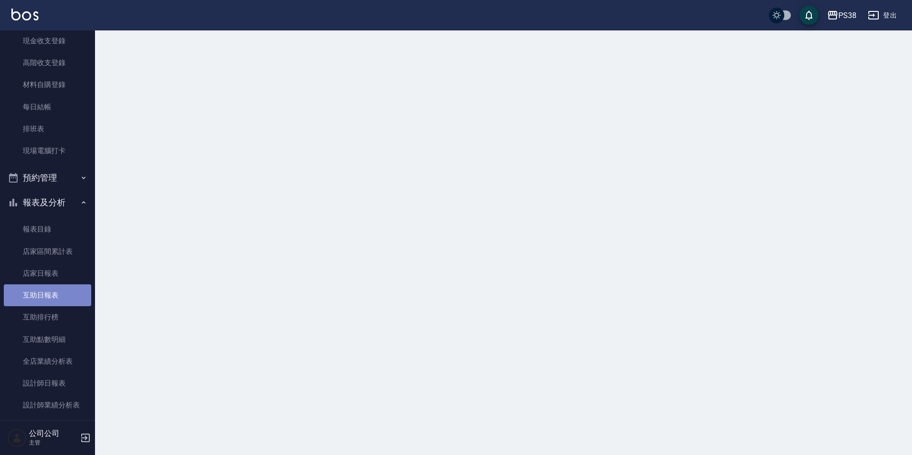
click at [57, 294] on link "互助日報表" at bounding box center [47, 295] width 87 height 22
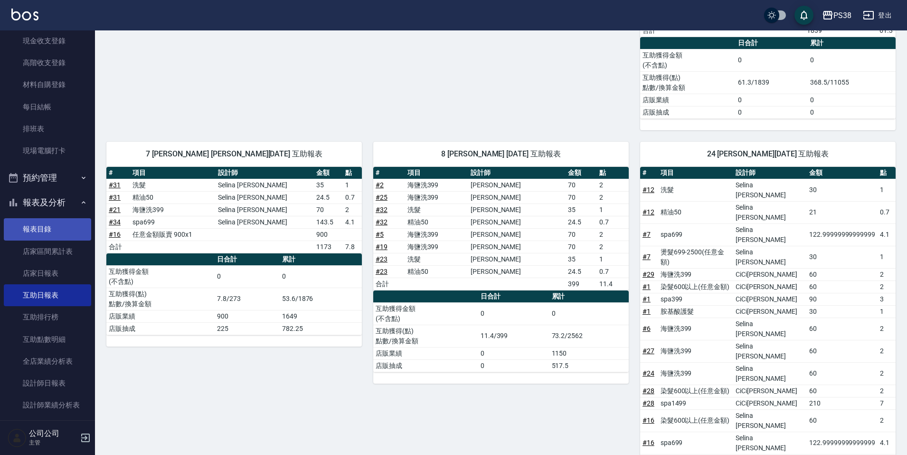
scroll to position [369, 0]
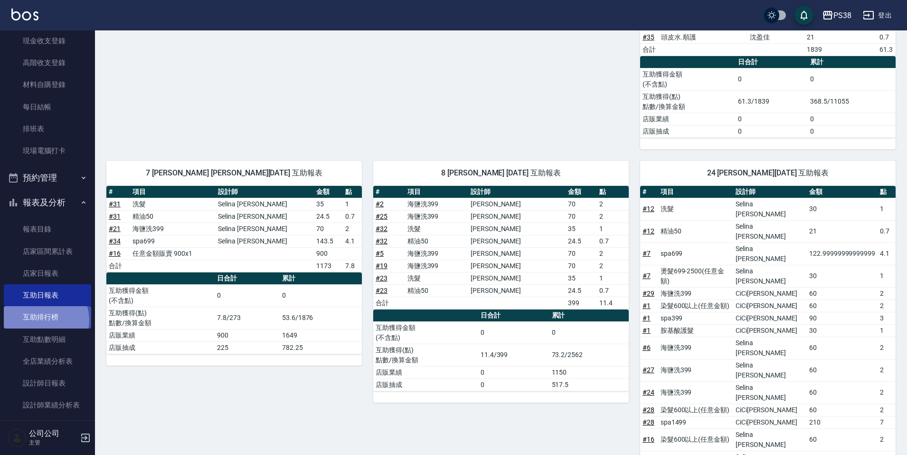
click at [44, 320] on link "互助排行榜" at bounding box center [47, 317] width 87 height 22
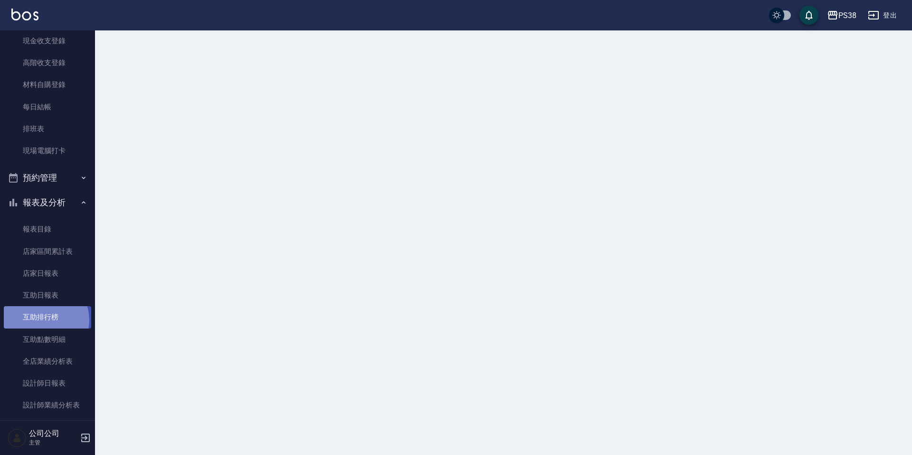
click at [44, 320] on link "互助排行榜" at bounding box center [47, 317] width 87 height 22
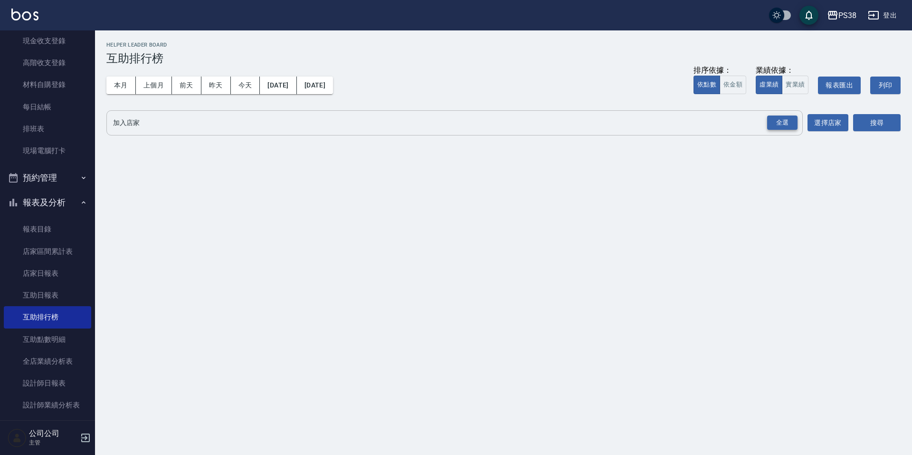
click at [772, 123] on div "全選" at bounding box center [782, 122] width 30 height 15
click at [865, 120] on button "搜尋" at bounding box center [876, 123] width 47 height 18
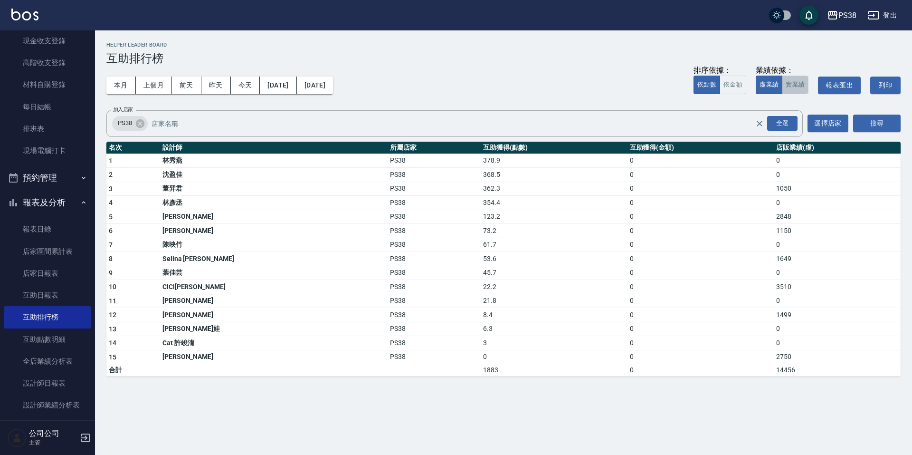
click at [787, 88] on button "實業績" at bounding box center [795, 85] width 27 height 19
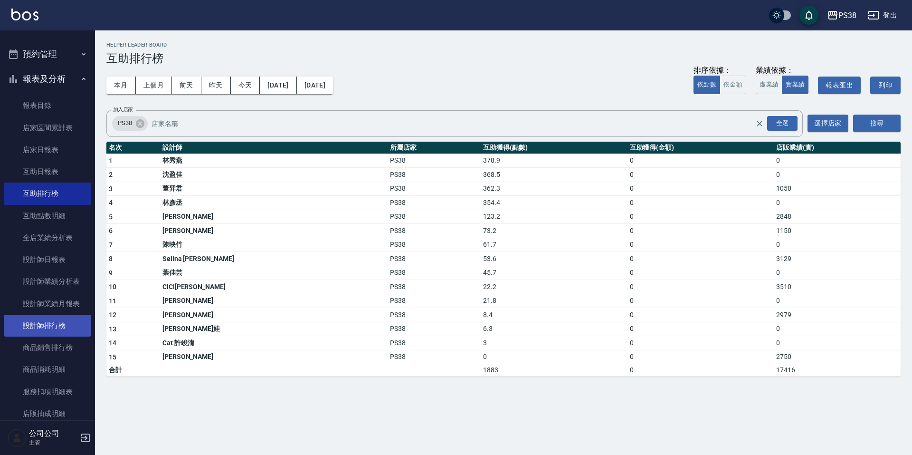
scroll to position [285, 0]
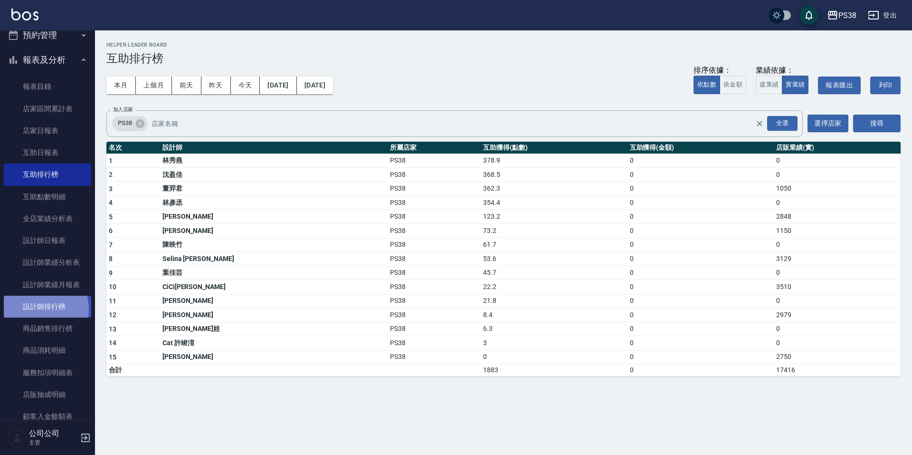
click at [39, 309] on link "設計師排行榜" at bounding box center [47, 306] width 87 height 22
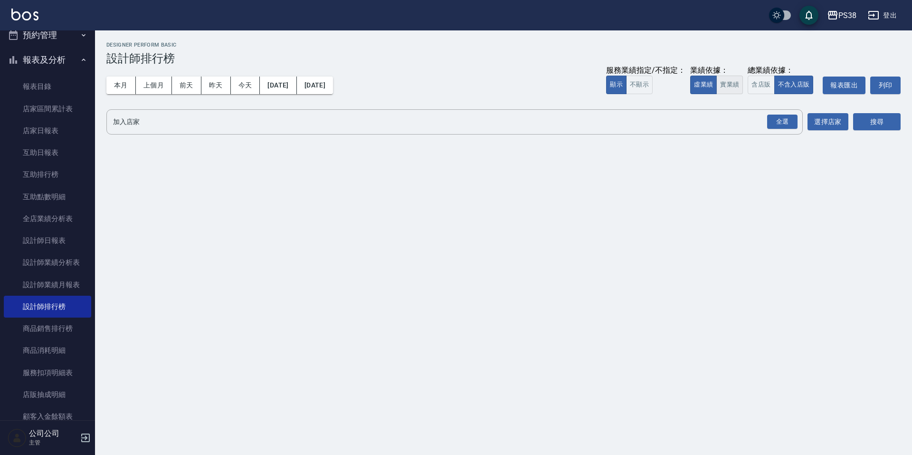
click at [716, 84] on button "實業績" at bounding box center [729, 85] width 27 height 19
click at [775, 120] on div "全選" at bounding box center [782, 121] width 30 height 15
click at [864, 120] on button "搜尋" at bounding box center [876, 123] width 47 height 18
